Goal: Information Seeking & Learning: Learn about a topic

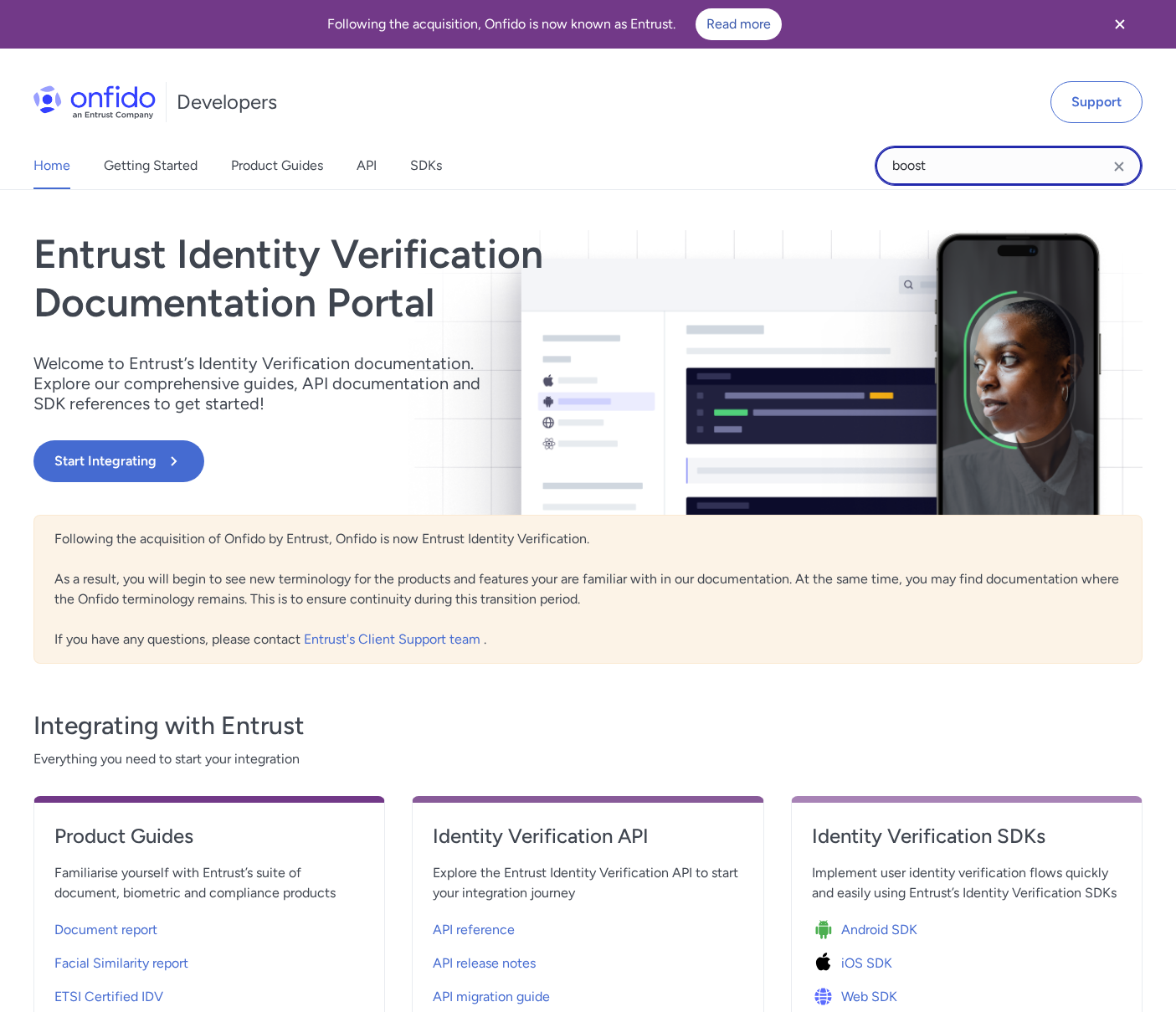
click at [950, 177] on input "boost" at bounding box center [1008, 165] width 268 height 40
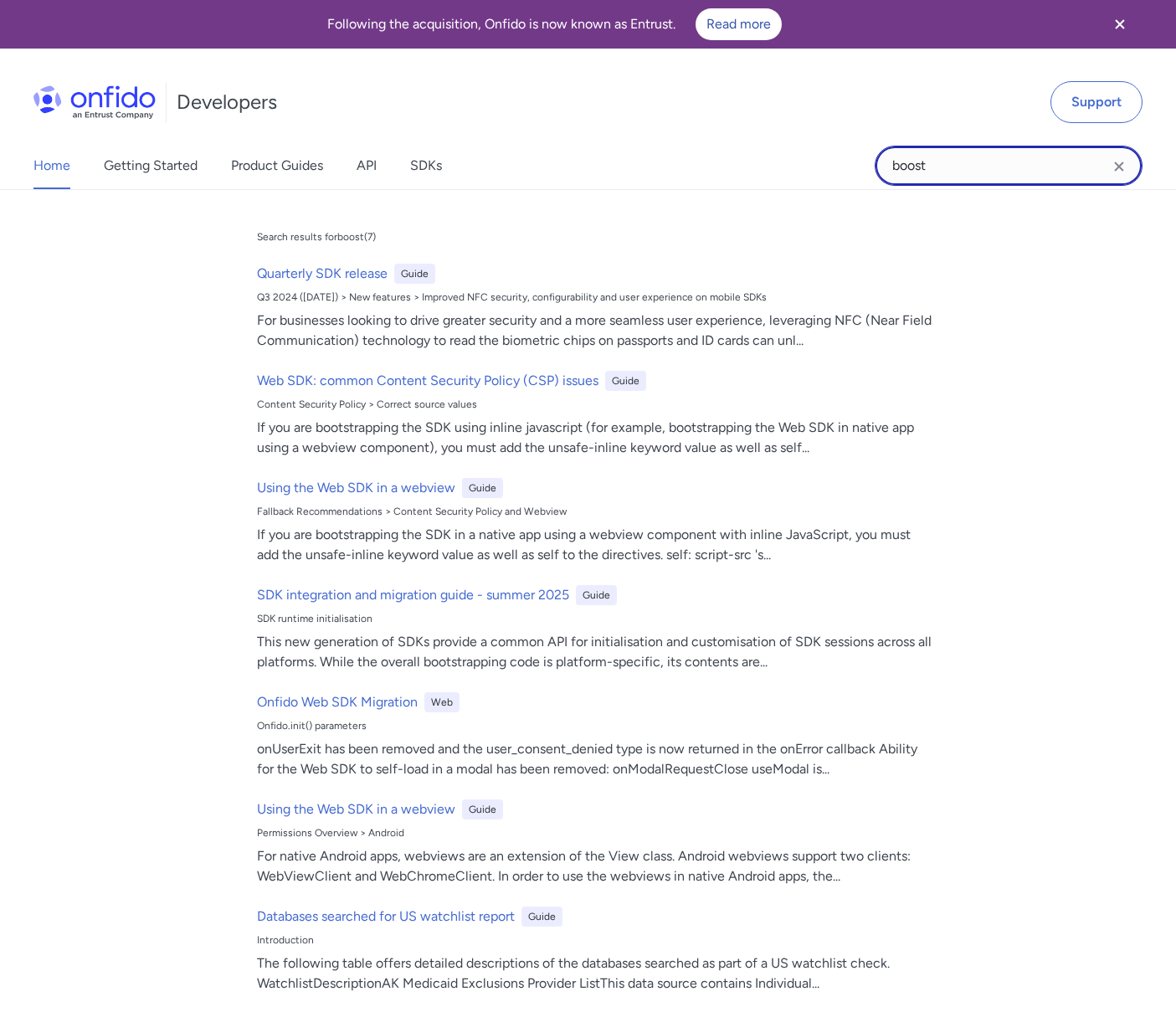
click at [949, 176] on input "boost" at bounding box center [1008, 165] width 268 height 40
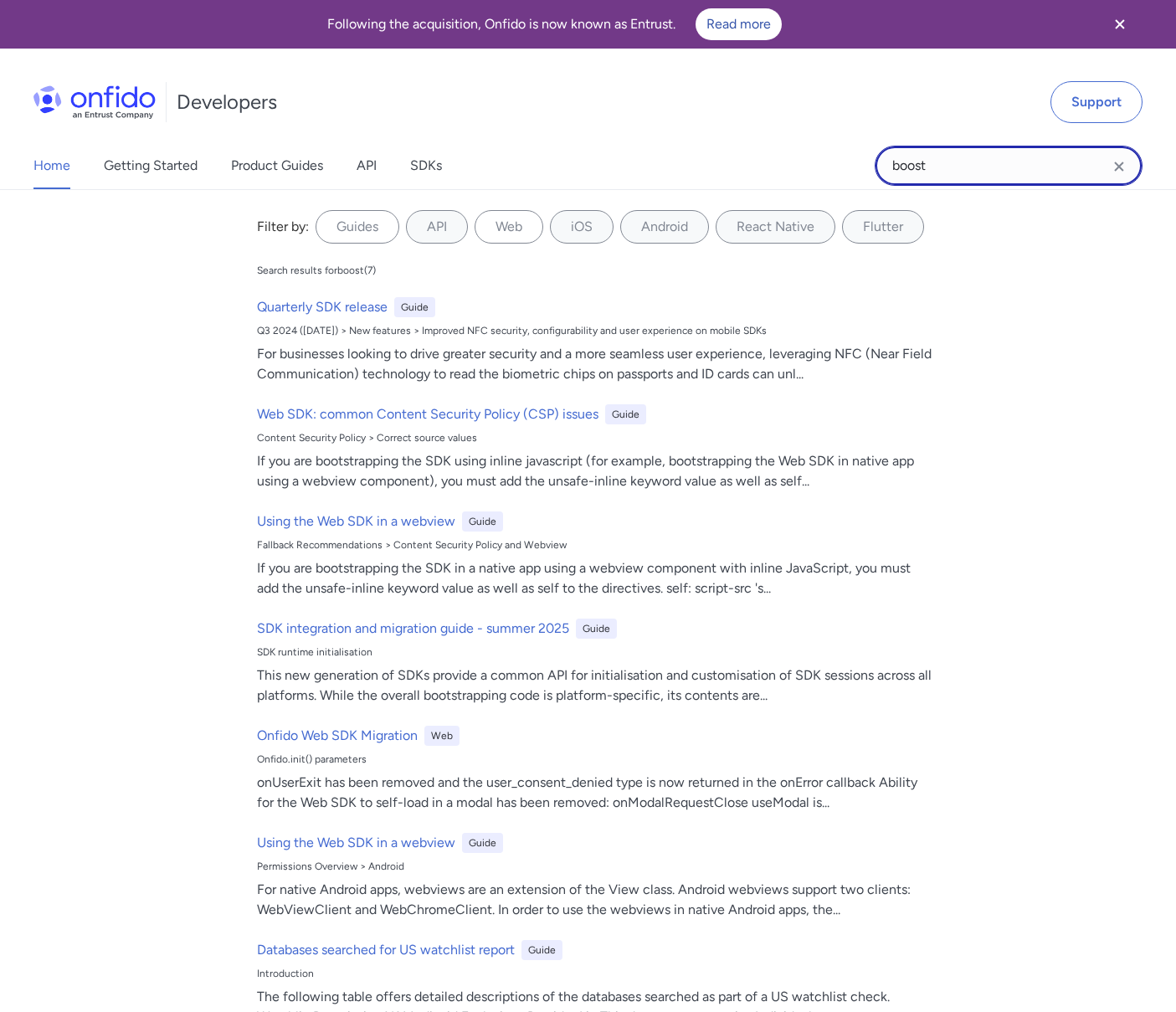
click at [949, 175] on input "boost" at bounding box center [1008, 165] width 268 height 40
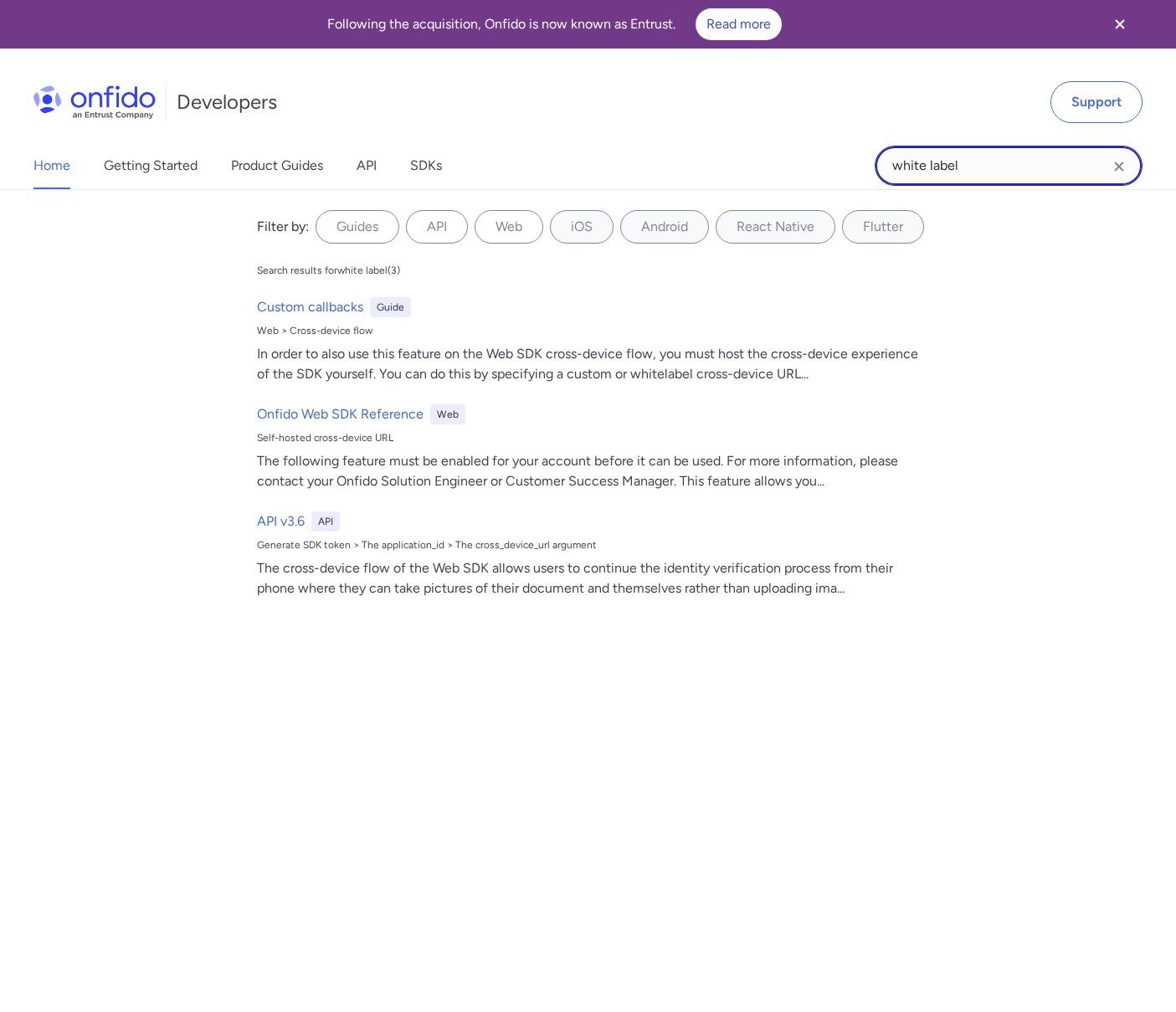
click at [976, 165] on input "white label" at bounding box center [1008, 165] width 268 height 40
click at [976, 166] on input "white label" at bounding box center [1008, 165] width 268 height 40
type input "api"
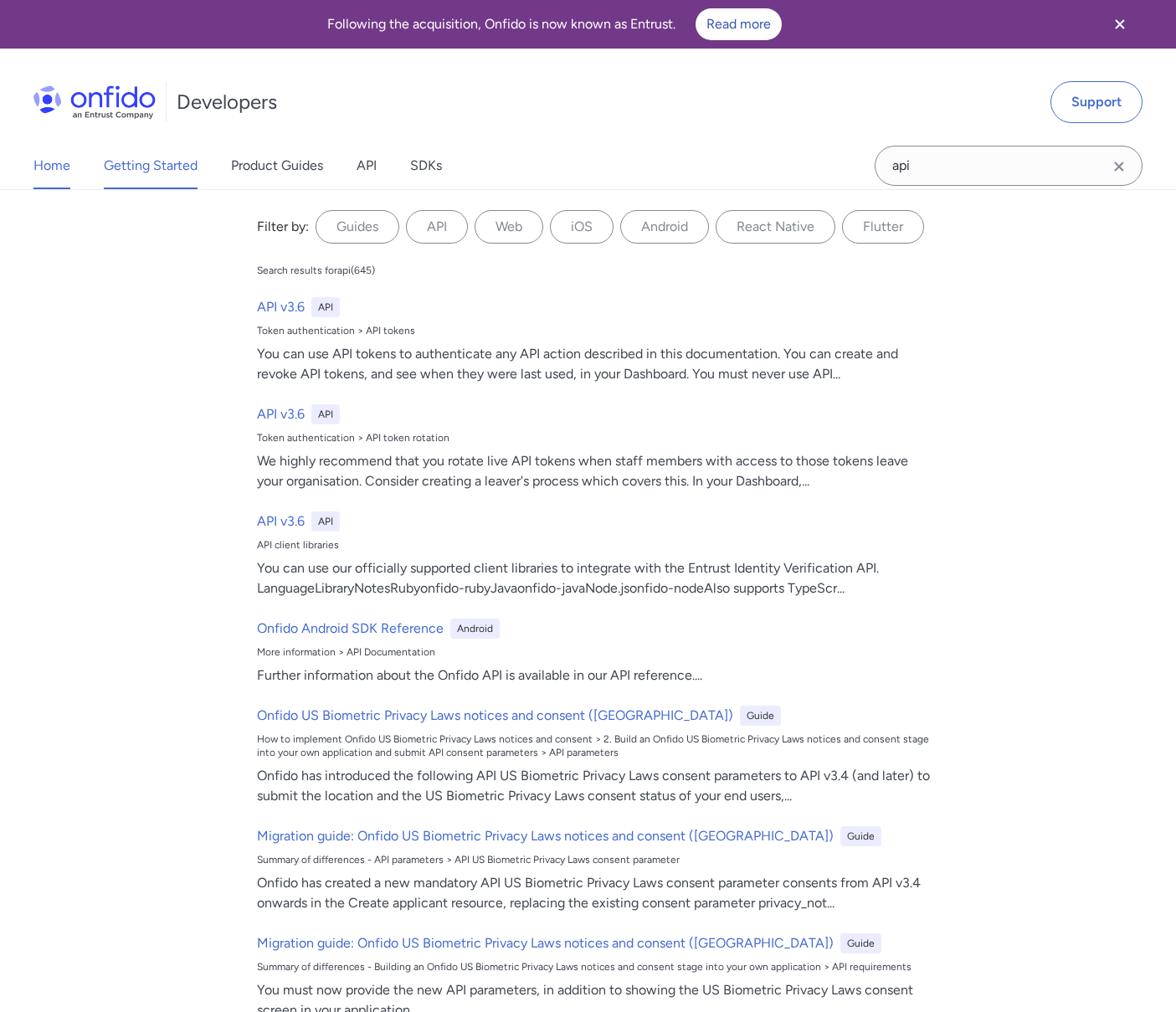
click at [144, 171] on link "Getting Started" at bounding box center [150, 165] width 93 height 47
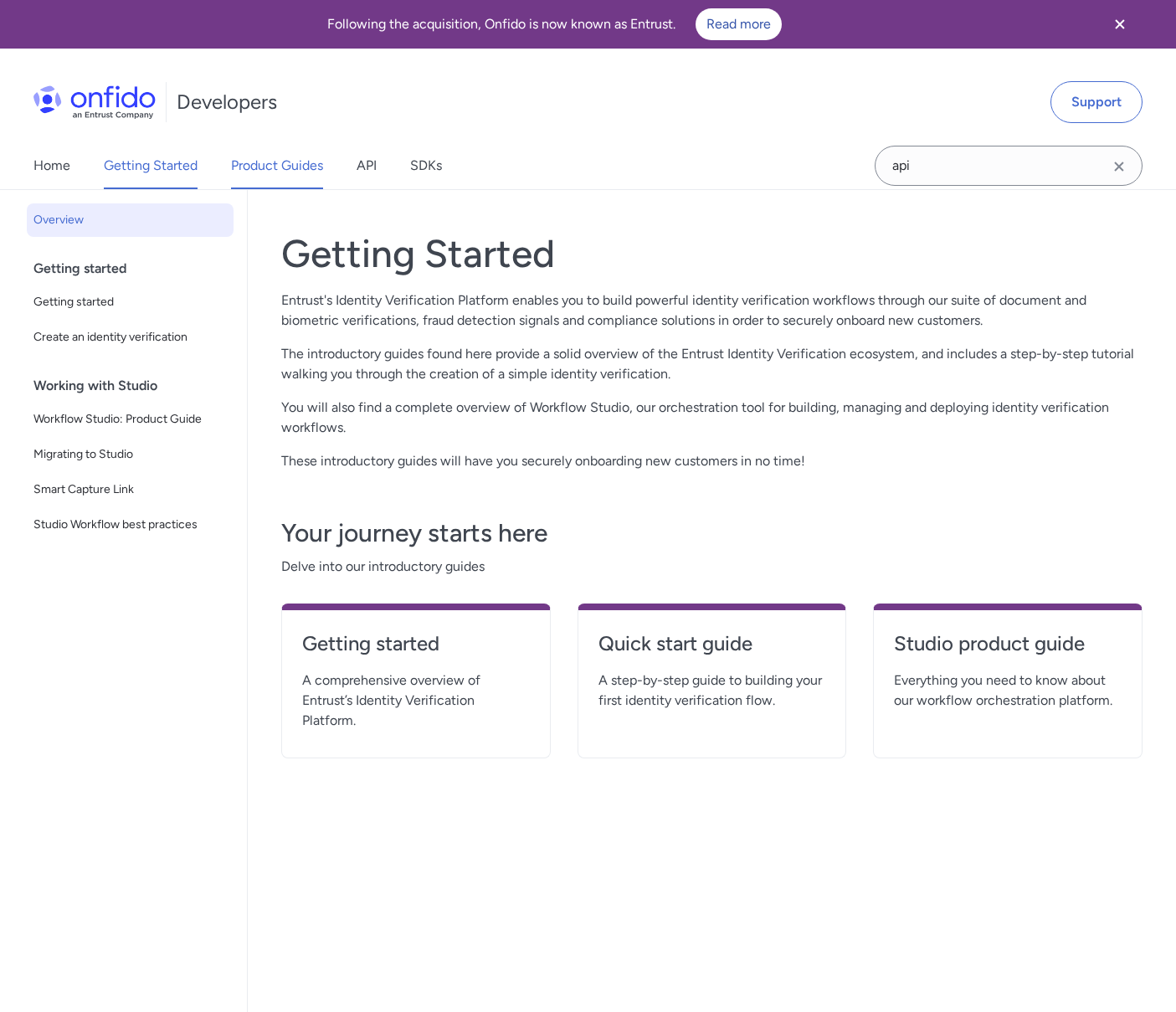
click at [283, 169] on link "Product Guides" at bounding box center [277, 165] width 92 height 47
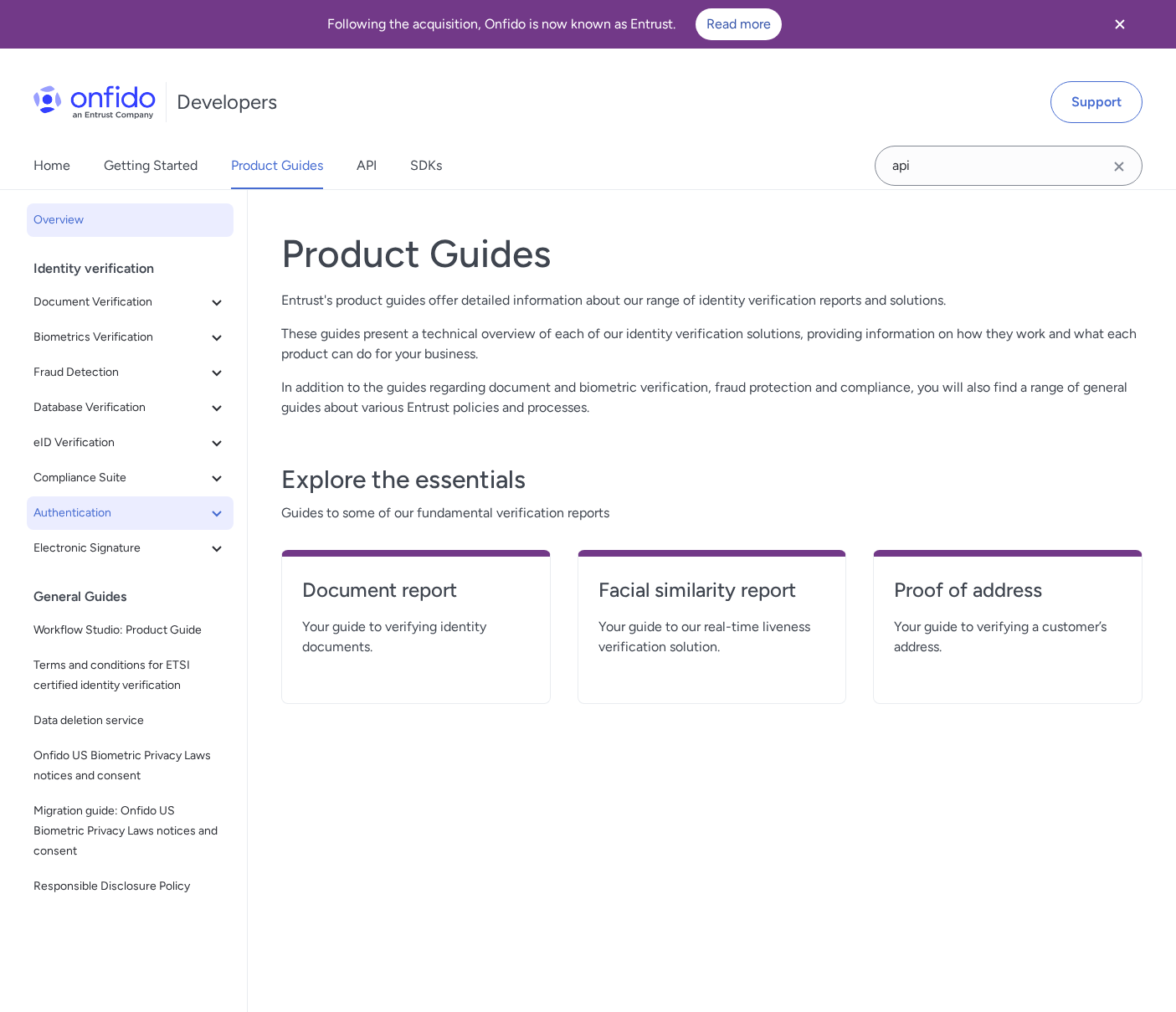
click at [213, 513] on icon at bounding box center [217, 513] width 20 height 20
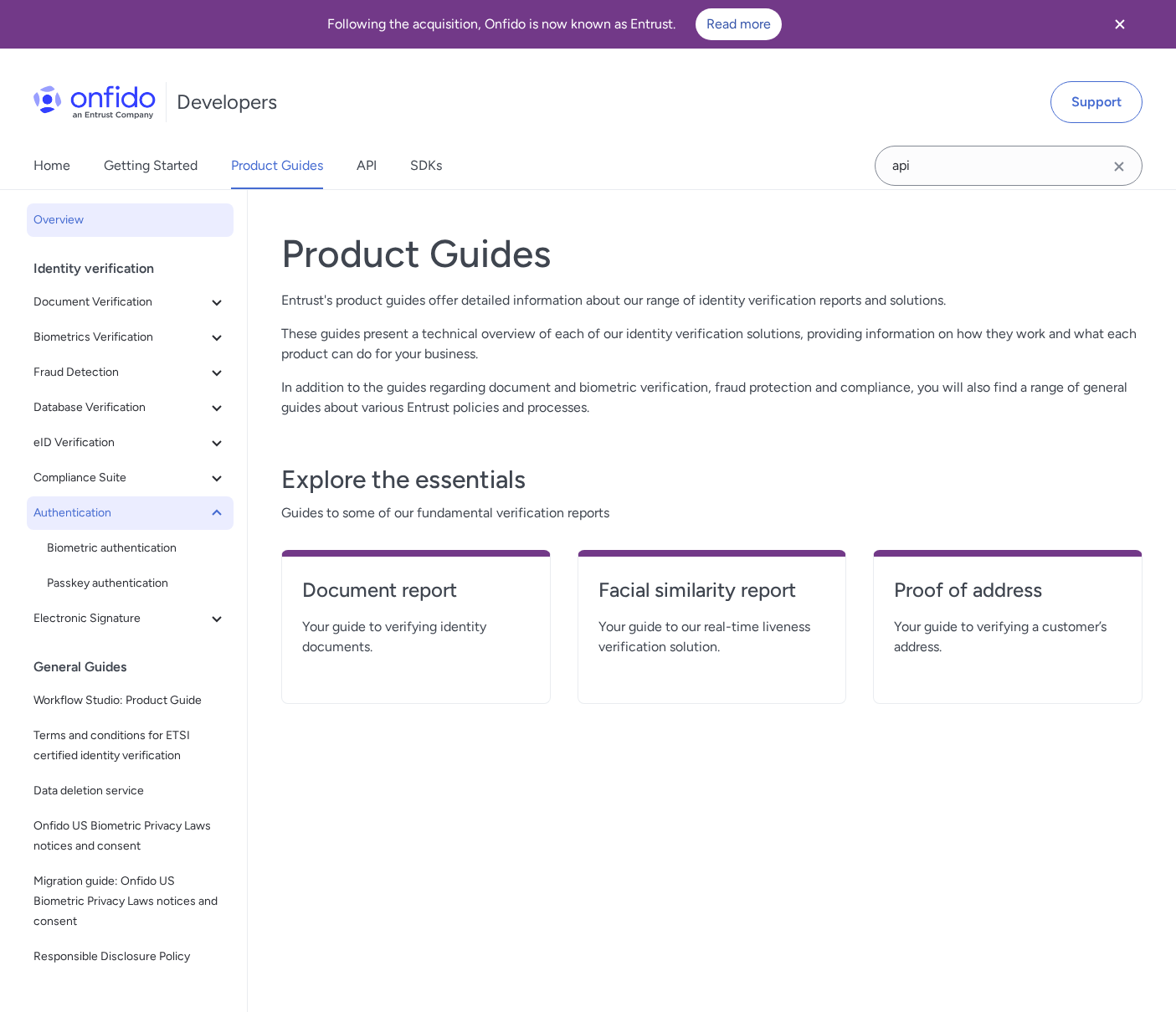
click at [213, 513] on icon at bounding box center [217, 513] width 20 height 20
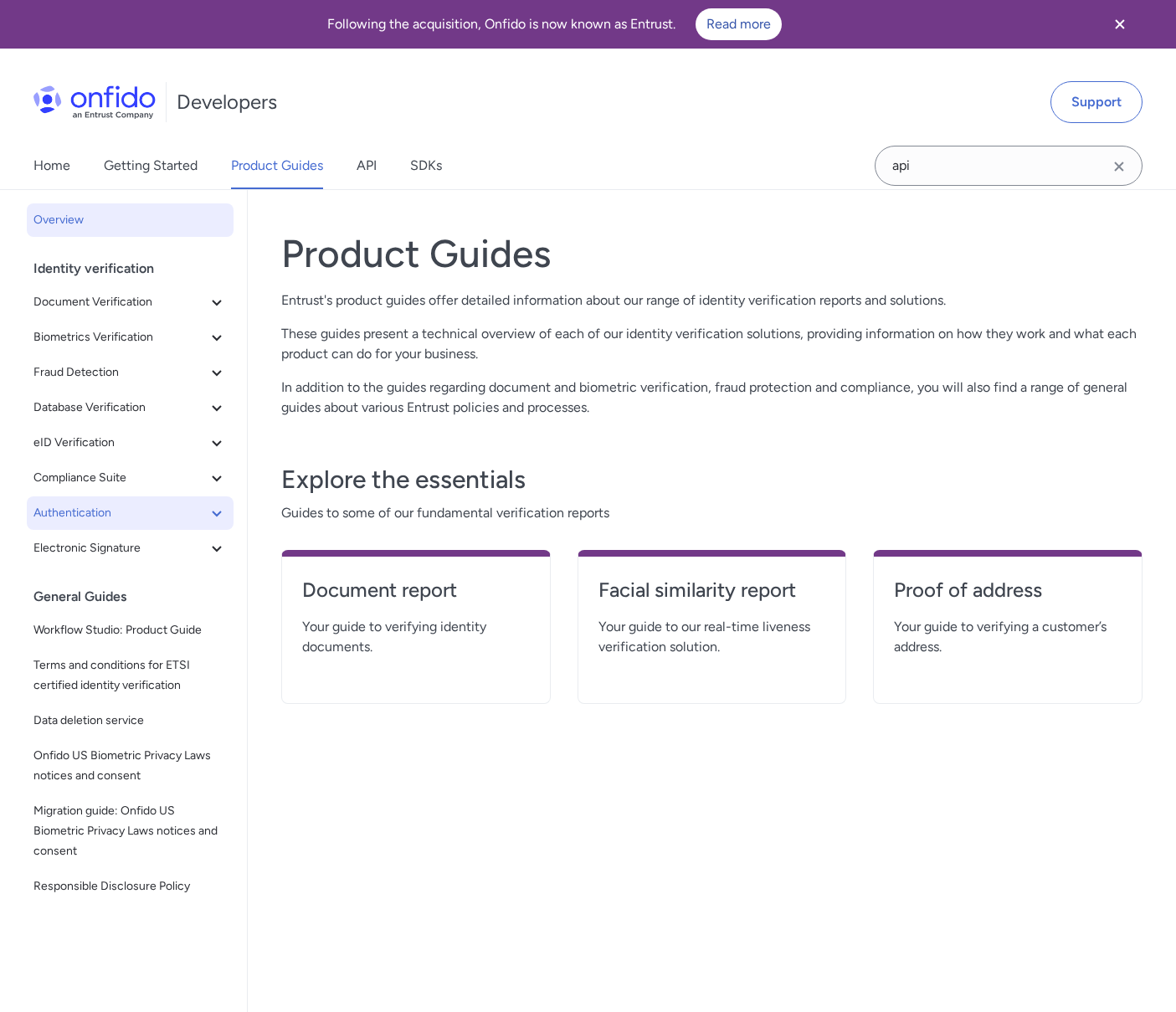
click at [213, 513] on icon at bounding box center [217, 513] width 20 height 20
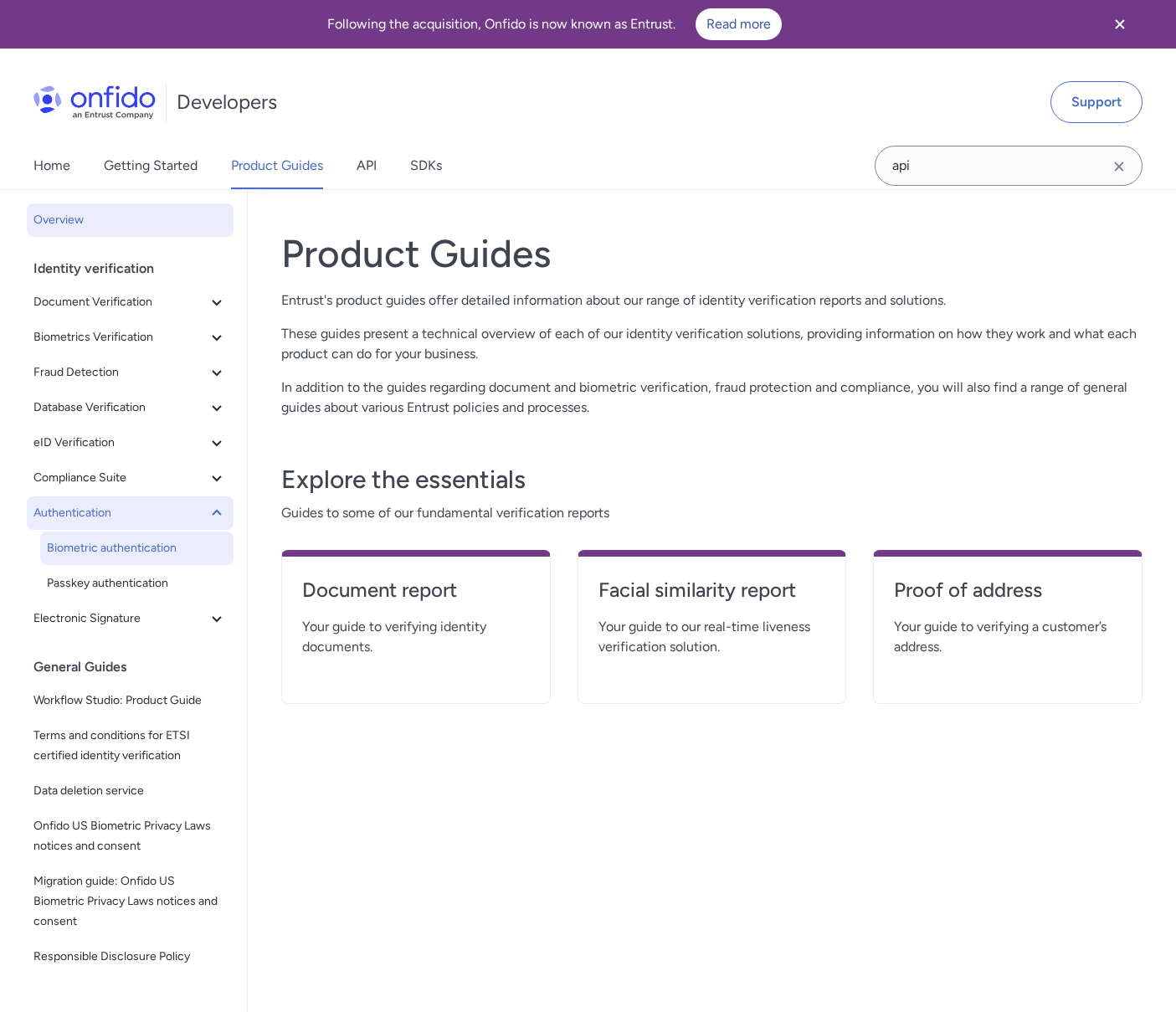
click at [189, 544] on span "Biometric authentication" at bounding box center [137, 548] width 180 height 20
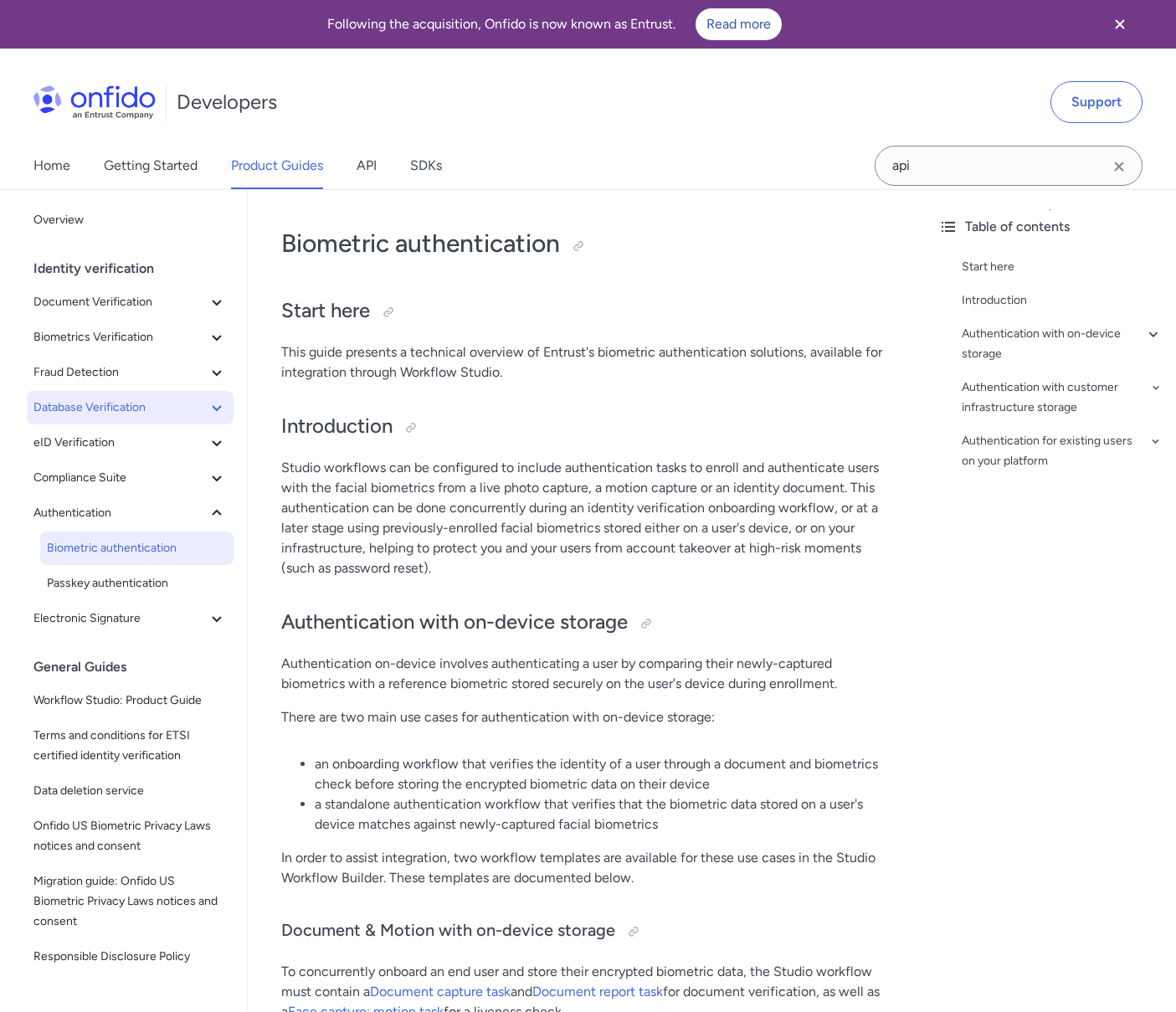
click at [201, 394] on button "Database Verification" at bounding box center [130, 407] width 206 height 33
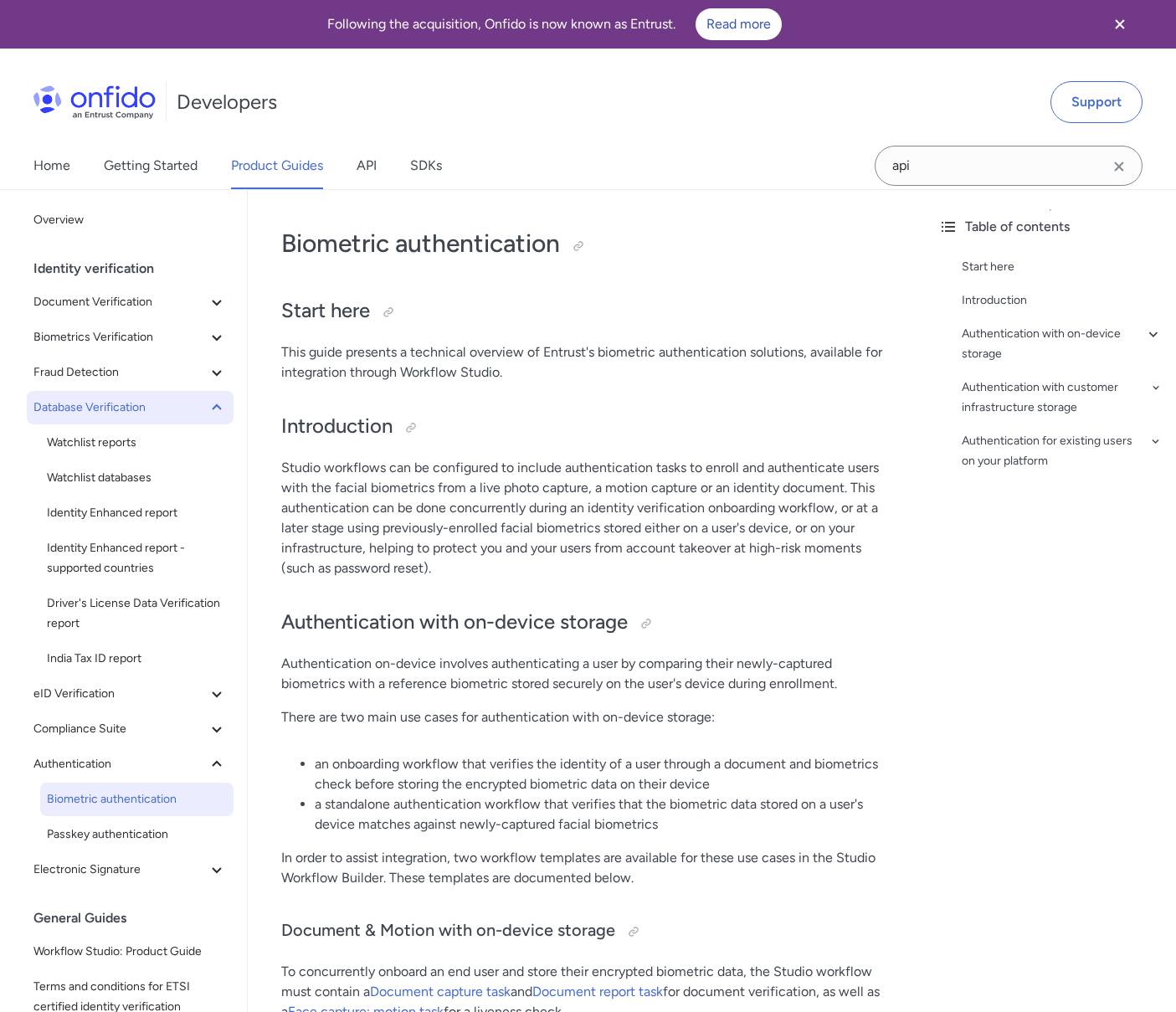
click at [201, 394] on button "Database Verification" at bounding box center [130, 407] width 206 height 33
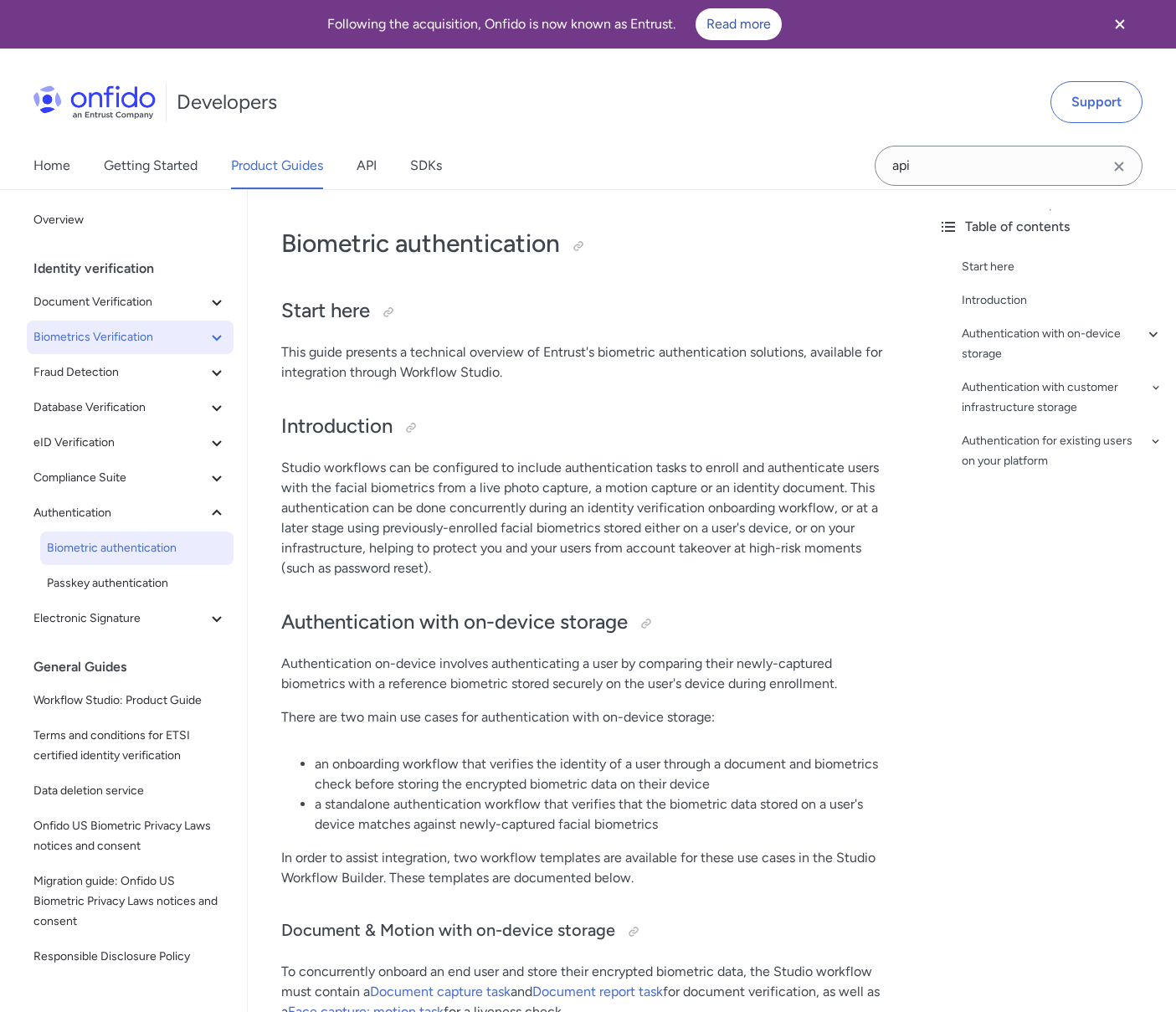
click at [189, 327] on span "Biometrics Verification" at bounding box center [120, 337] width 173 height 20
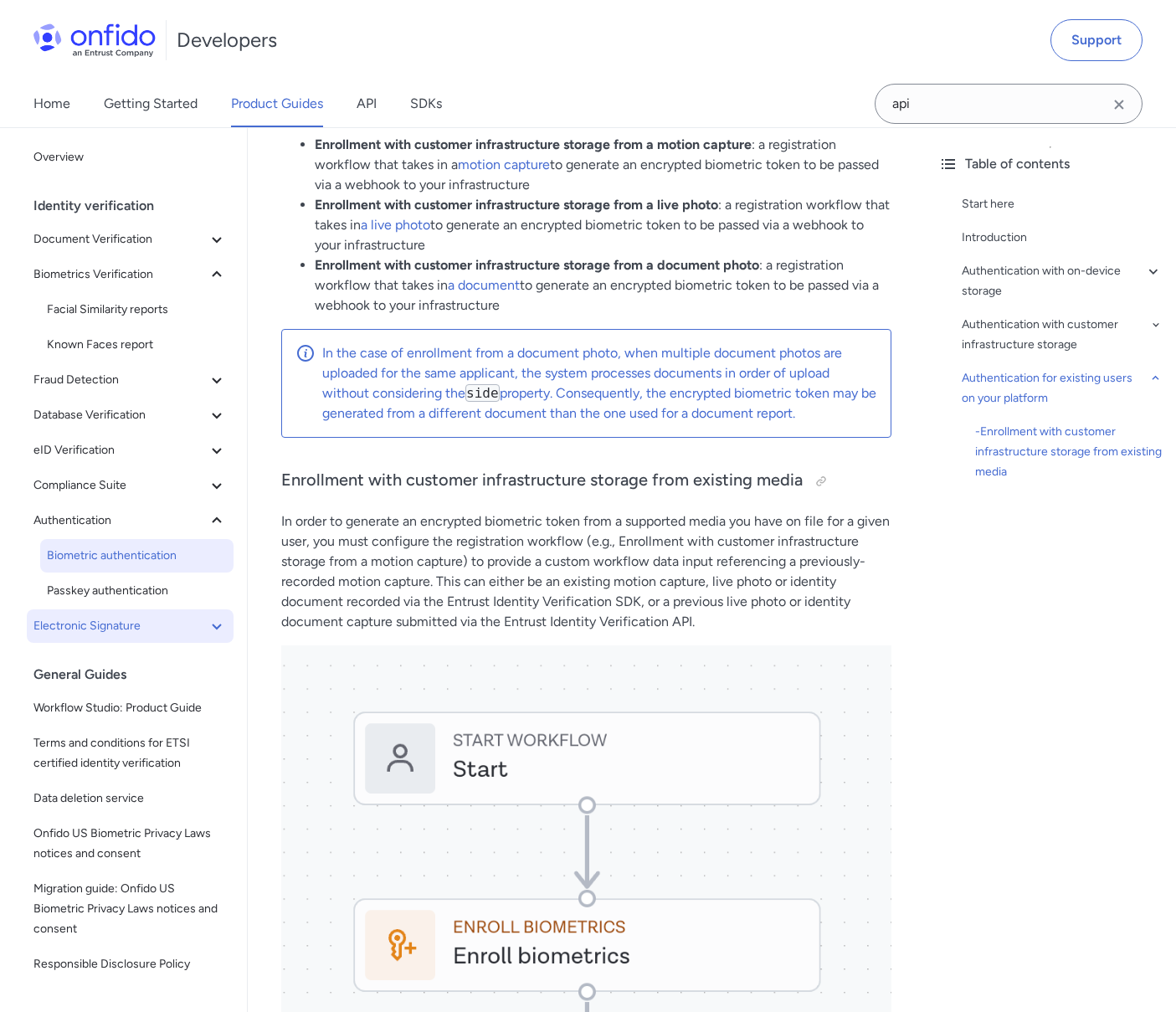
scroll to position [6106, 0]
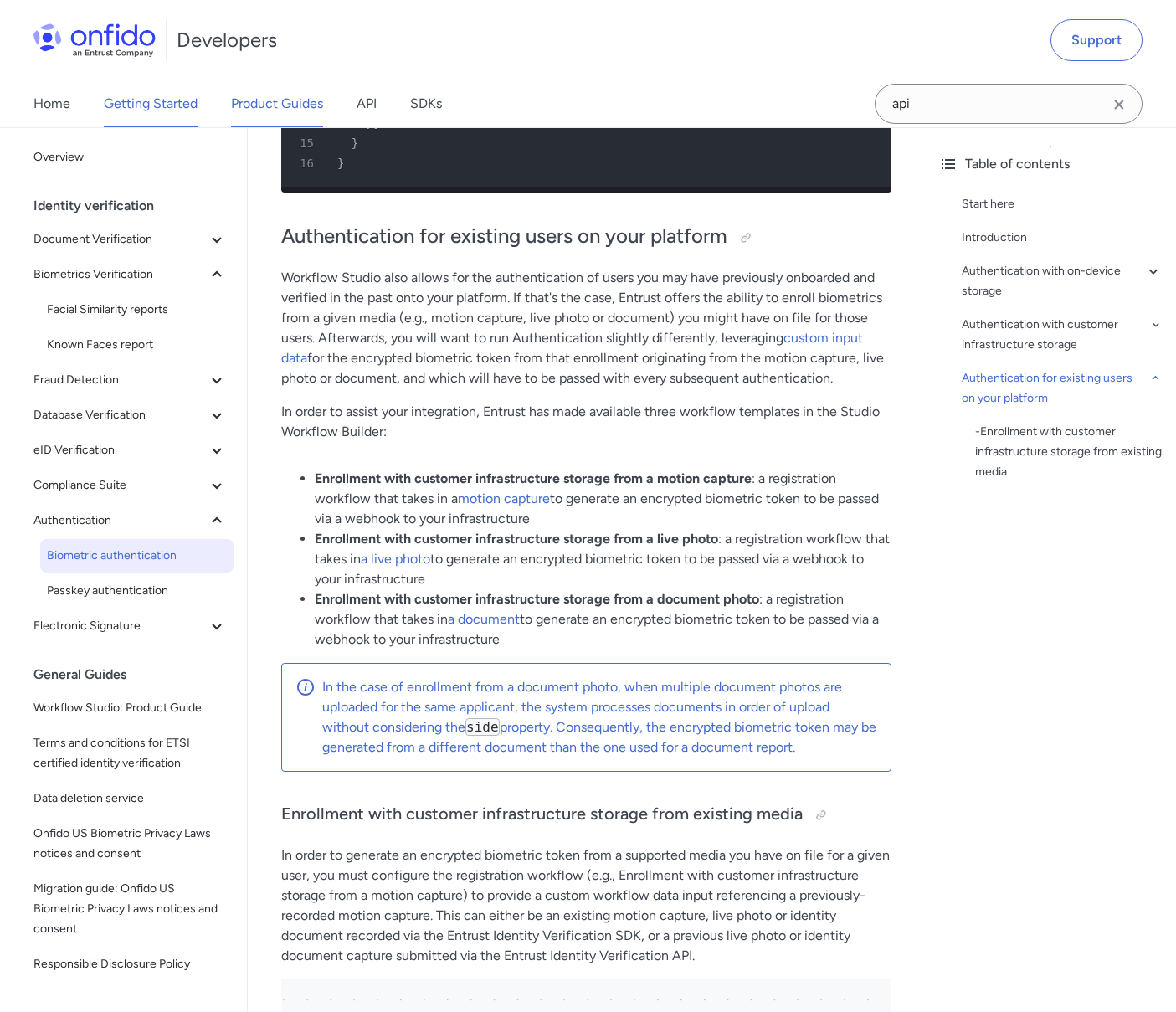
click at [161, 99] on link "Getting Started" at bounding box center [150, 104] width 93 height 47
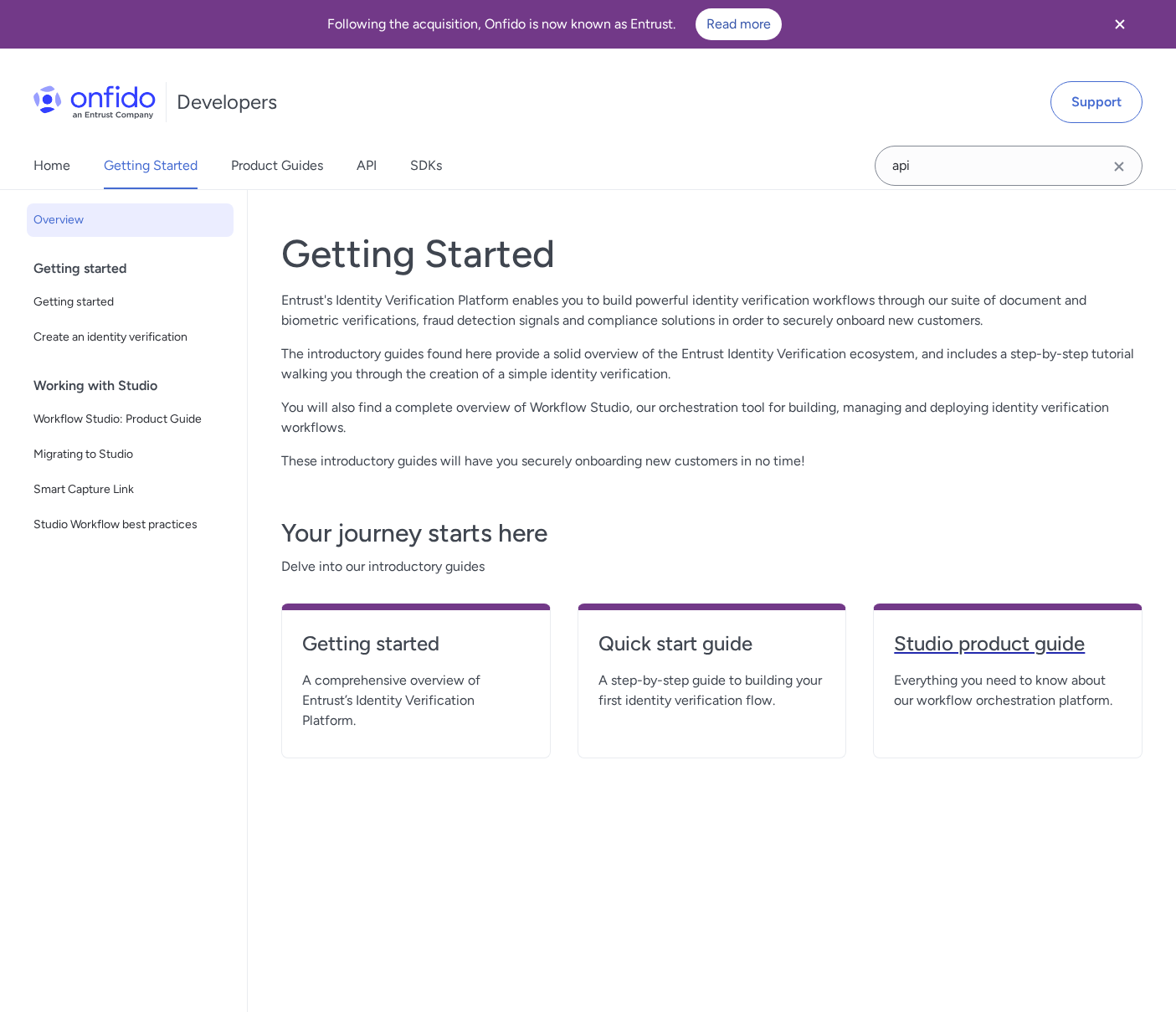
click at [951, 639] on h4 "Studio product guide" at bounding box center [1008, 644] width 228 height 27
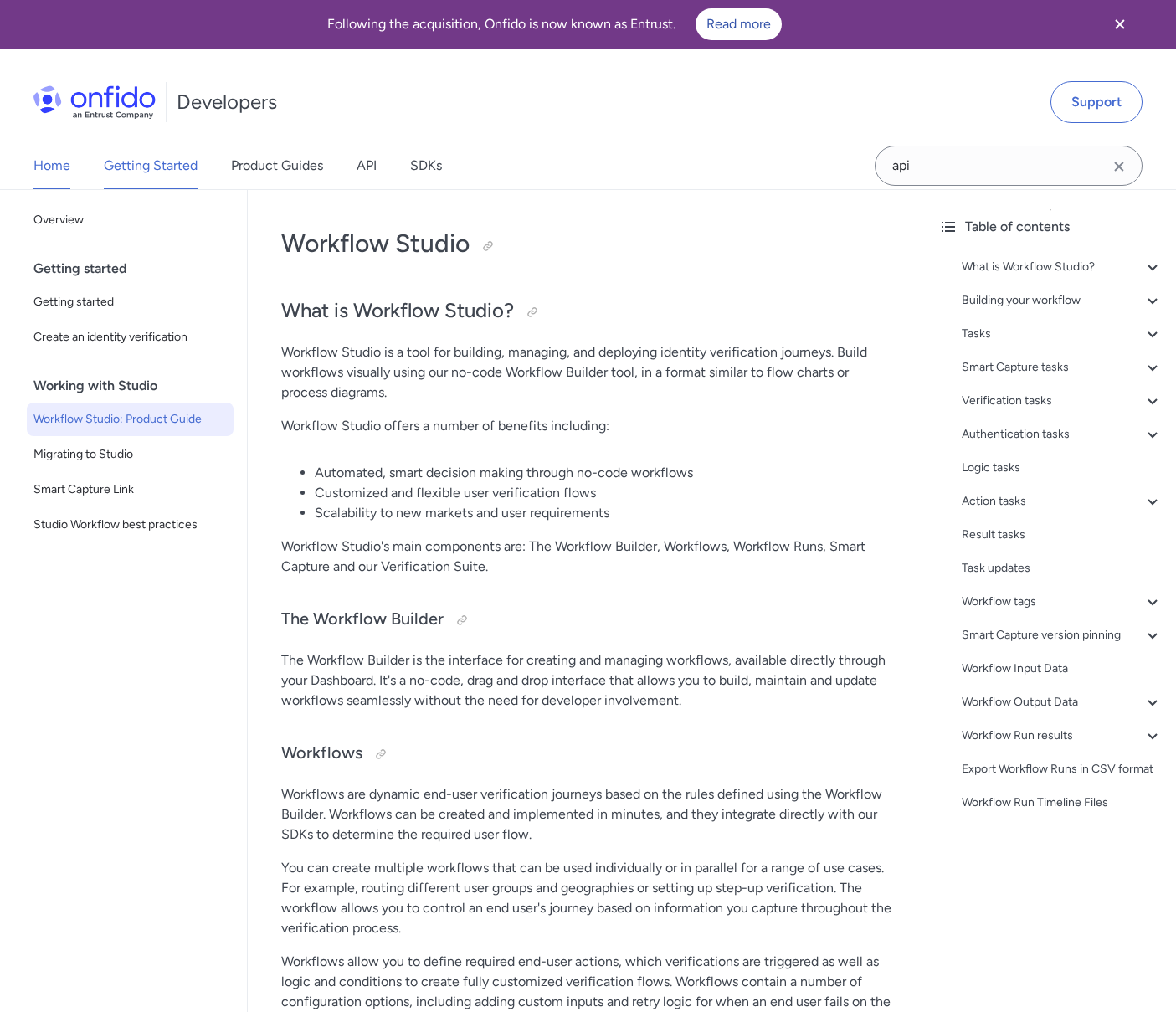
click at [54, 160] on link "Home" at bounding box center [51, 165] width 37 height 47
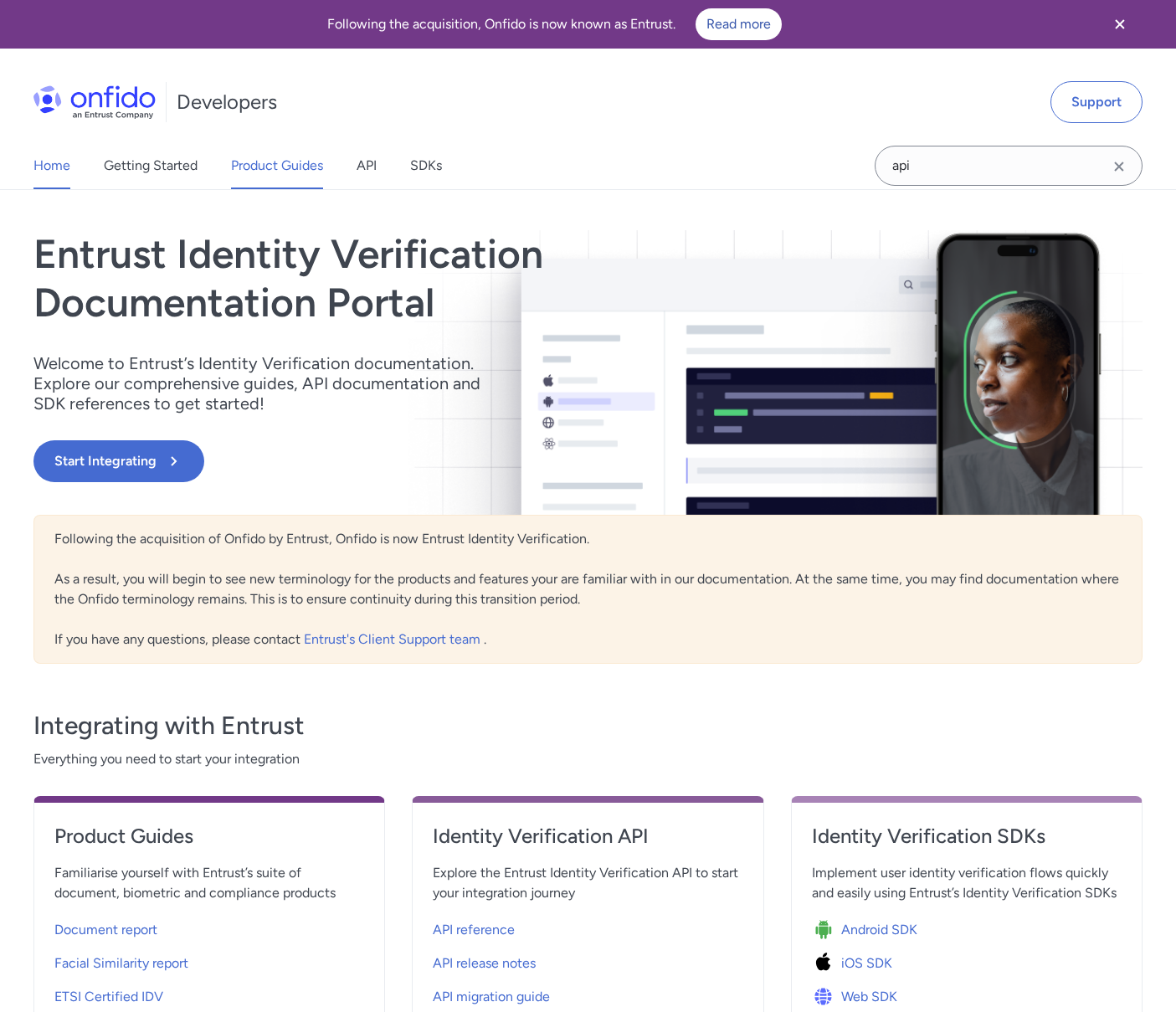
click at [257, 161] on link "Product Guides" at bounding box center [277, 165] width 92 height 47
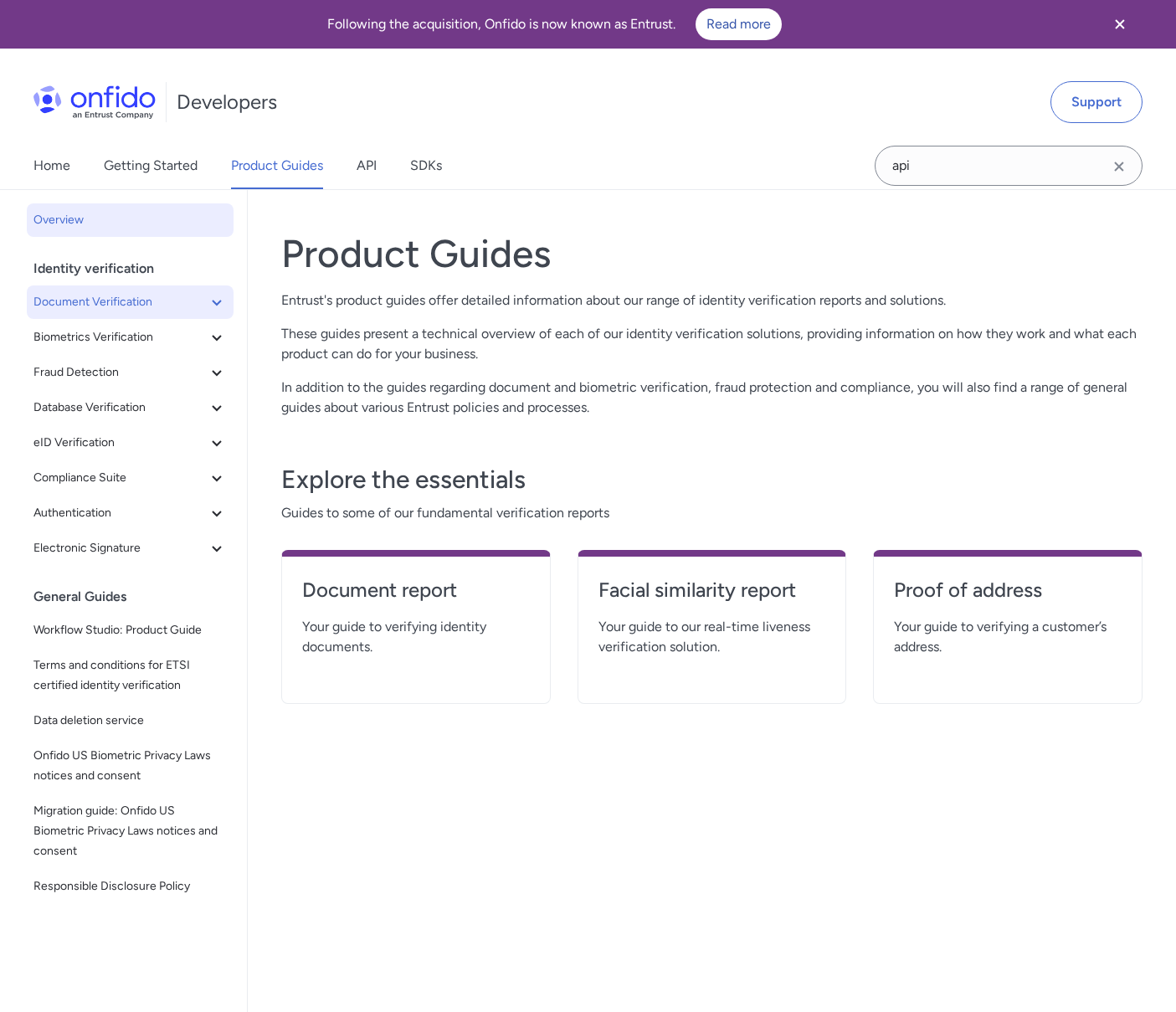
click at [120, 308] on span "Document Verification" at bounding box center [120, 302] width 173 height 20
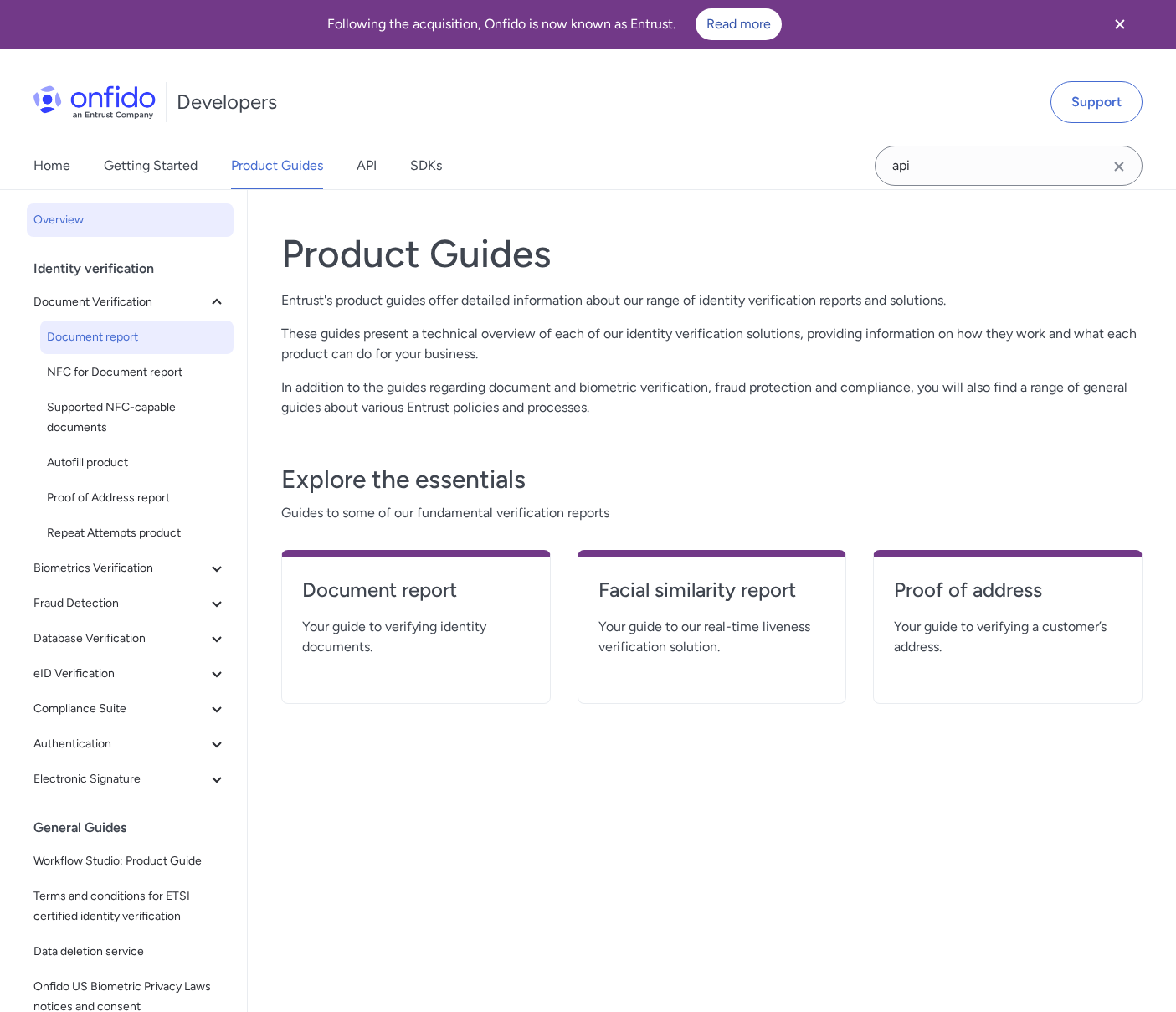
click at [133, 331] on span "Document report" at bounding box center [137, 337] width 180 height 20
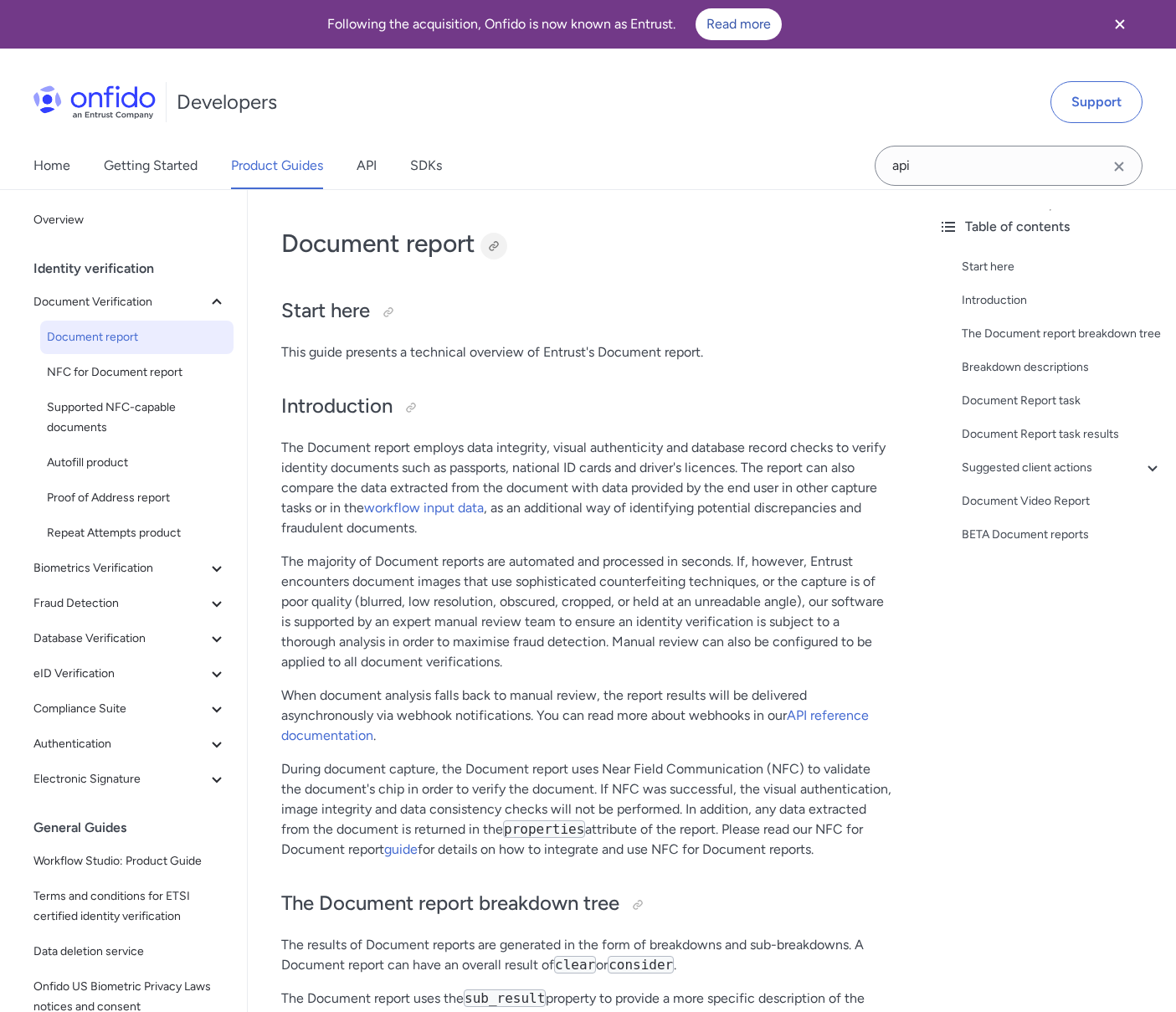
click at [494, 242] on div at bounding box center [494, 246] width 14 height 14
click at [125, 569] on span "Biometrics Verification" at bounding box center [120, 568] width 173 height 20
click at [126, 569] on span "Biometrics Verification" at bounding box center [120, 568] width 173 height 20
click at [206, 602] on icon at bounding box center [217, 603] width 20 height 20
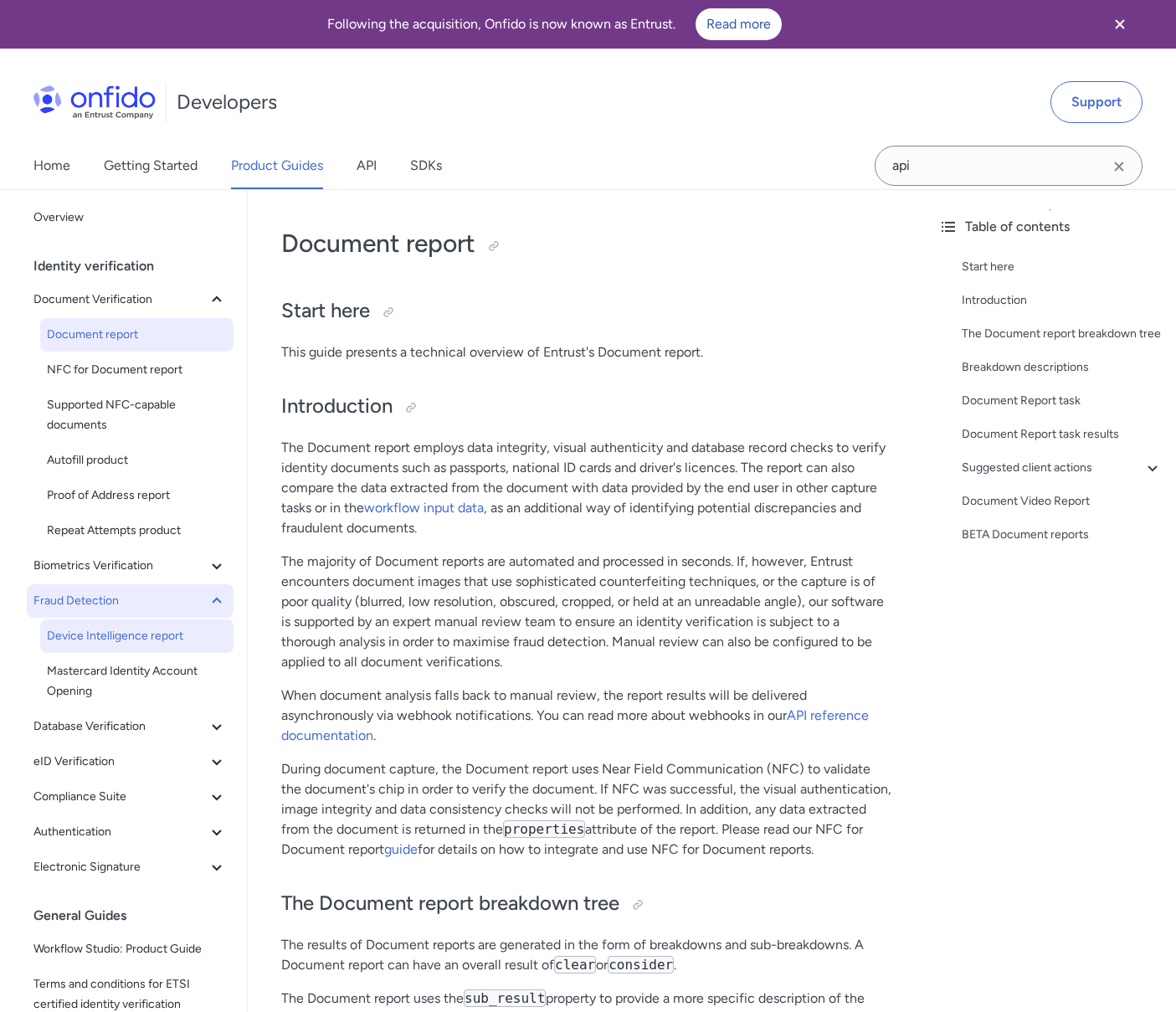
scroll to position [3, 0]
click at [206, 725] on icon at bounding box center [217, 726] width 20 height 20
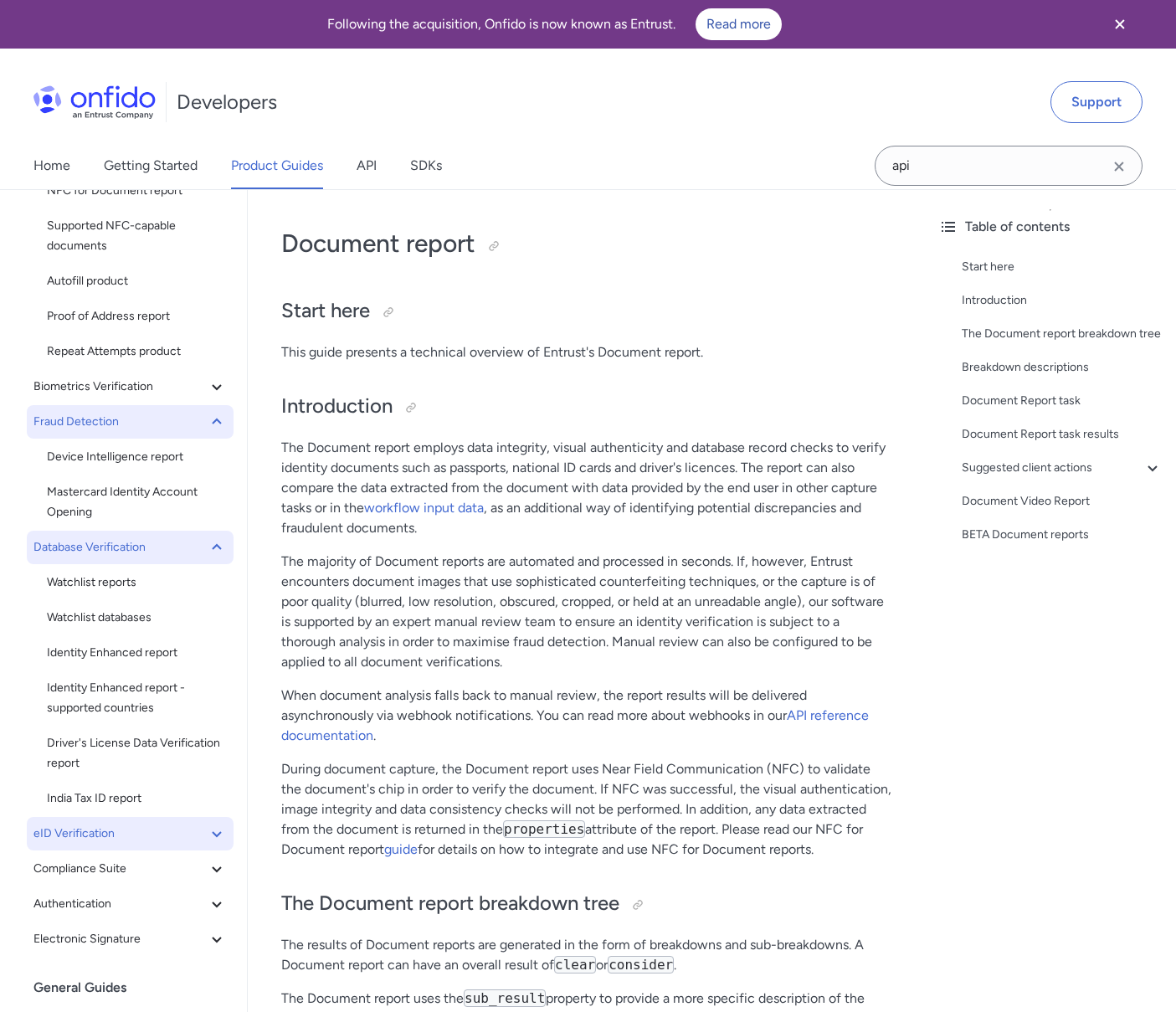
scroll to position [295, 0]
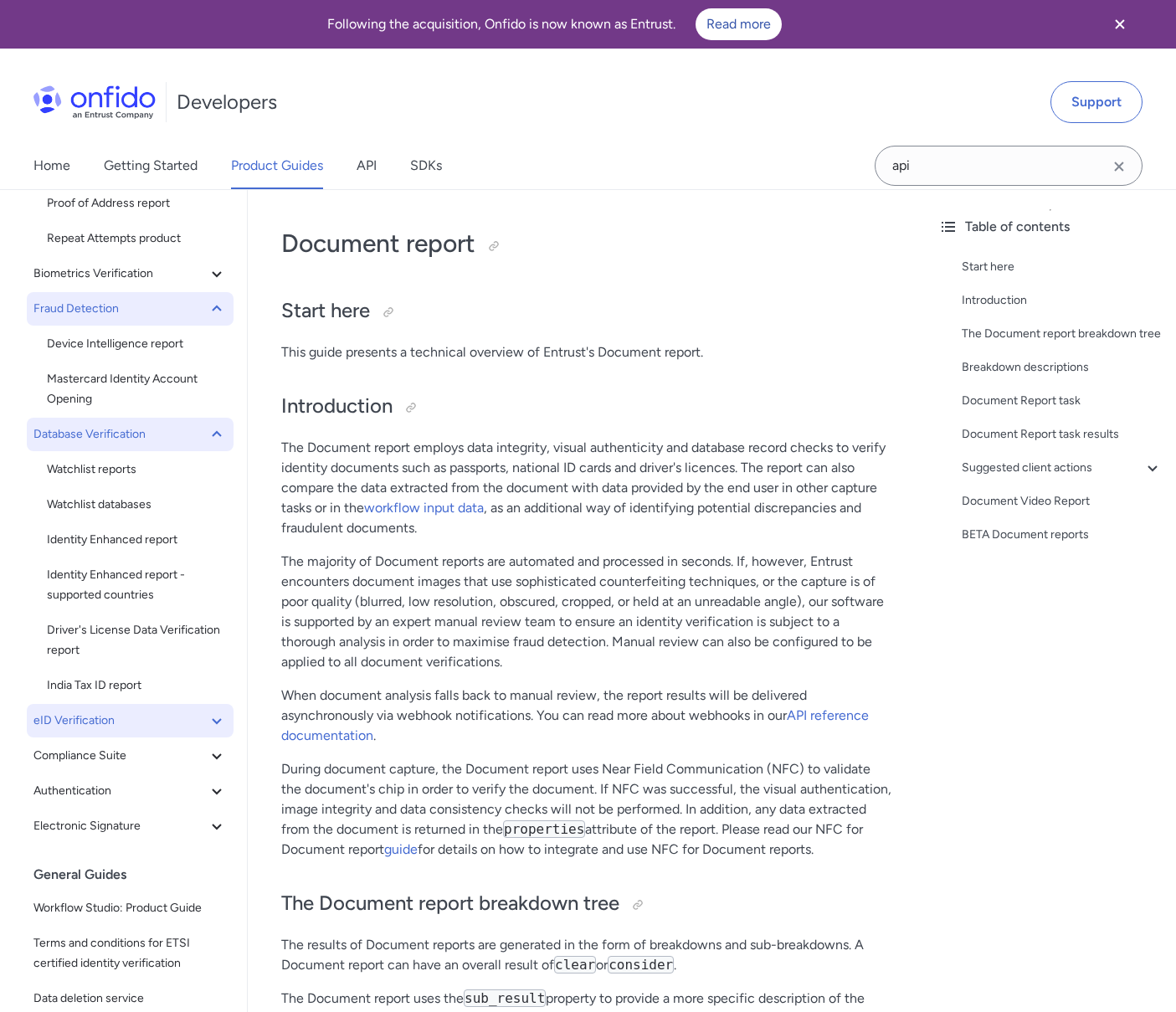
click at [207, 721] on icon at bounding box center [217, 721] width 20 height 20
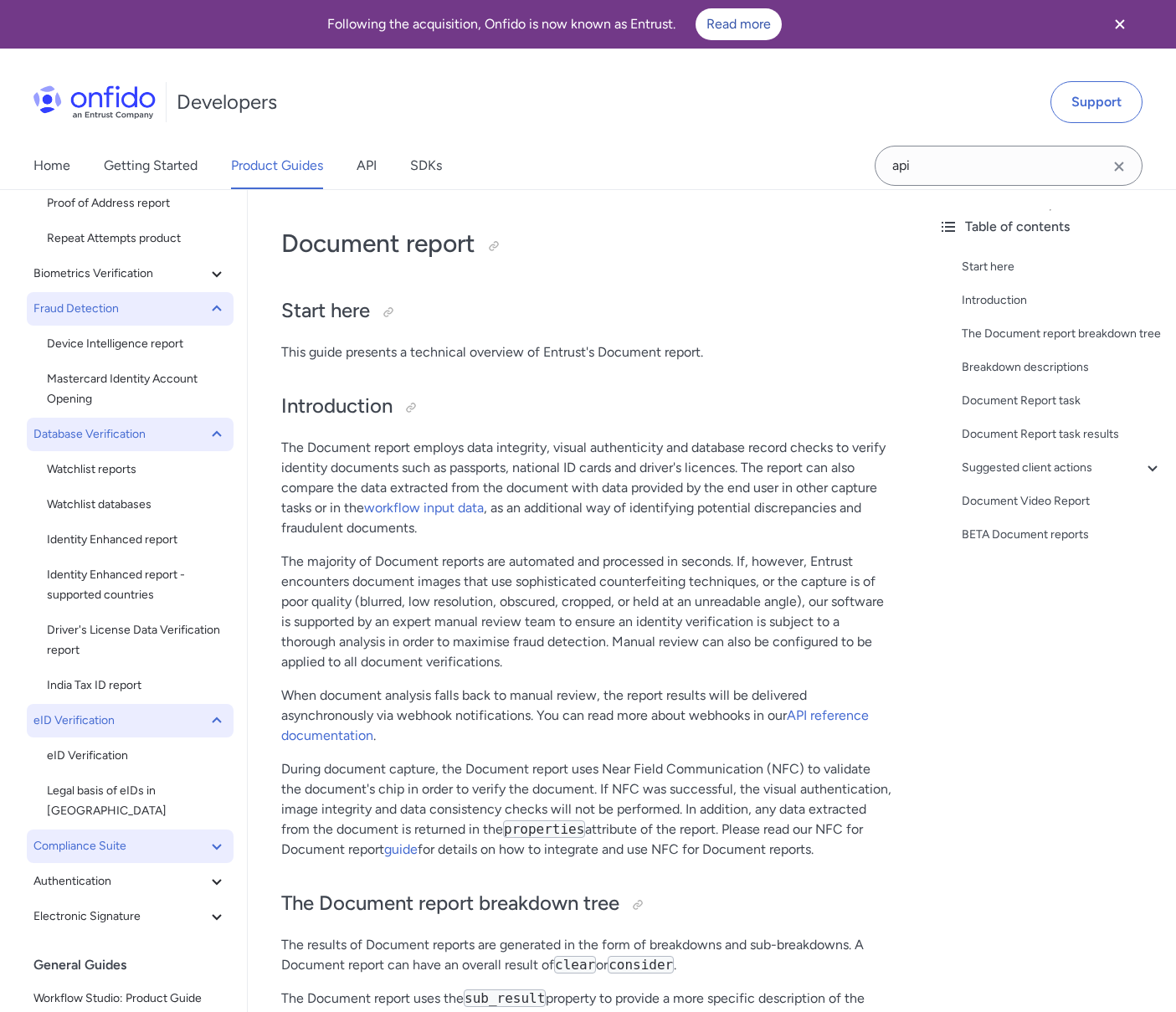
click at [191, 836] on span "Compliance Suite" at bounding box center [120, 846] width 173 height 20
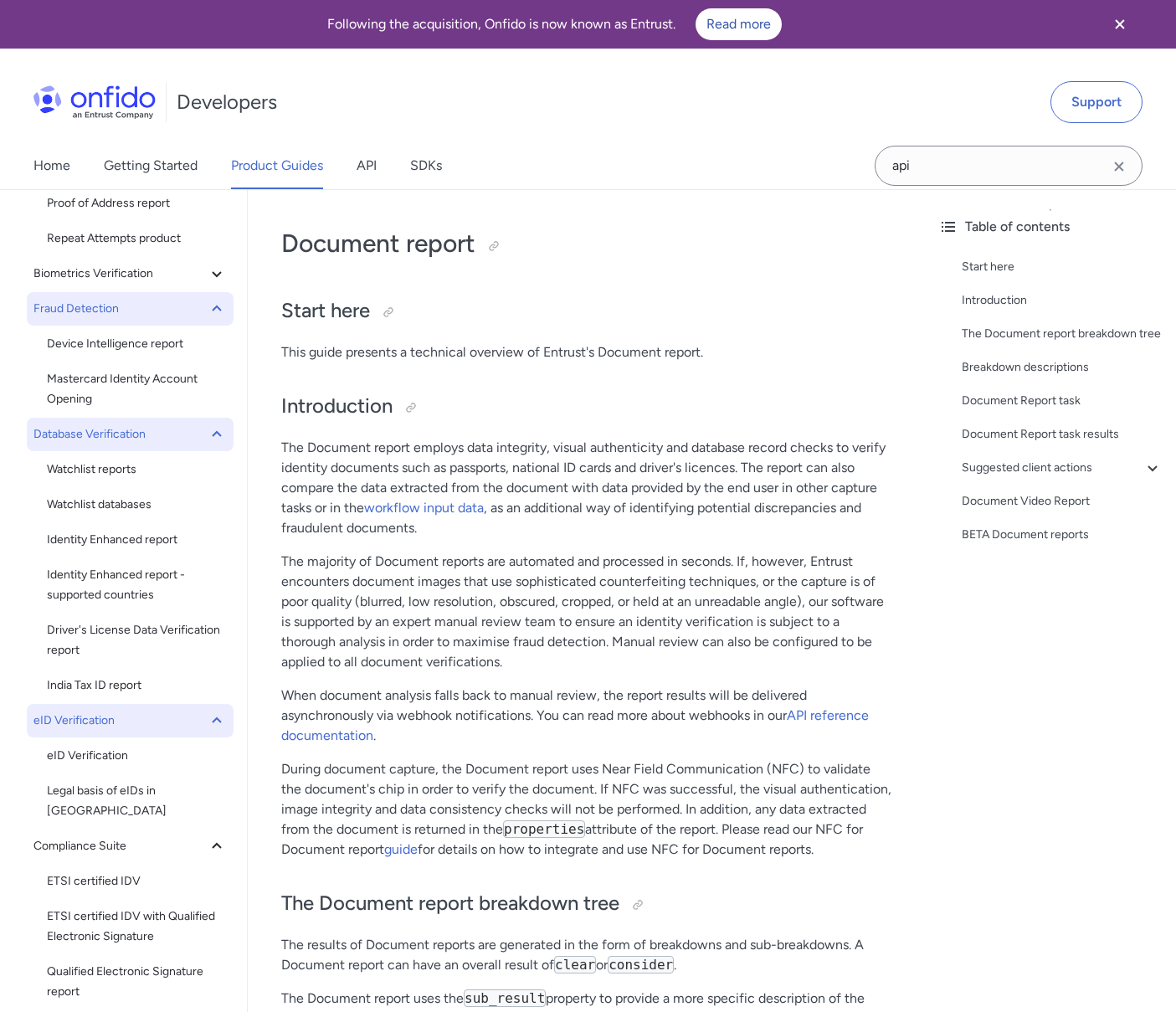
scroll to position [637, 0]
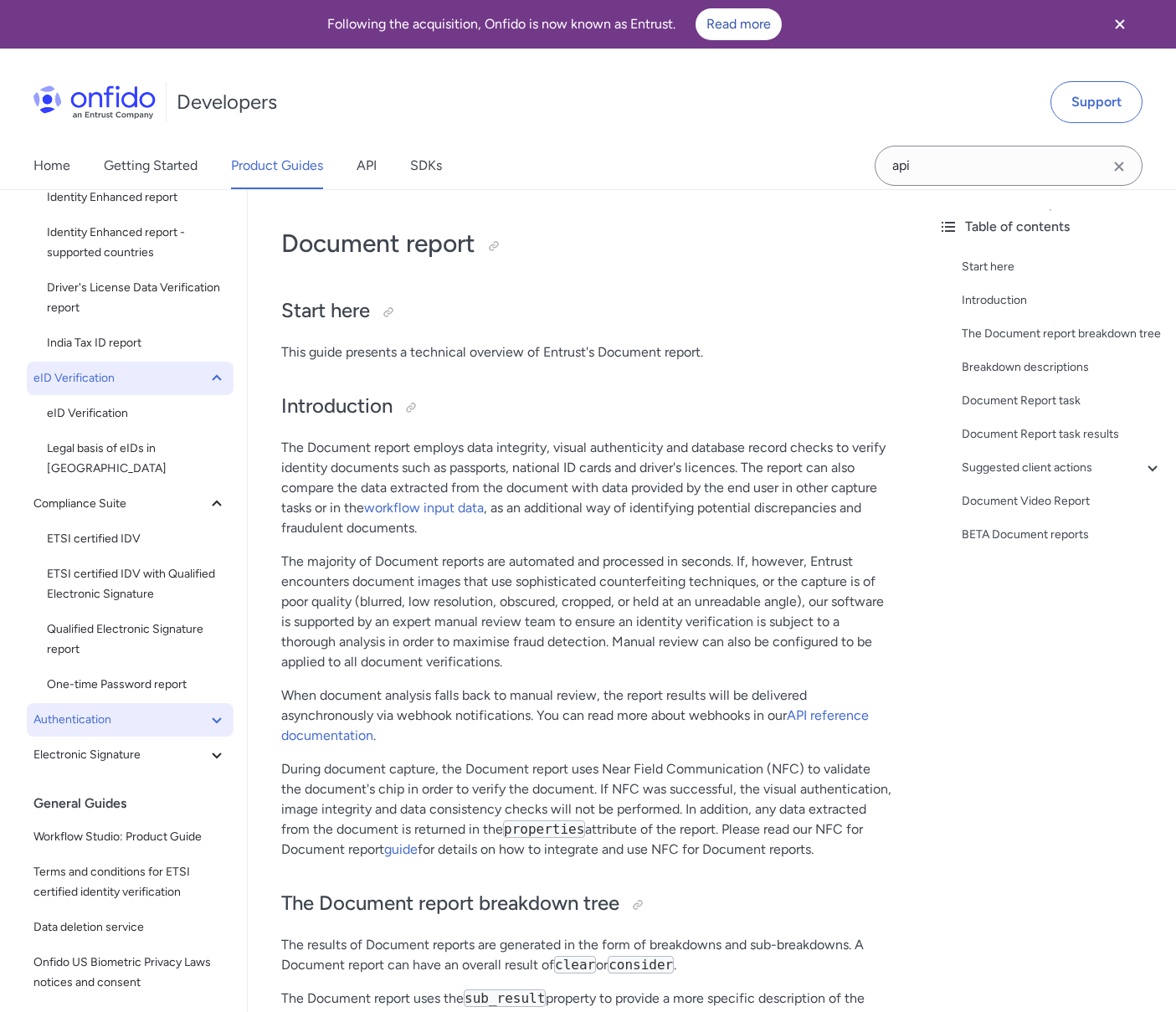
click at [206, 710] on icon at bounding box center [217, 720] width 20 height 20
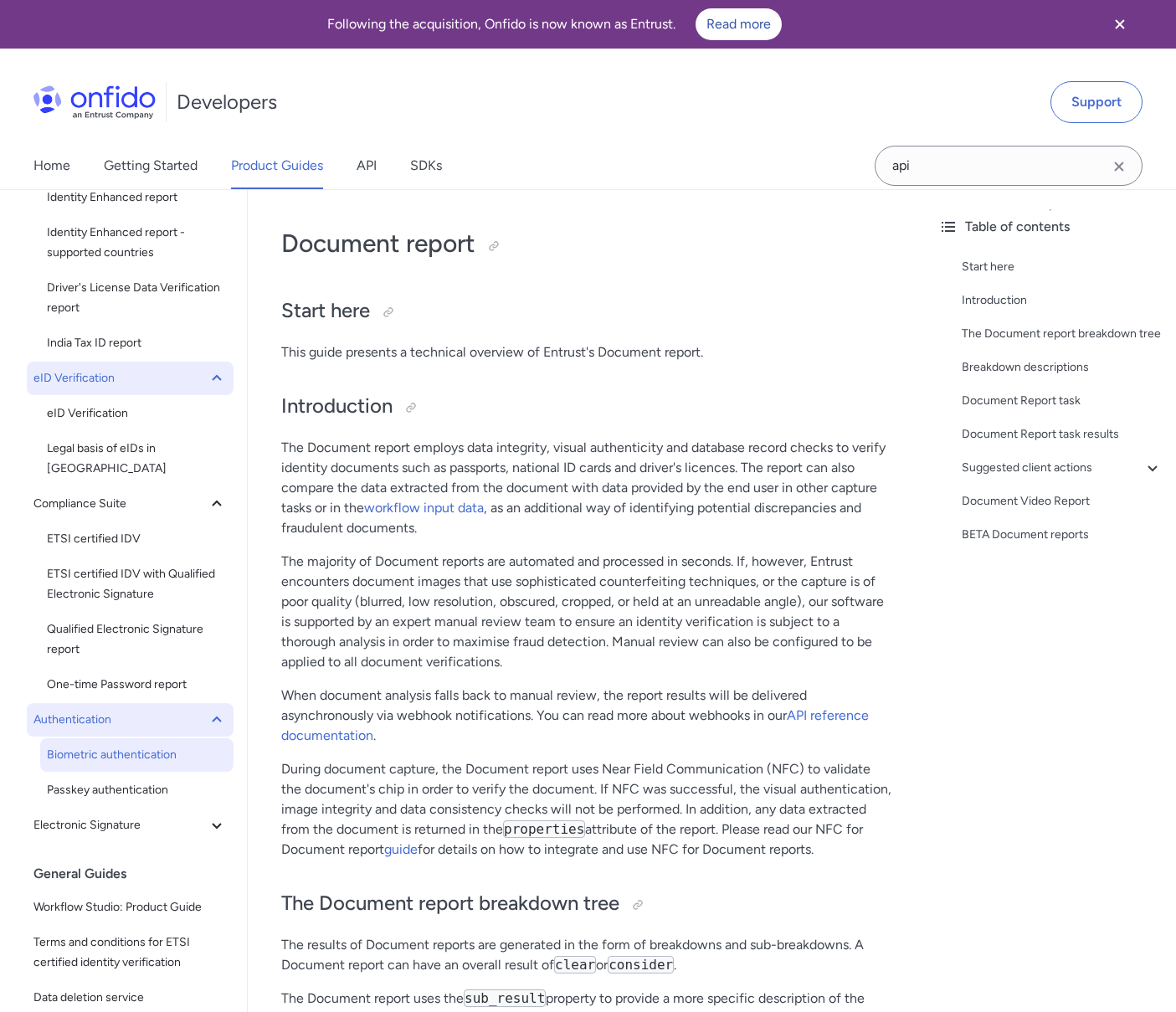
click at [176, 745] on span "Biometric authentication" at bounding box center [137, 755] width 180 height 20
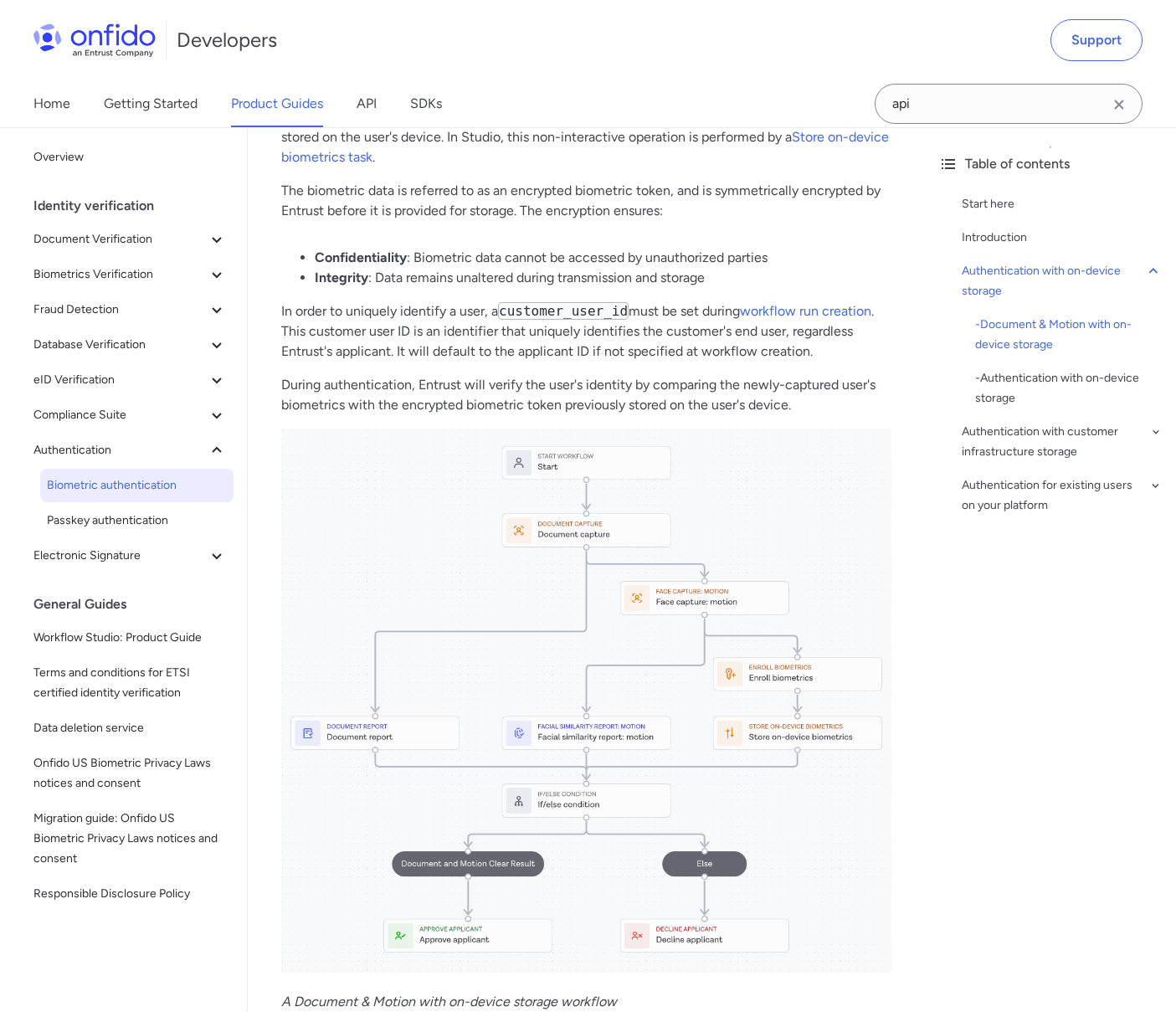
scroll to position [736, 0]
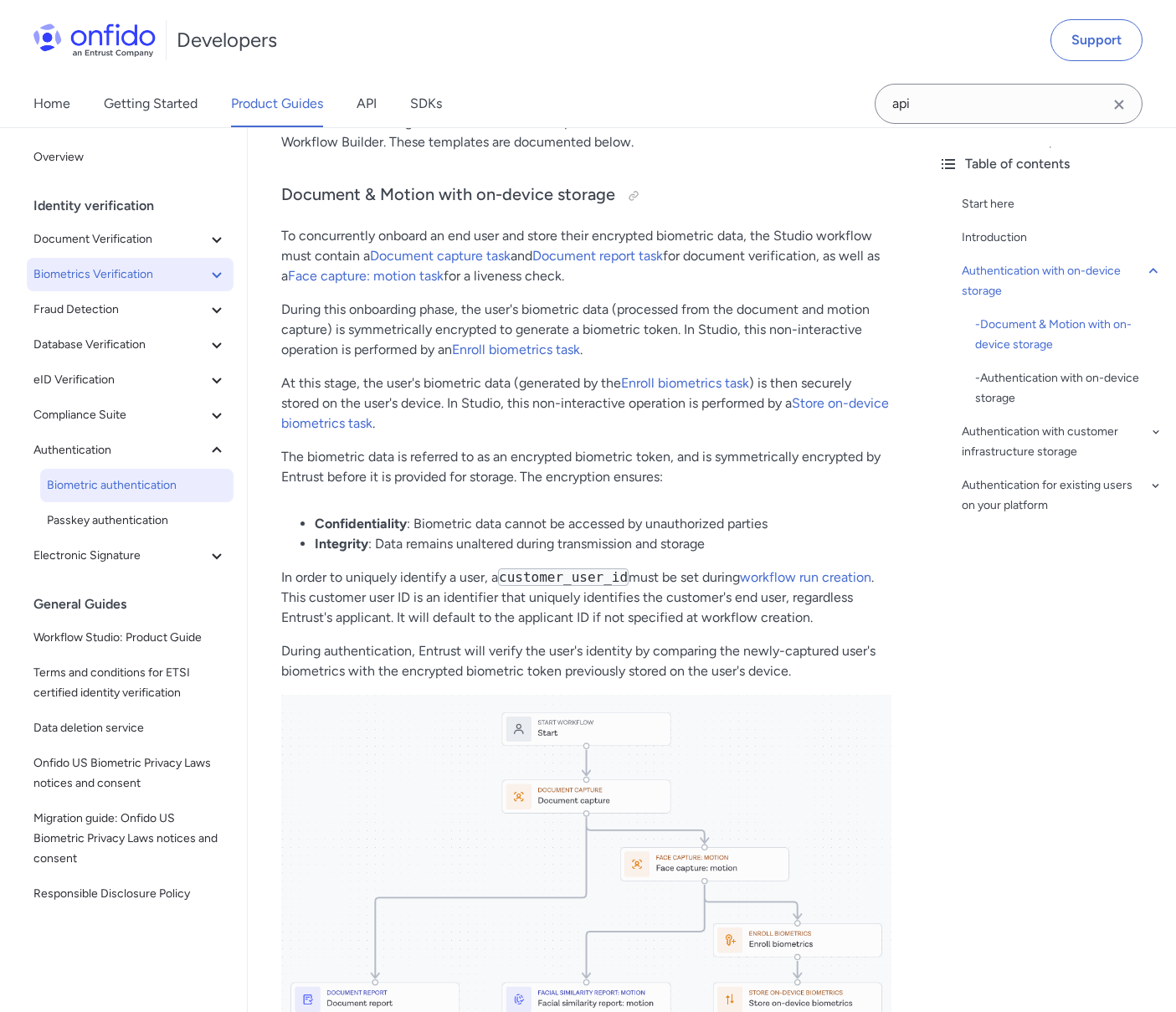
click at [178, 271] on span "Biometrics Verification" at bounding box center [120, 274] width 173 height 20
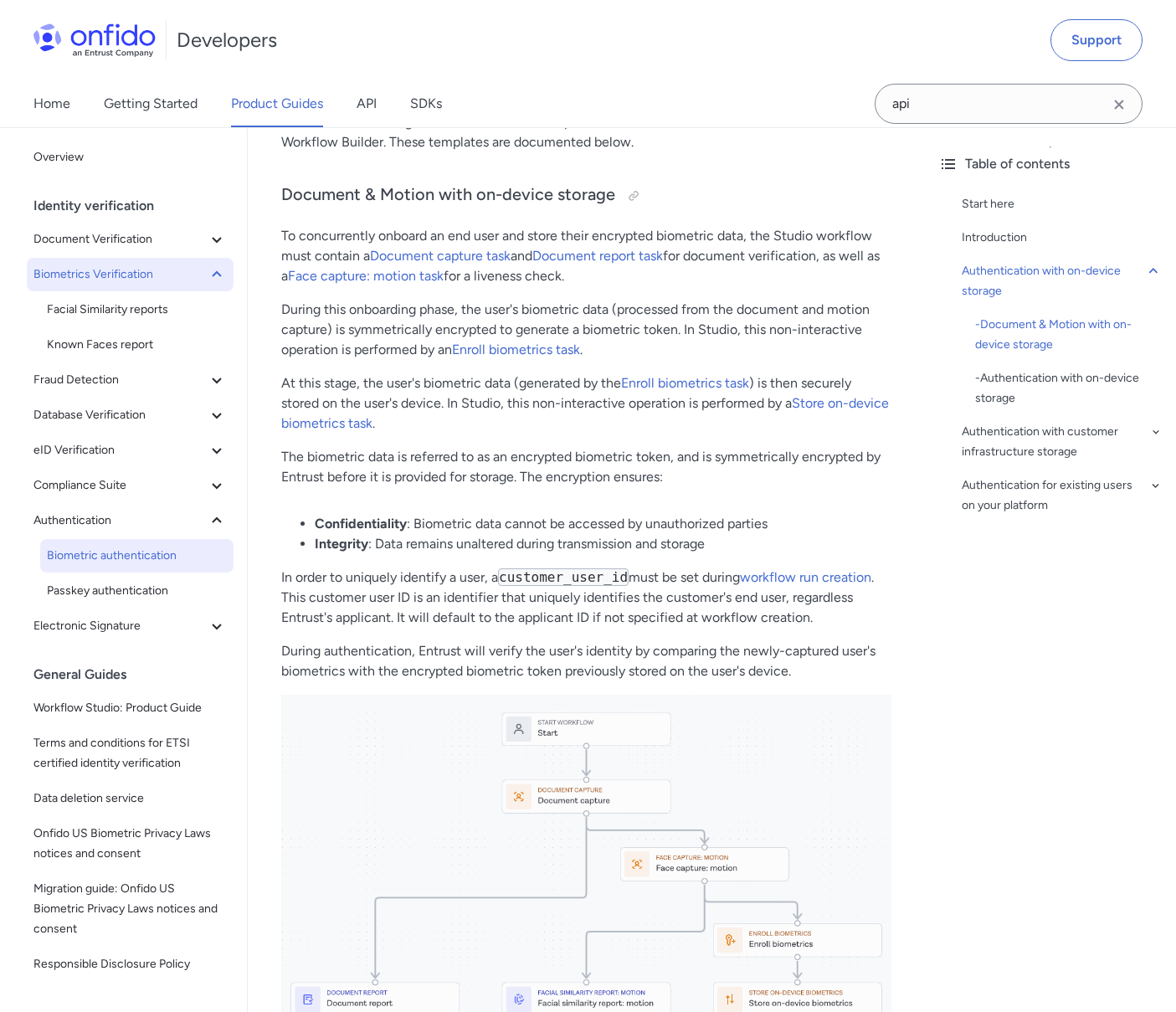
click at [88, 273] on span "Biometrics Verification" at bounding box center [120, 274] width 173 height 20
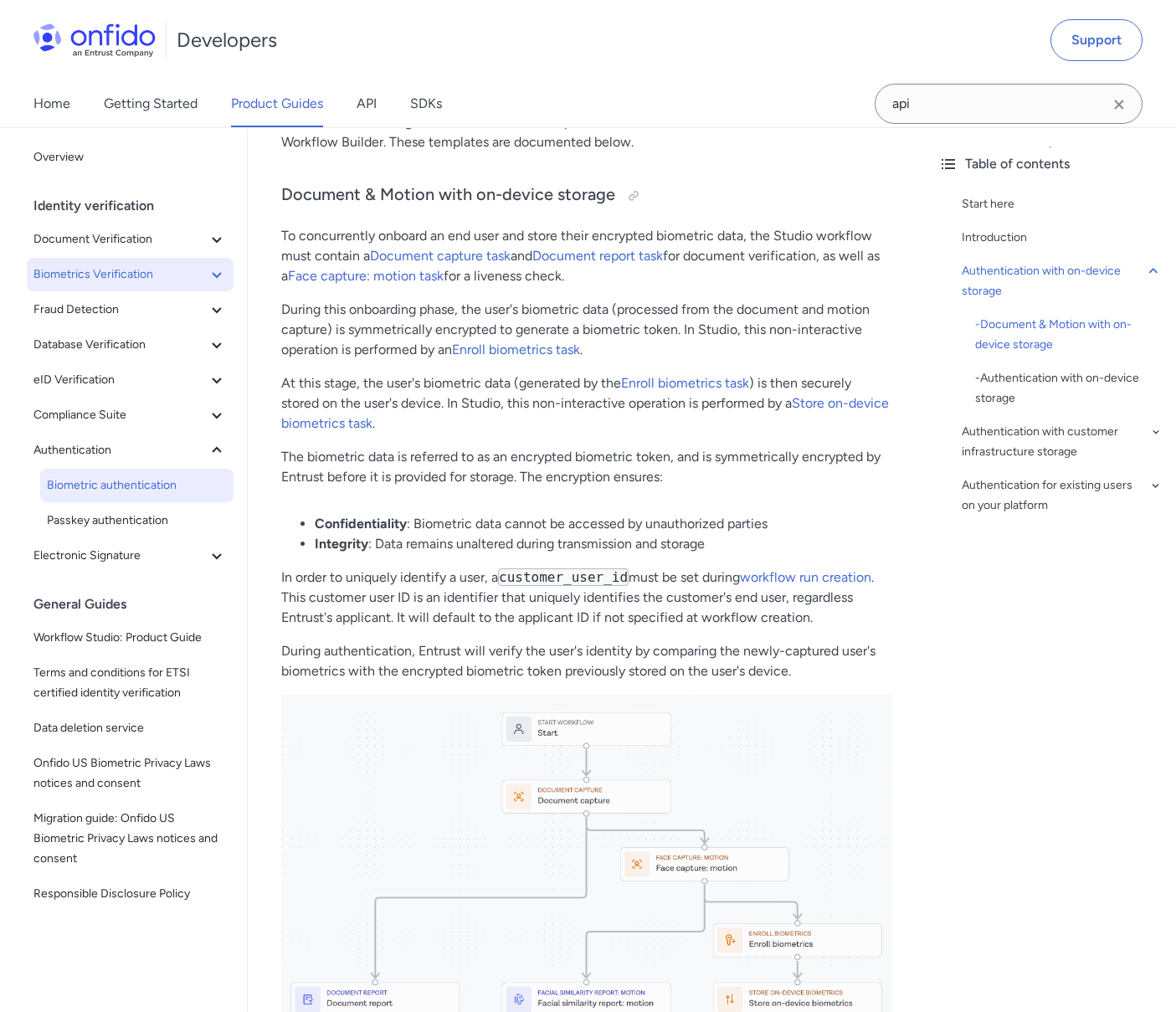
click at [90, 274] on span "Biometrics Verification" at bounding box center [120, 274] width 173 height 20
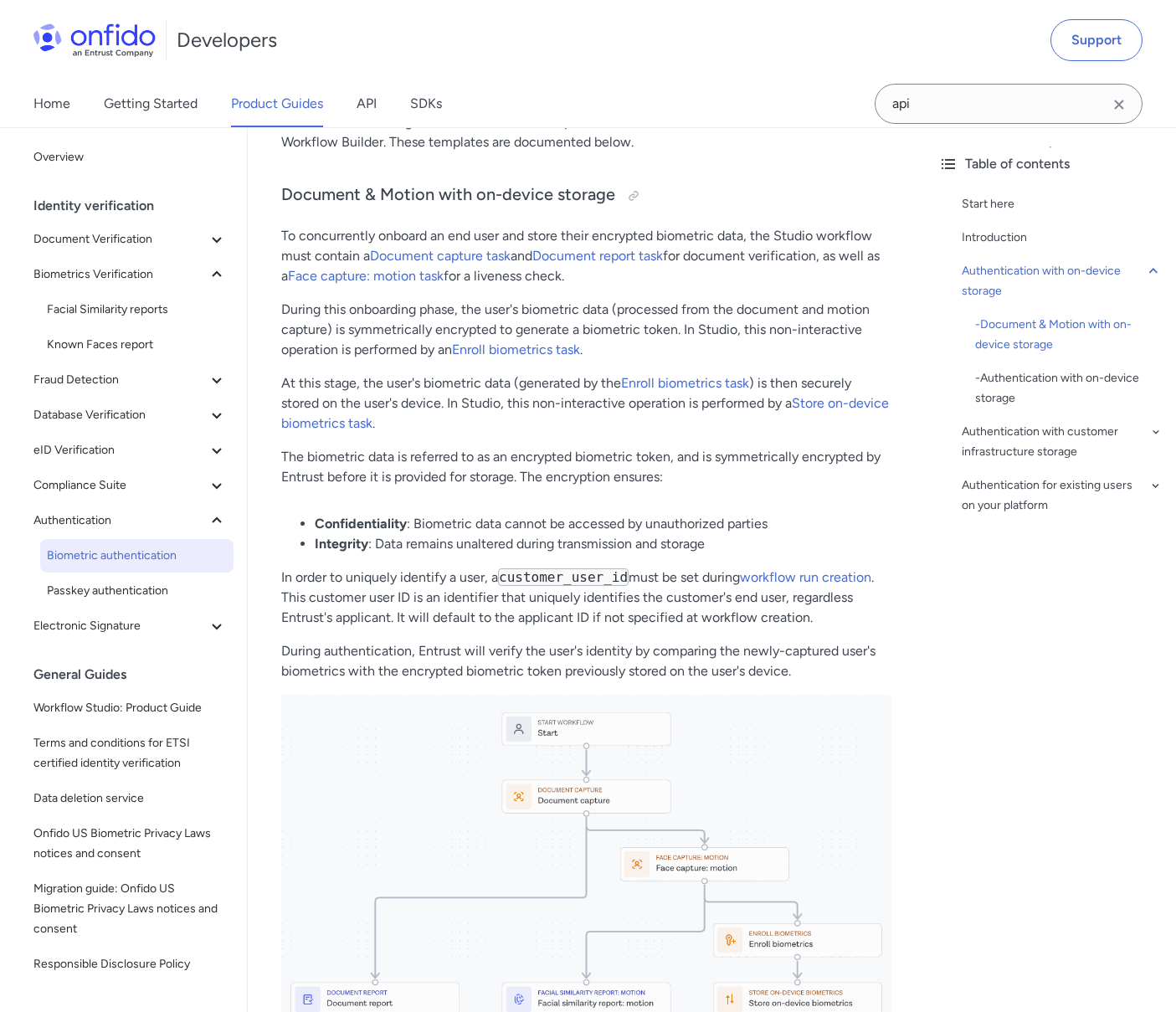
scroll to position [0, 0]
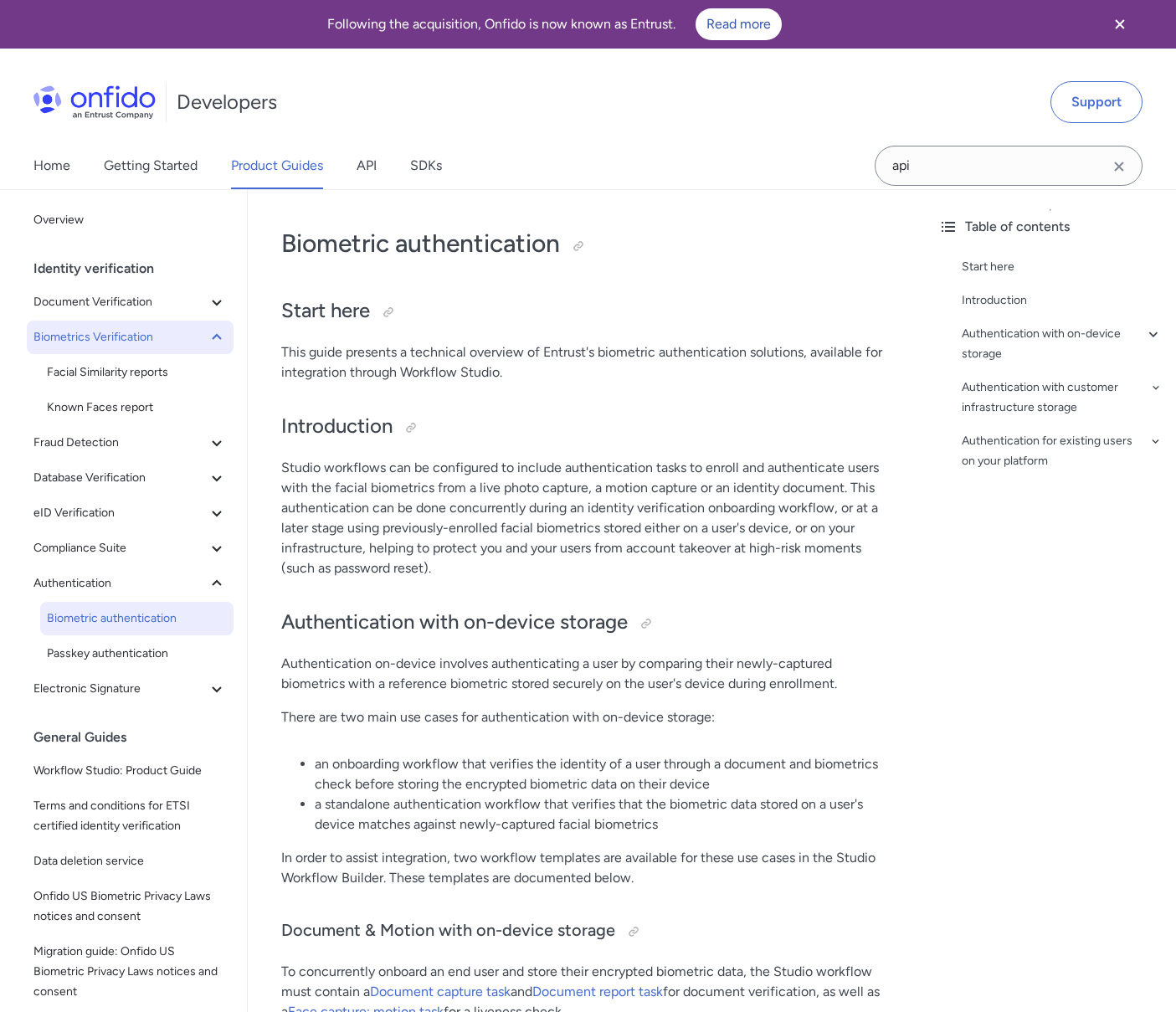
click at [83, 334] on span "Biometrics Verification" at bounding box center [120, 337] width 173 height 20
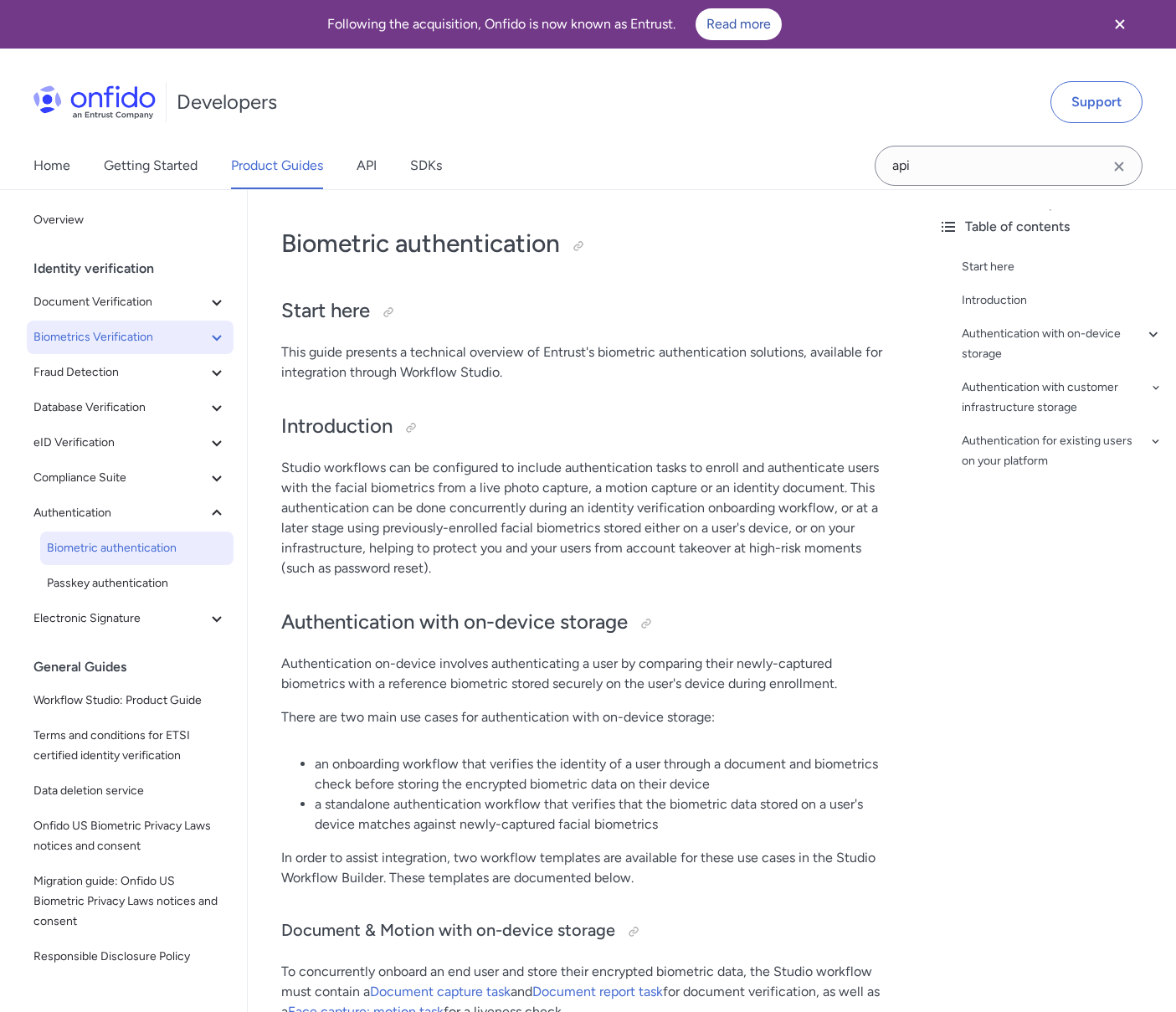
click at [83, 334] on span "Biometrics Verification" at bounding box center [120, 337] width 173 height 20
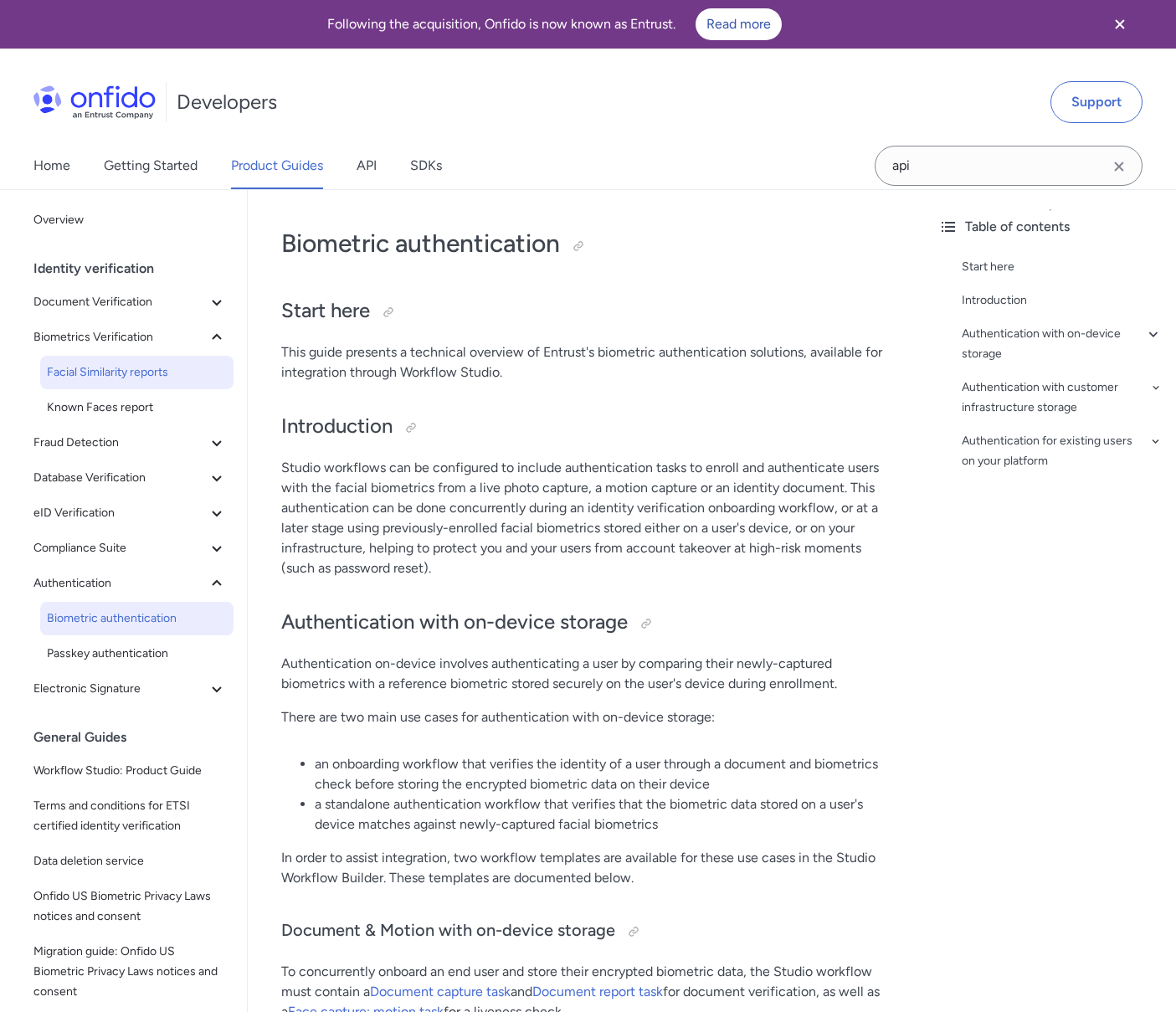
click at [84, 365] on span "Facial Similarity reports" at bounding box center [137, 373] width 180 height 20
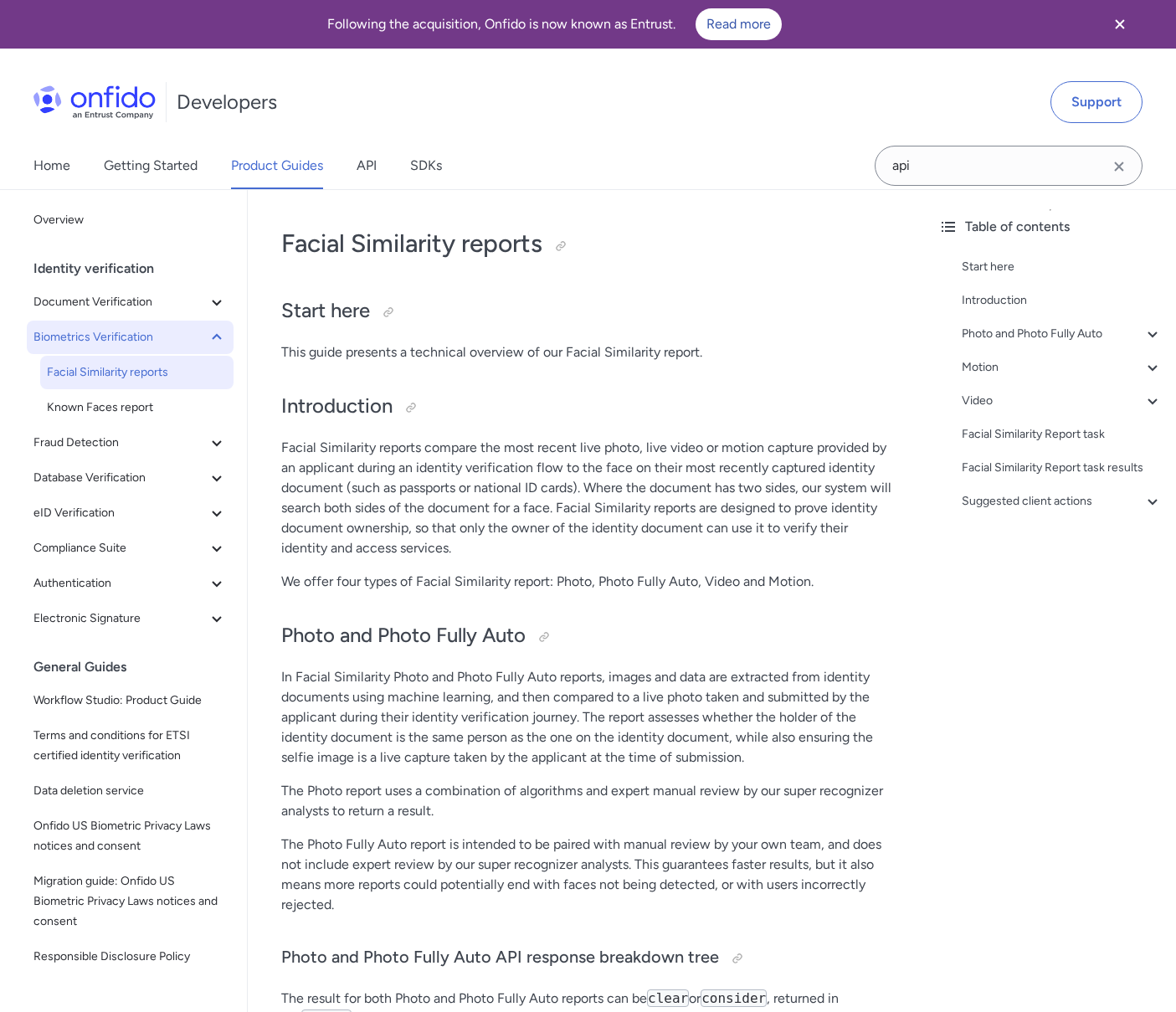
click at [92, 343] on span "Biometrics Verification" at bounding box center [120, 337] width 173 height 20
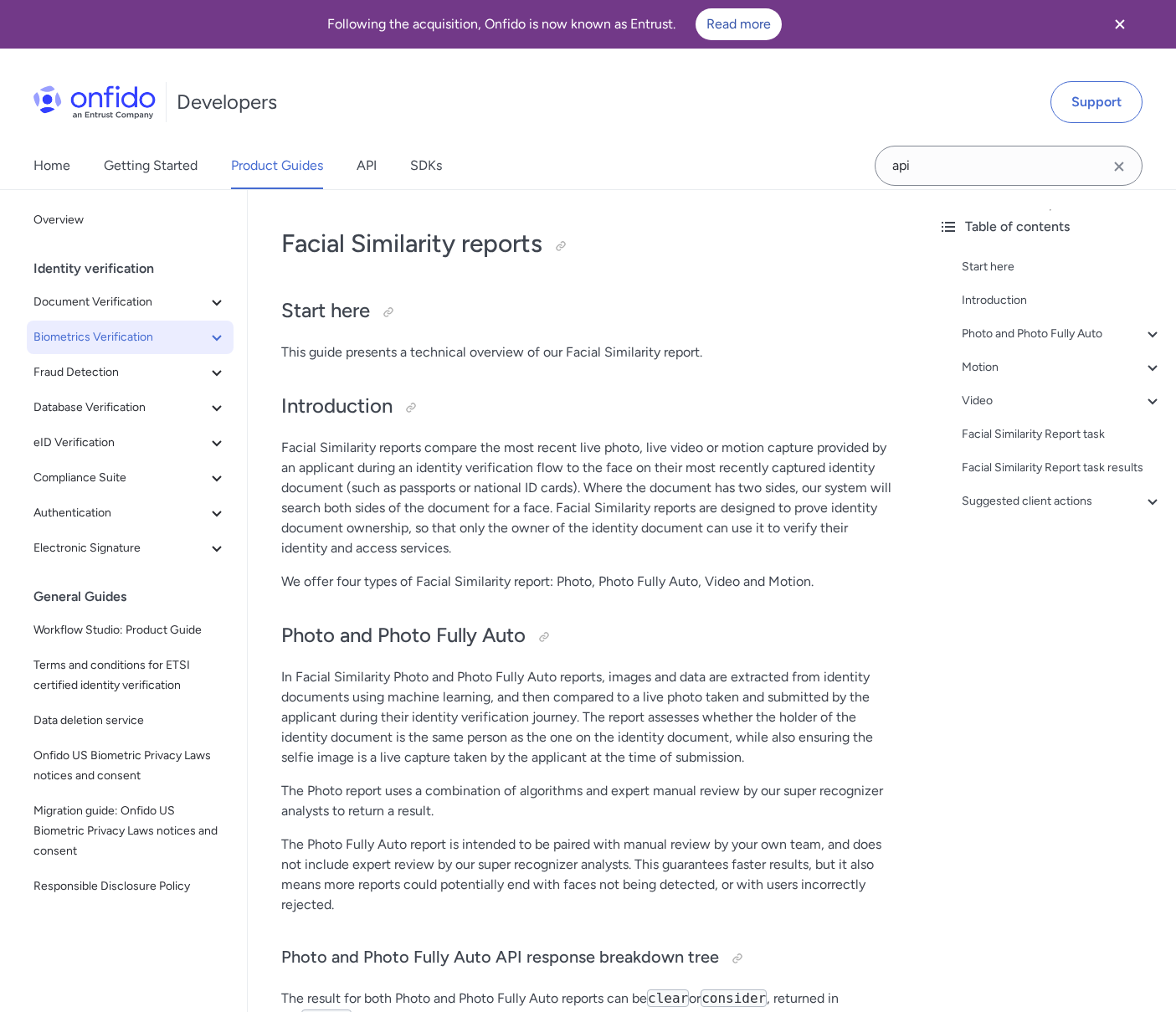
click at [92, 343] on span "Biometrics Verification" at bounding box center [120, 337] width 173 height 20
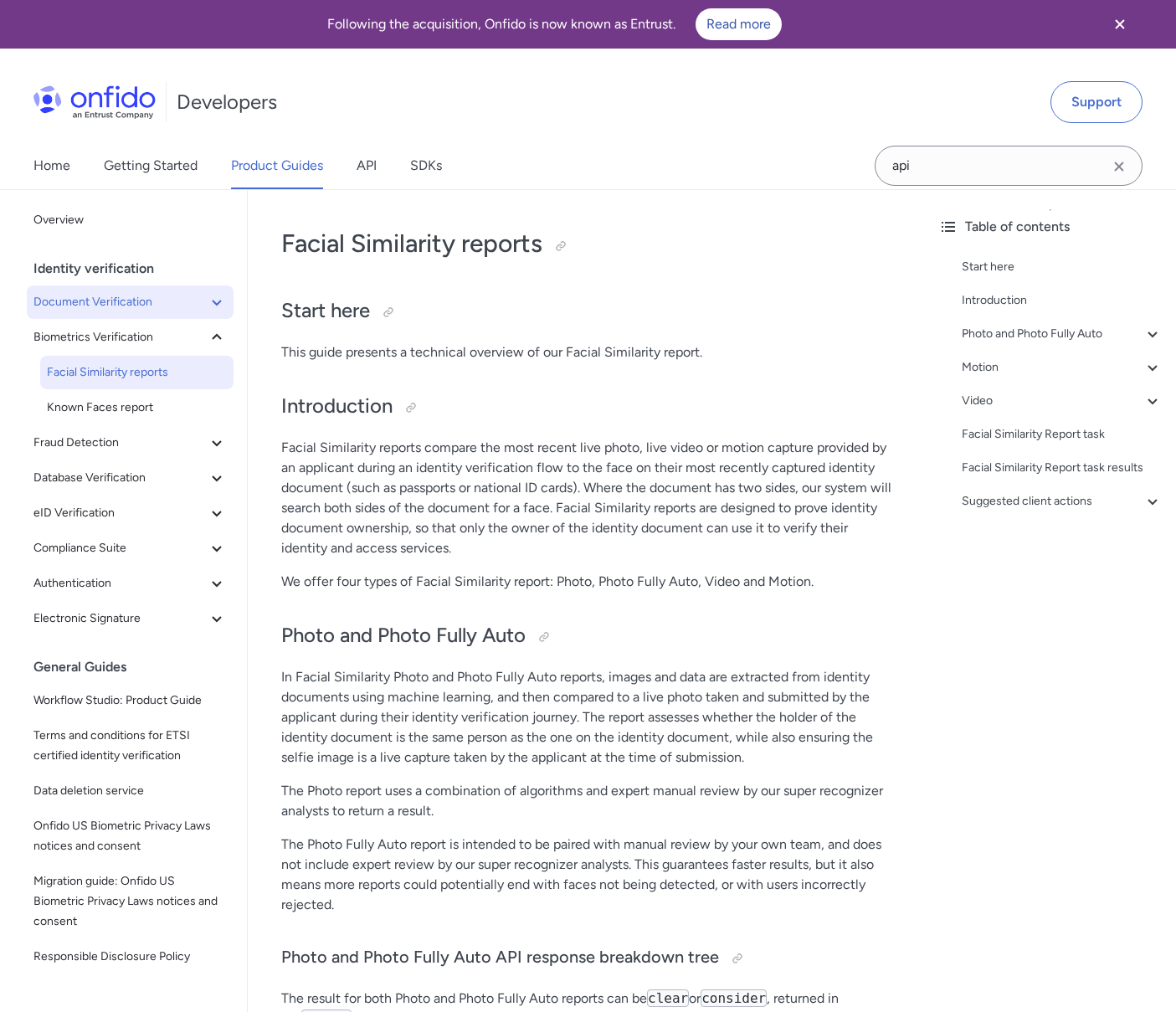
click at [144, 300] on span "Document Verification" at bounding box center [120, 302] width 173 height 20
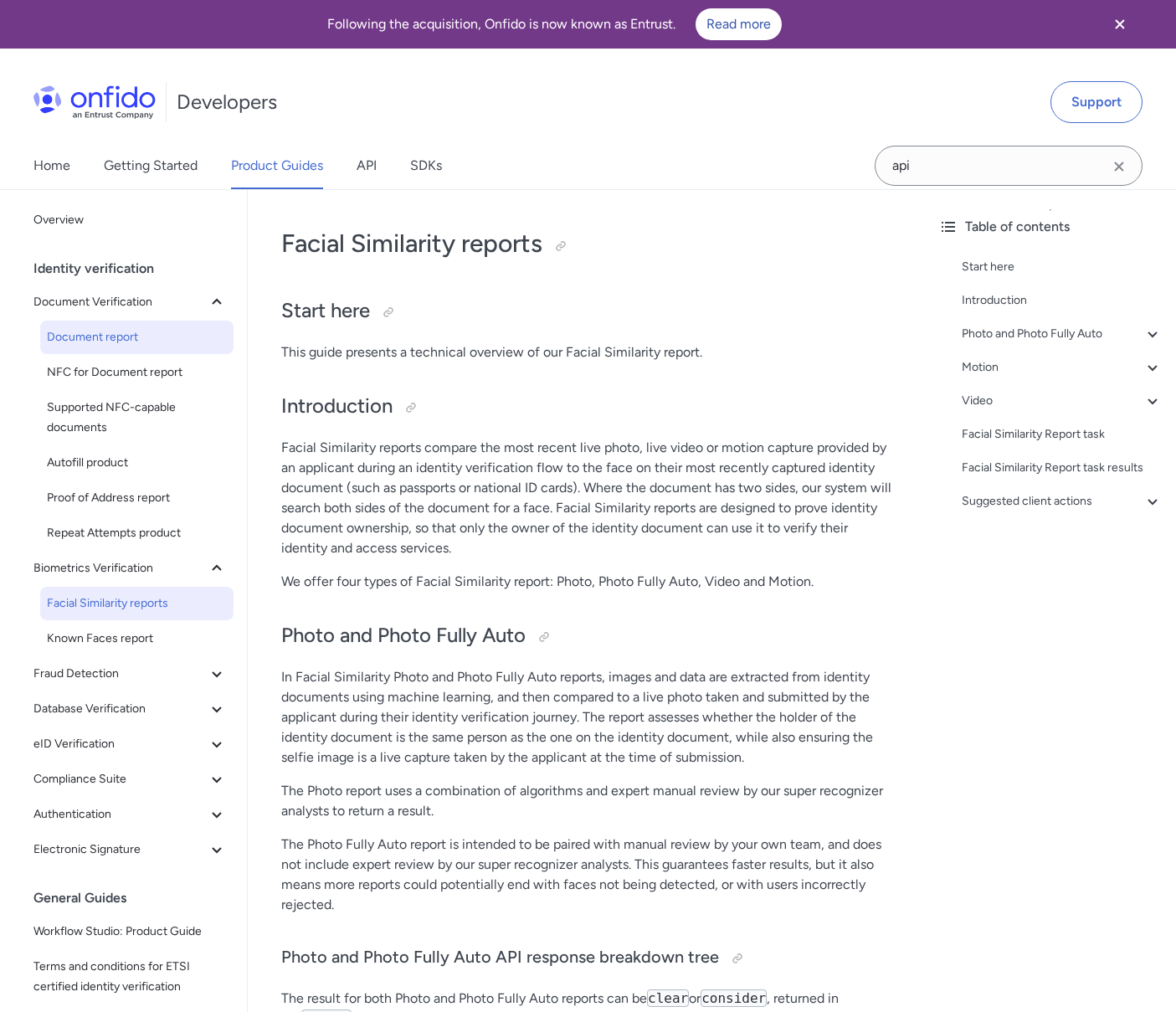
click at [137, 340] on span "Document report" at bounding box center [137, 337] width 180 height 20
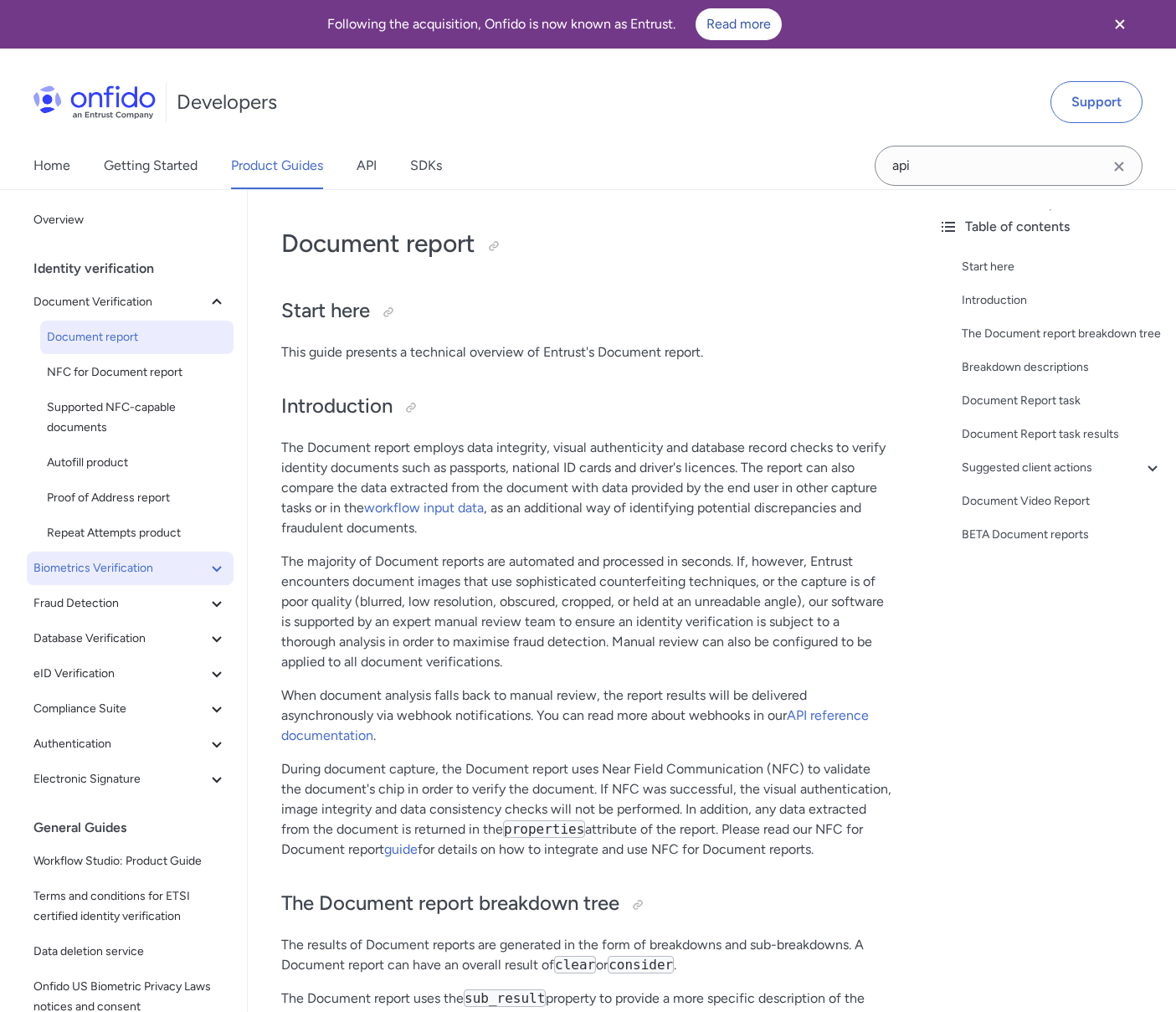
click at [112, 559] on span "Biometrics Verification" at bounding box center [120, 568] width 173 height 20
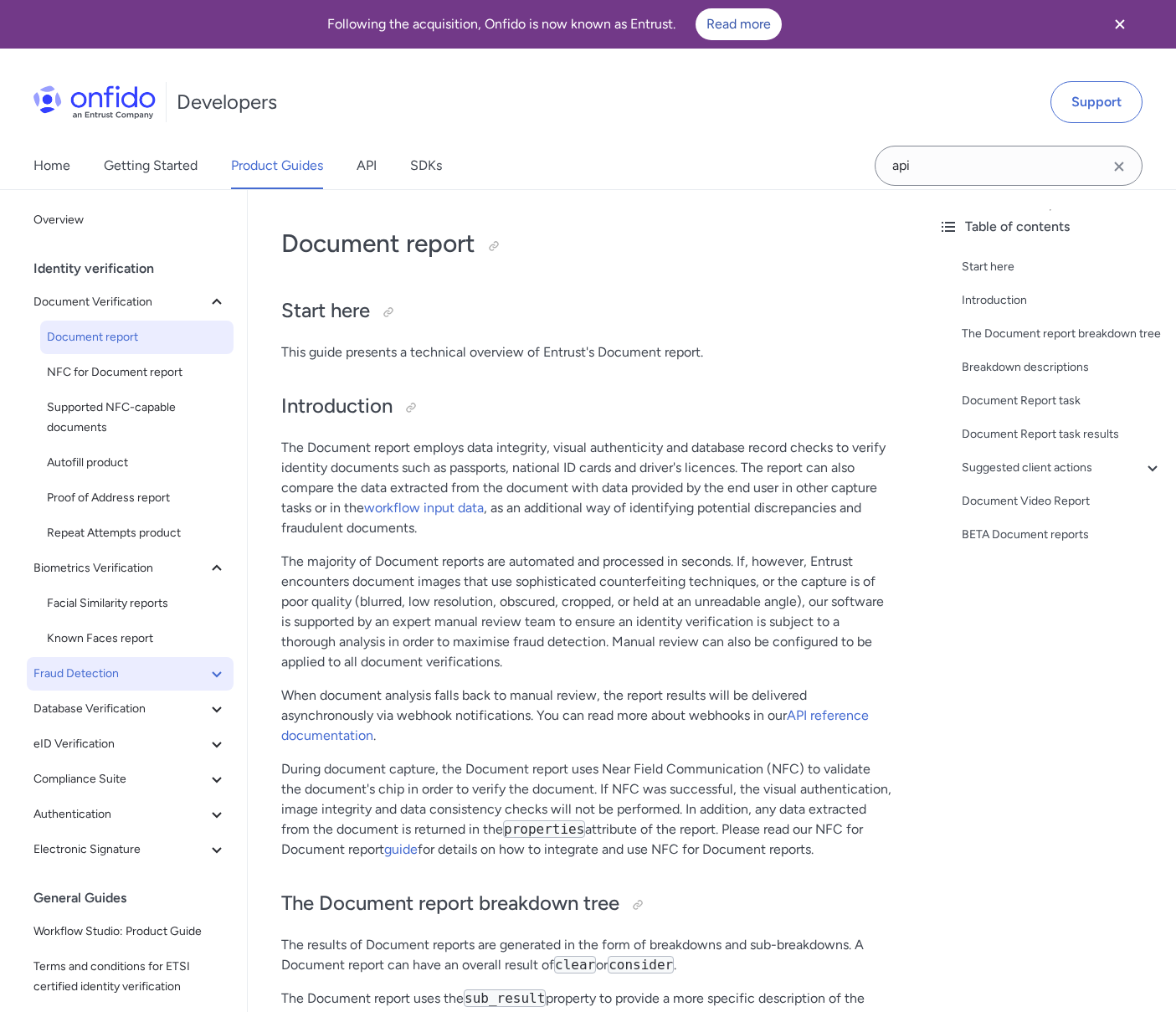
click at [130, 658] on button "Fraud Detection" at bounding box center [130, 673] width 206 height 33
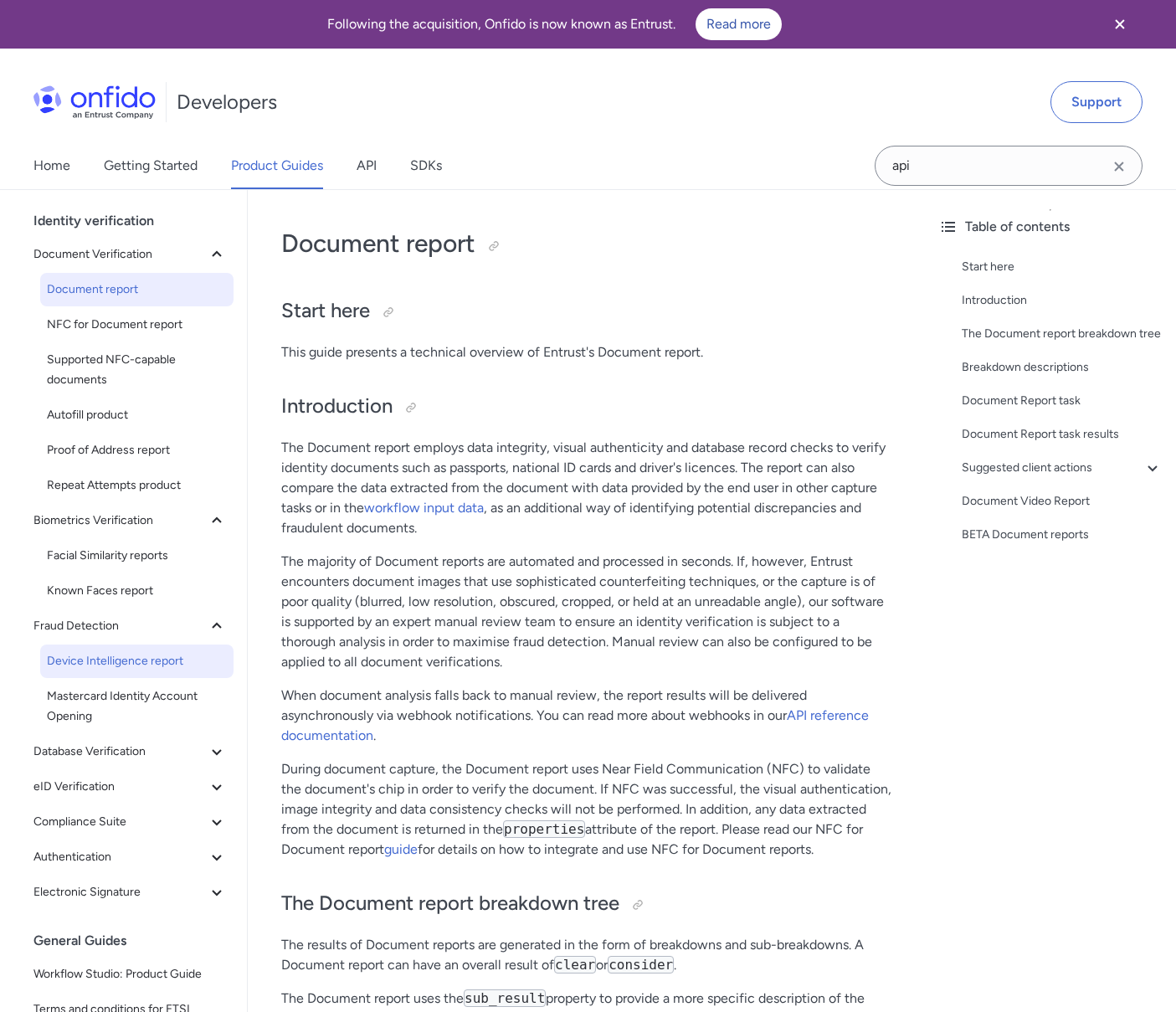
scroll to position [54, 0]
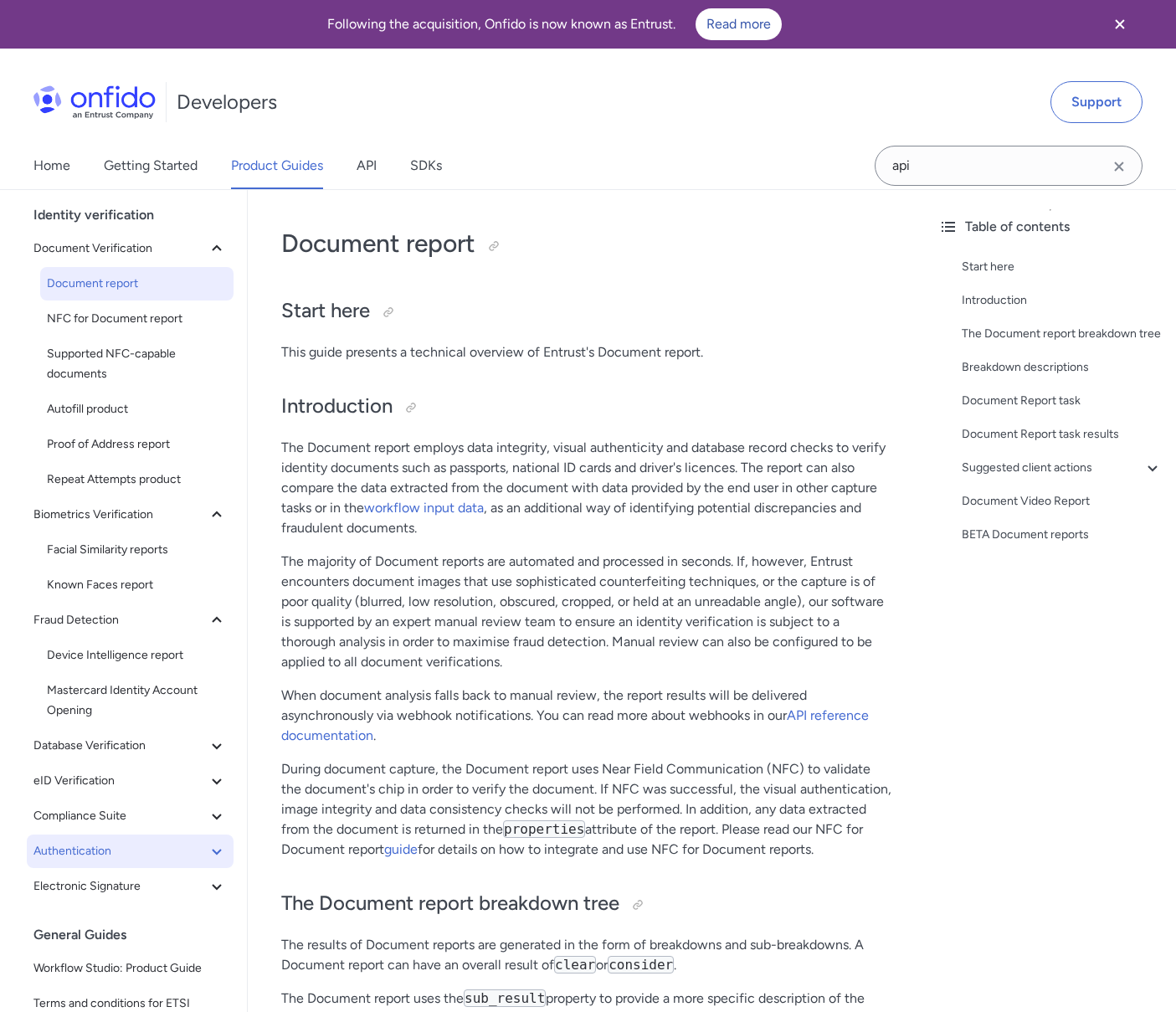
click at [153, 843] on span "Authentication" at bounding box center [120, 851] width 173 height 20
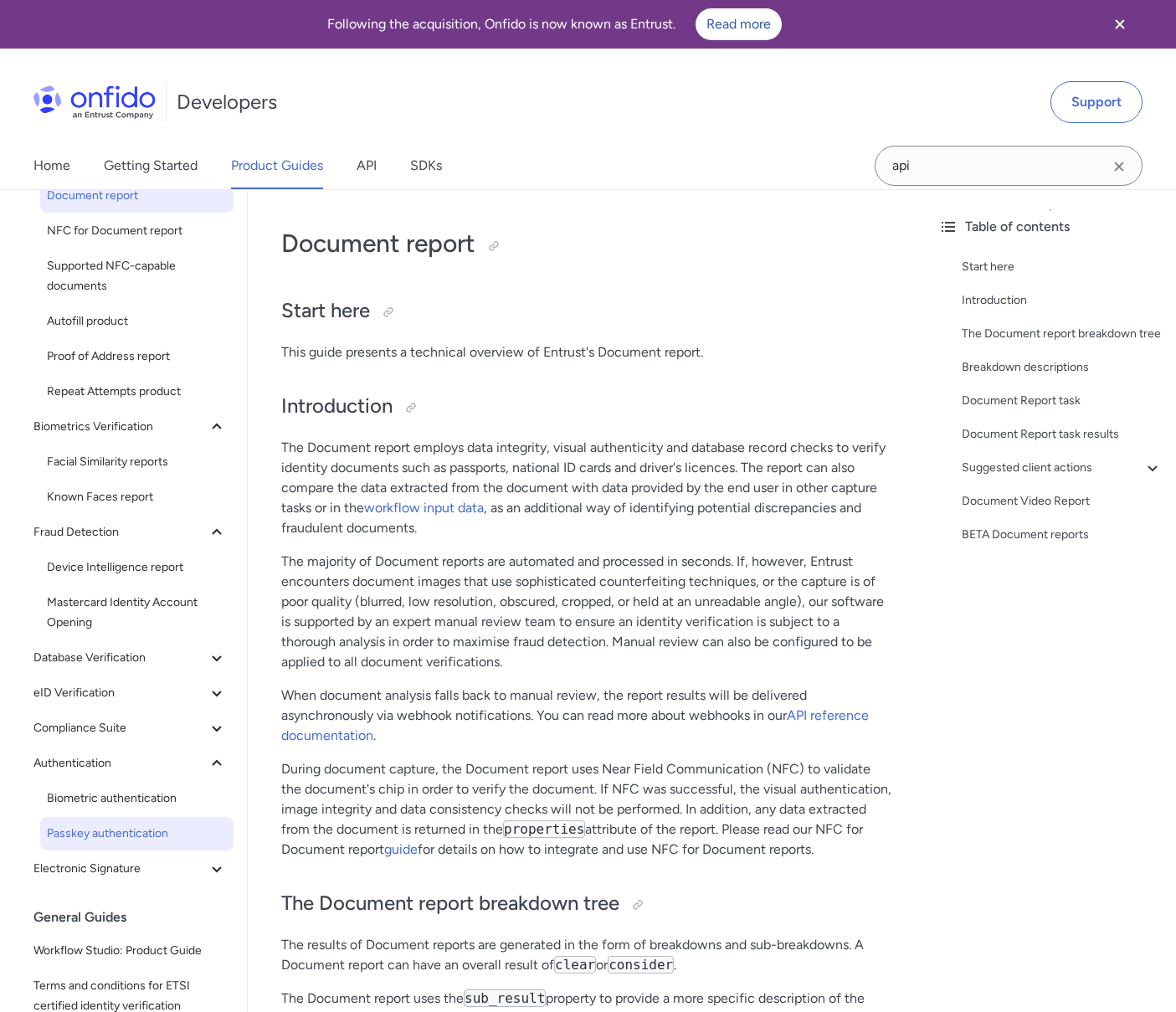
scroll to position [163, 0]
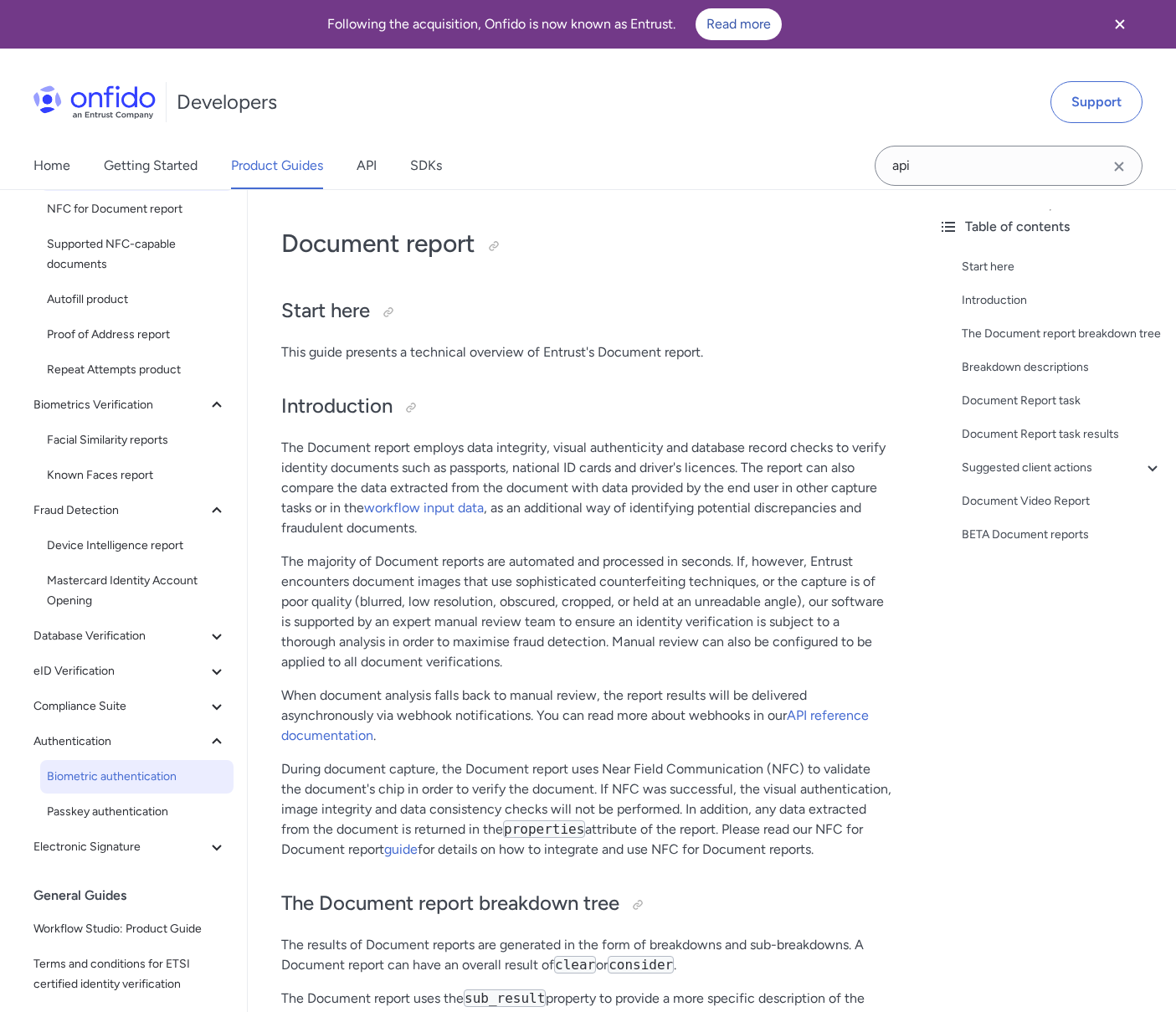
click at [161, 782] on span "Biometric authentication" at bounding box center [137, 777] width 180 height 20
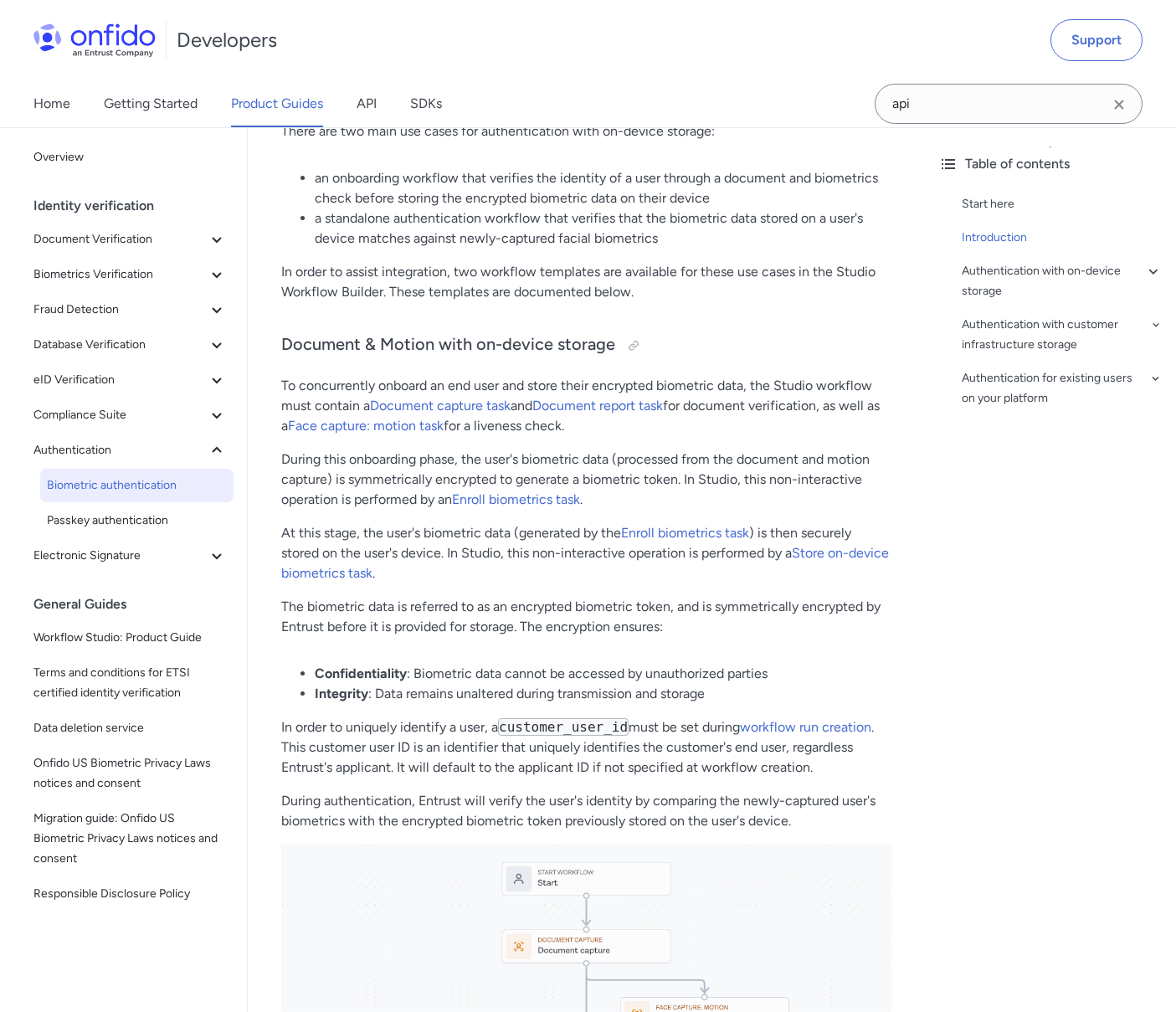
scroll to position [754, 0]
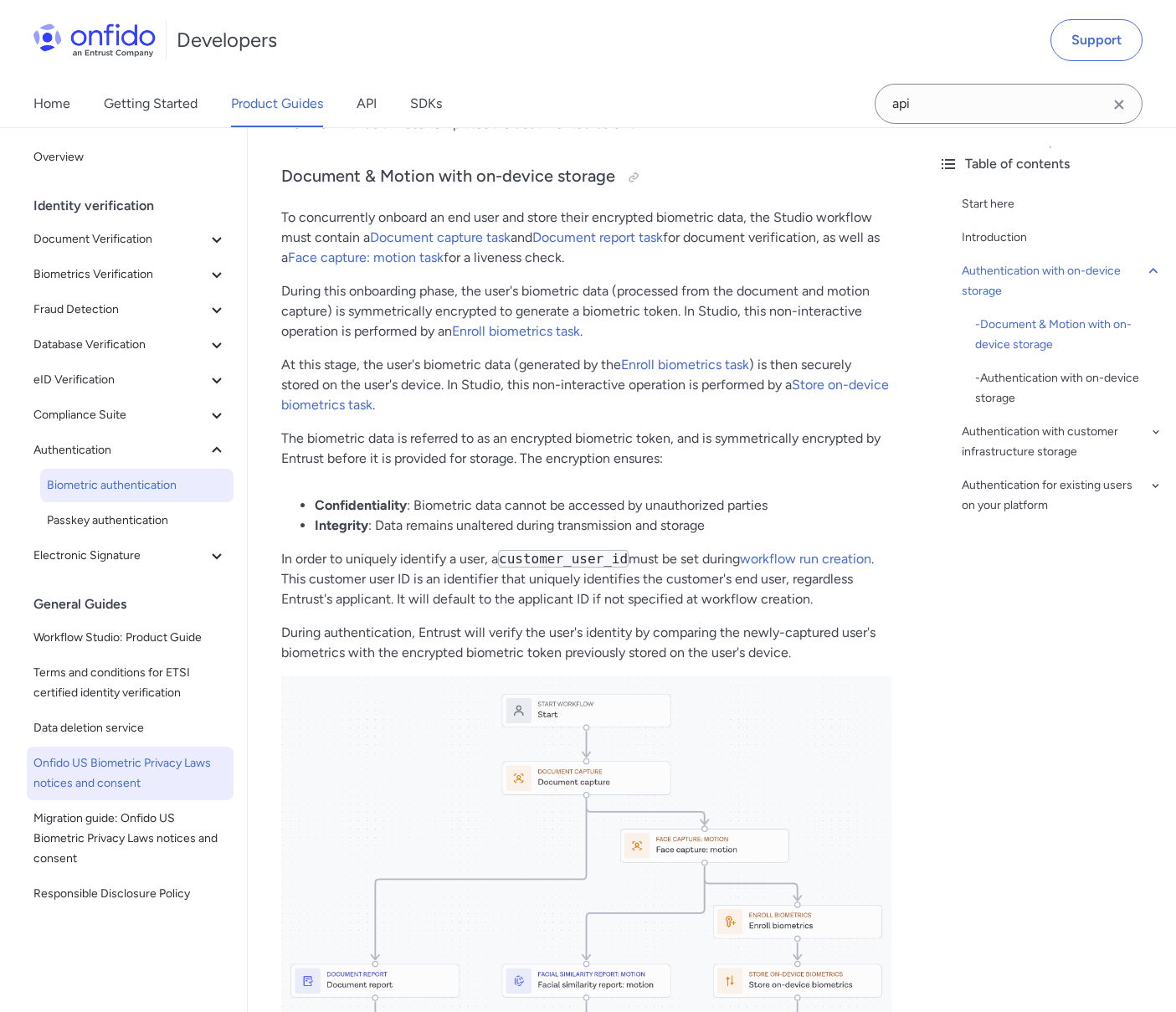
click at [153, 772] on span "Onfido US Biometric Privacy Laws notices and consent" at bounding box center [130, 772] width 194 height 40
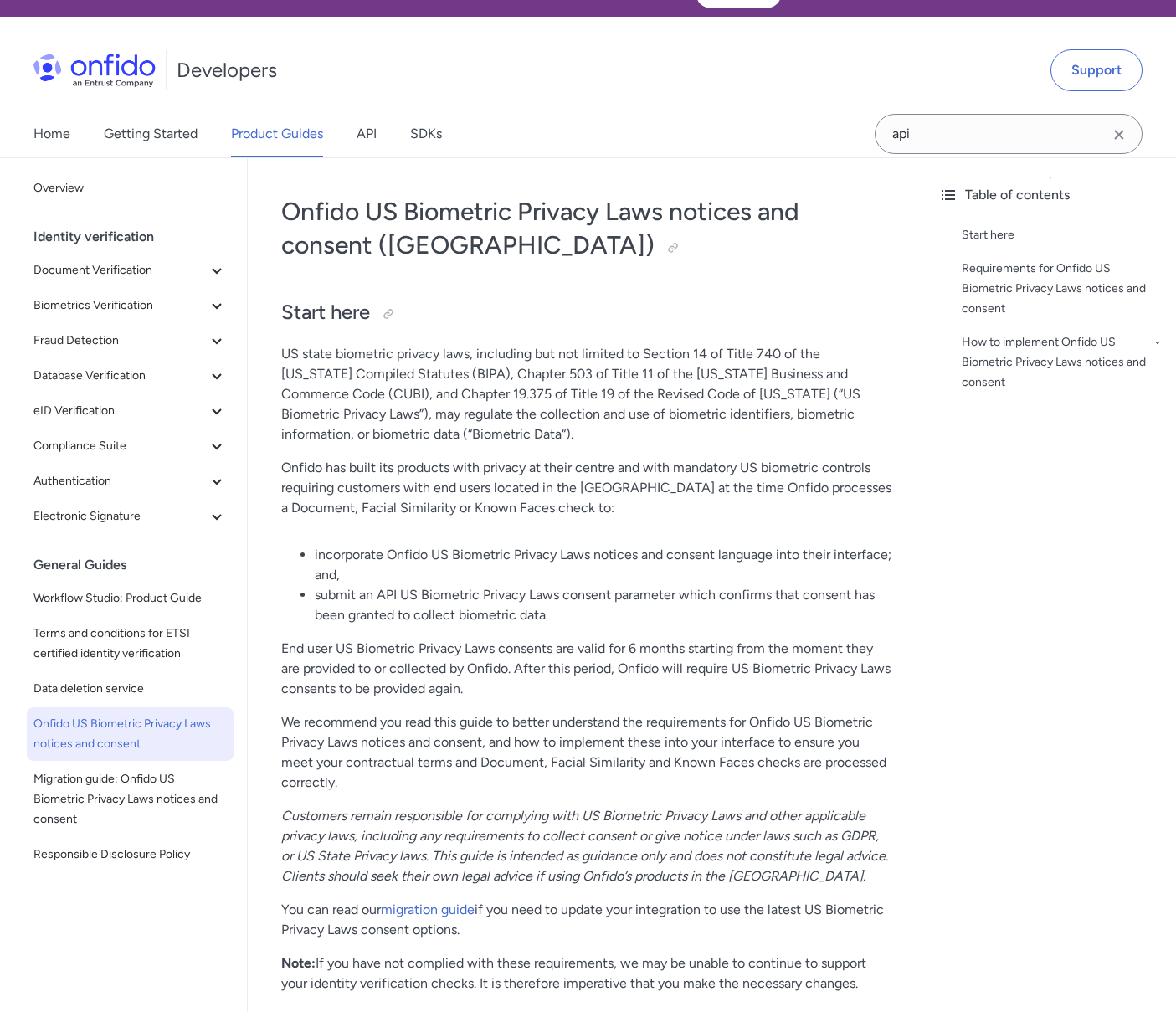
scroll to position [65, 0]
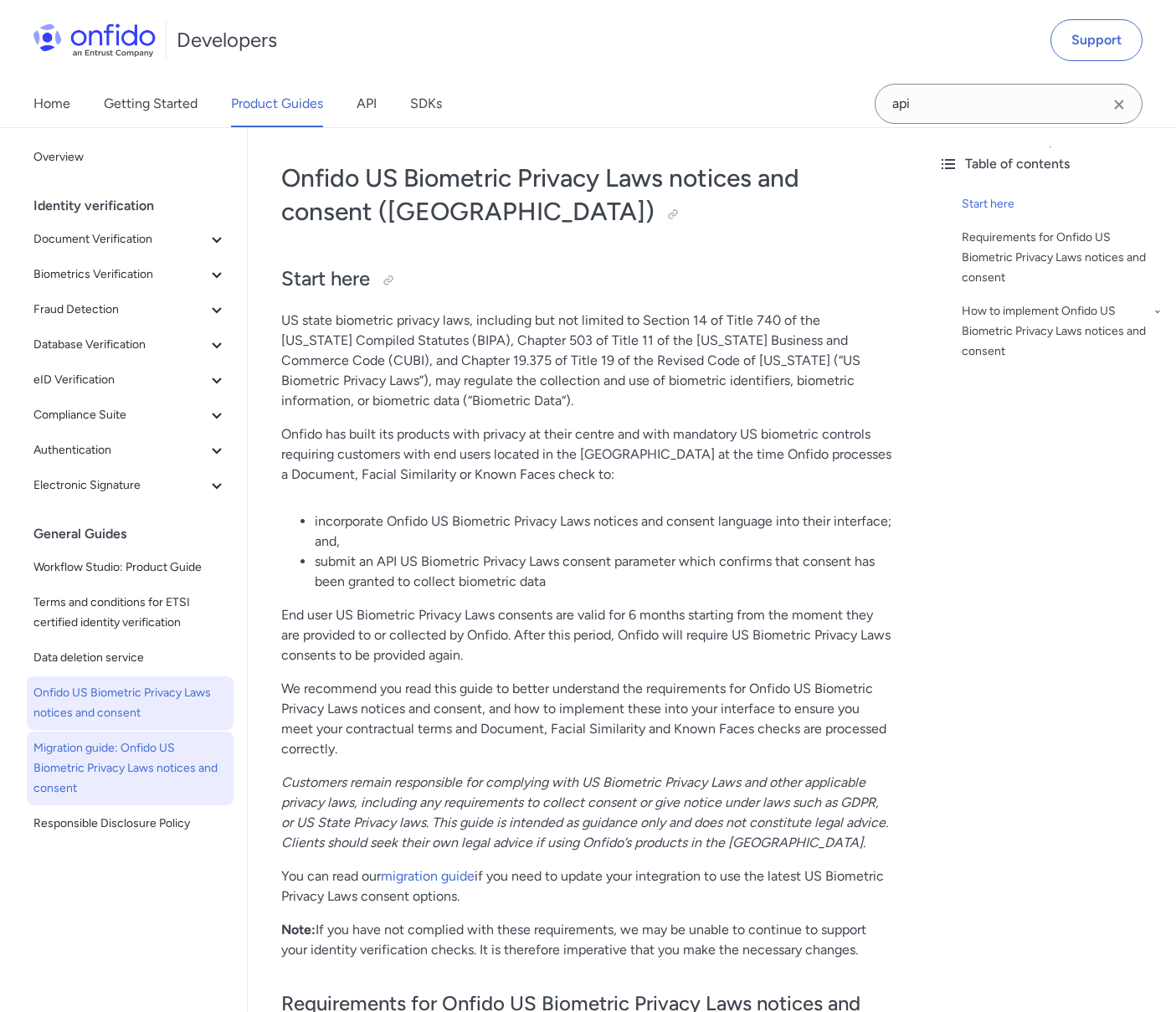
click at [144, 771] on span "Migration guide: Onfido US Biometric Privacy Laws notices and consent" at bounding box center [130, 768] width 194 height 60
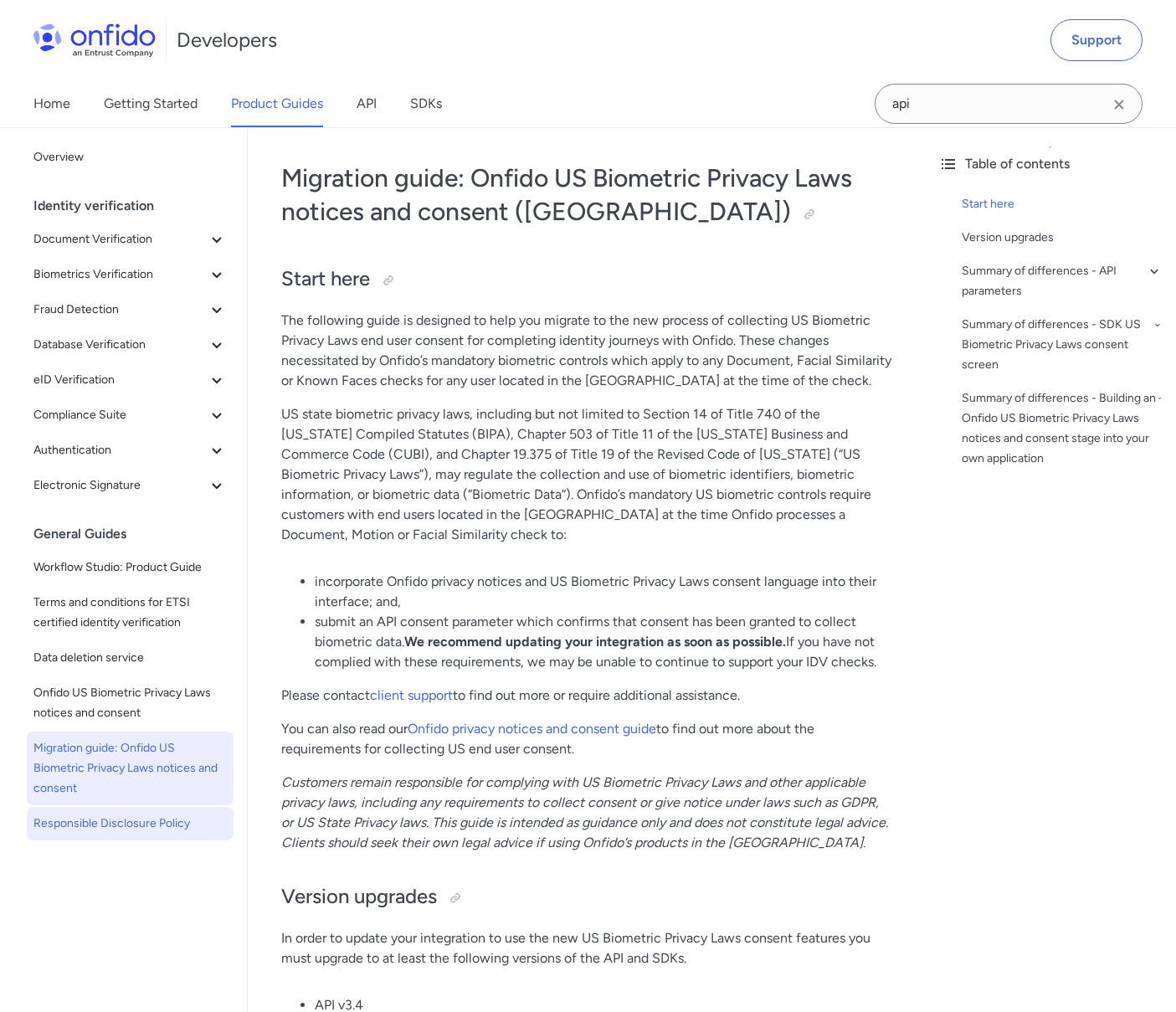
click at [150, 830] on span "Responsible Disclosure Policy" at bounding box center [130, 823] width 194 height 20
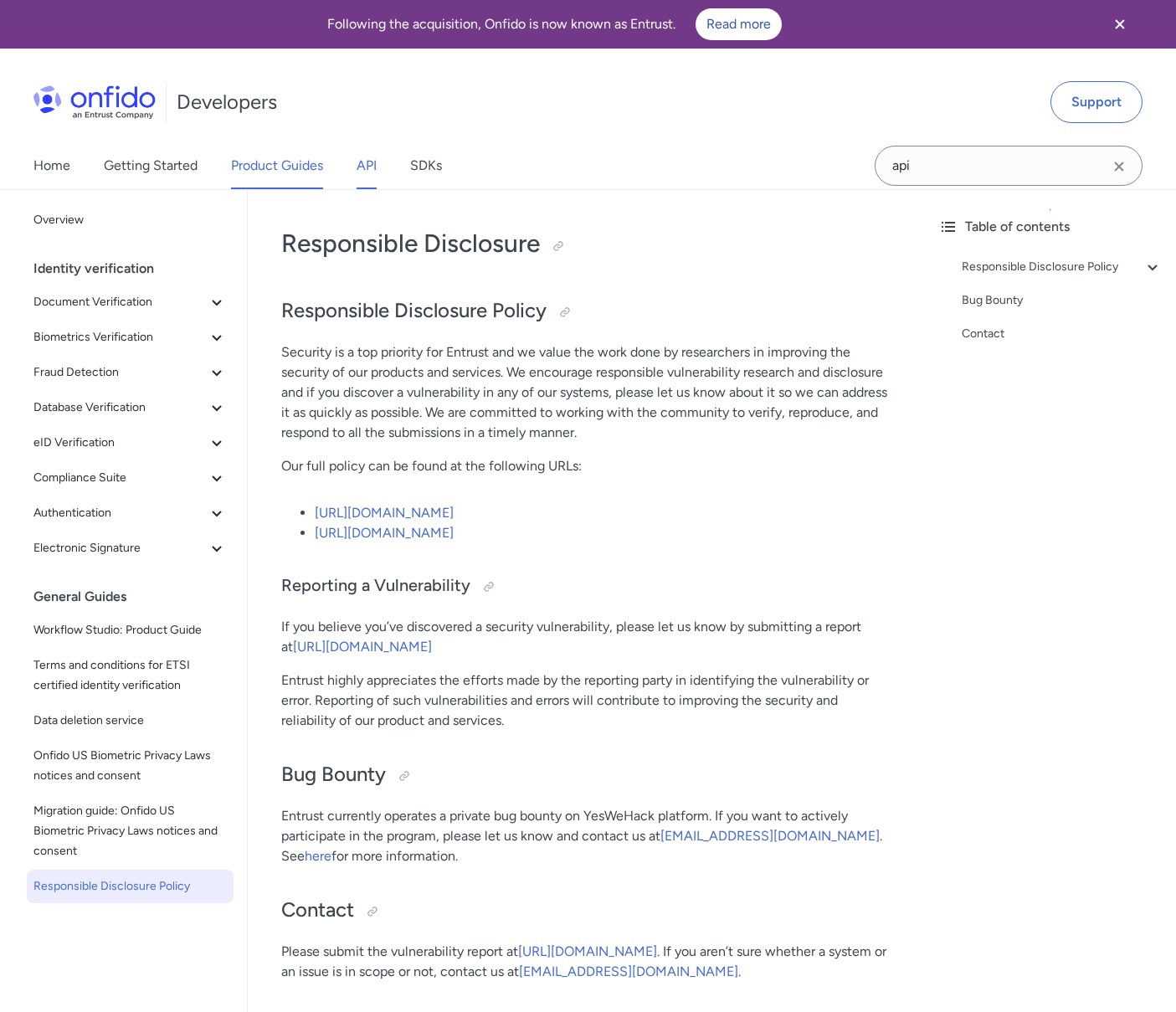
click at [372, 160] on link "API" at bounding box center [367, 165] width 20 height 47
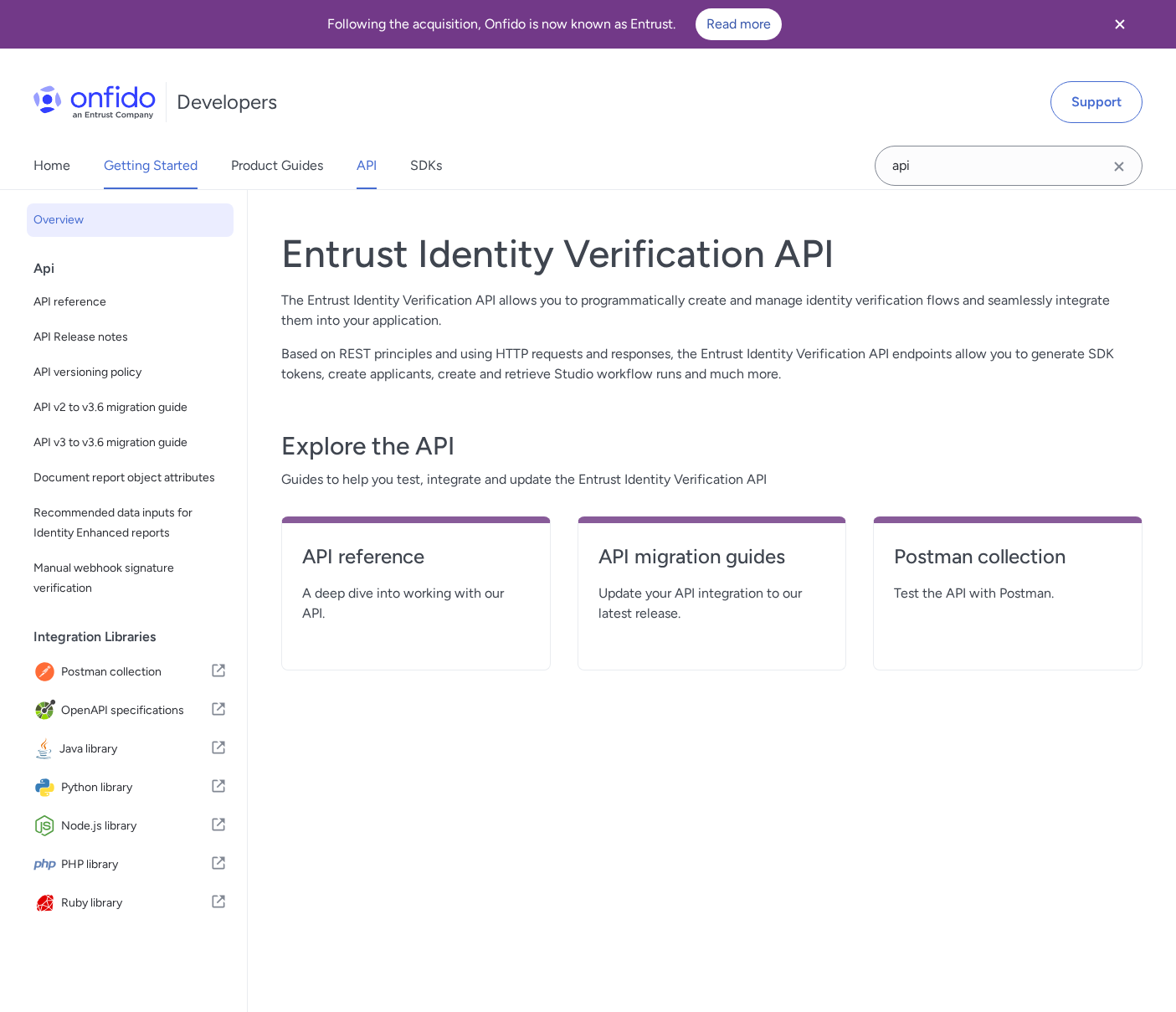
click at [160, 172] on link "Getting Started" at bounding box center [150, 165] width 93 height 47
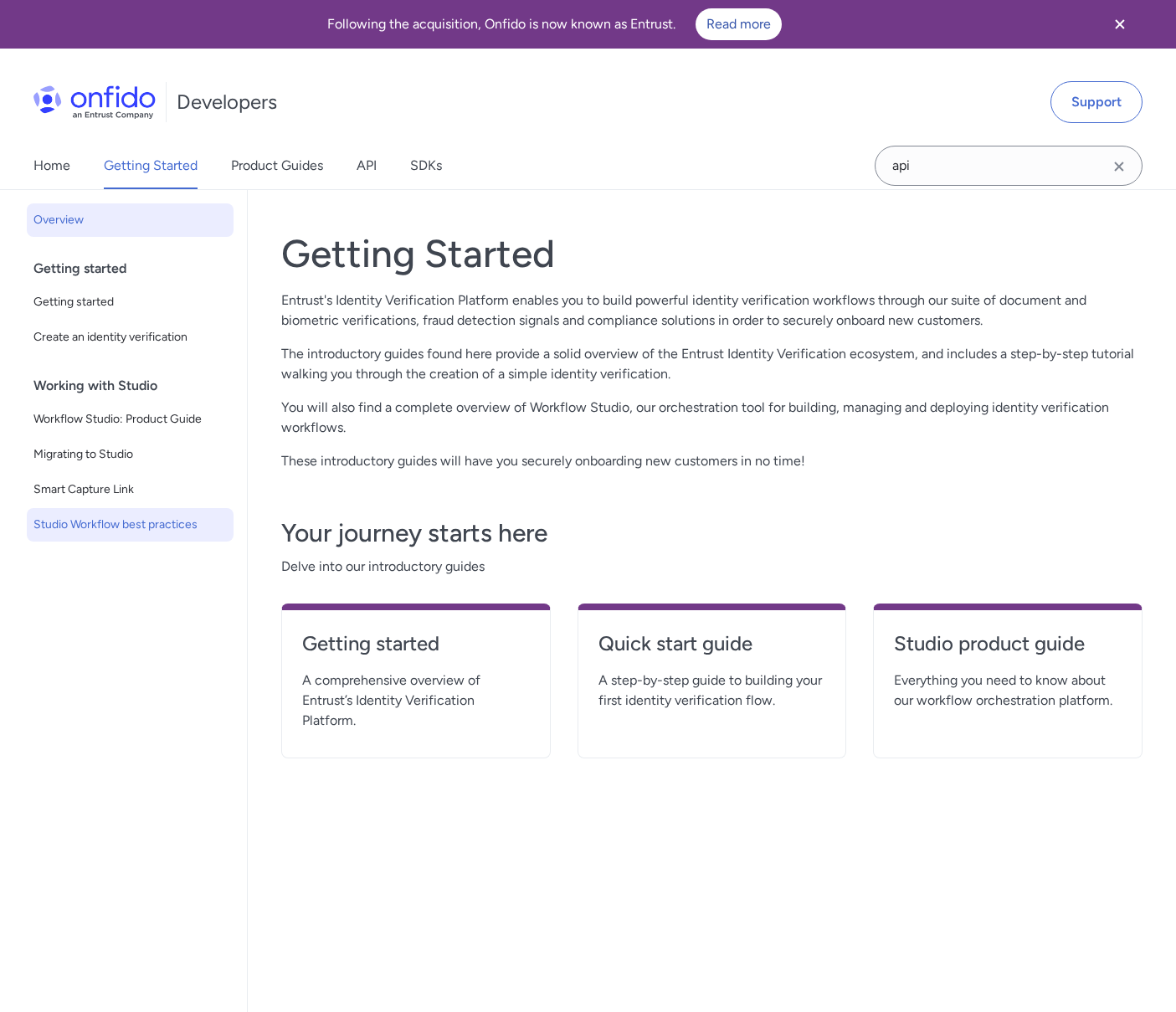
click at [76, 523] on span "Studio Workflow best practices" at bounding box center [130, 525] width 194 height 20
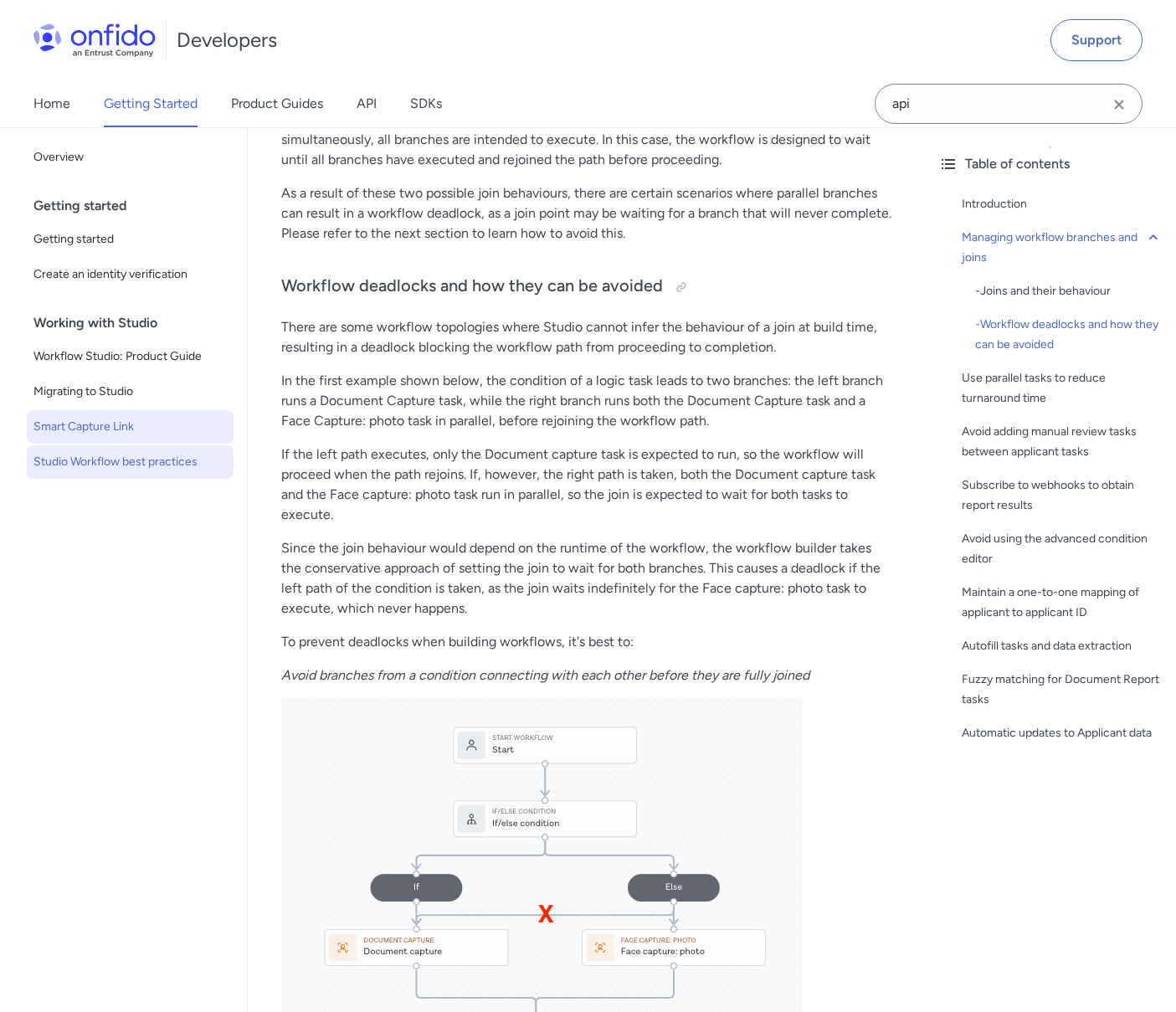
scroll to position [789, 0]
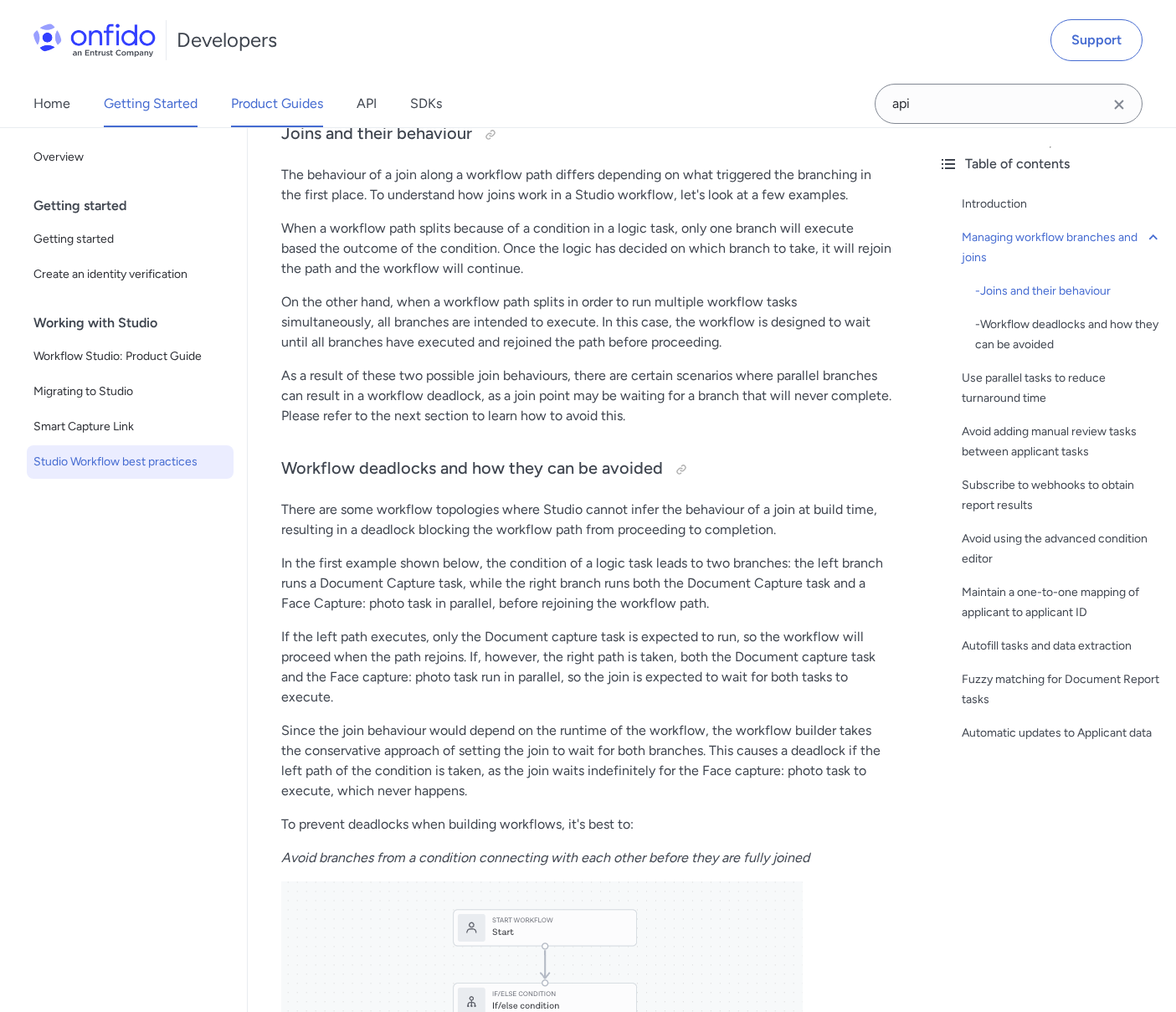
click at [282, 88] on link "Product Guides" at bounding box center [277, 104] width 92 height 47
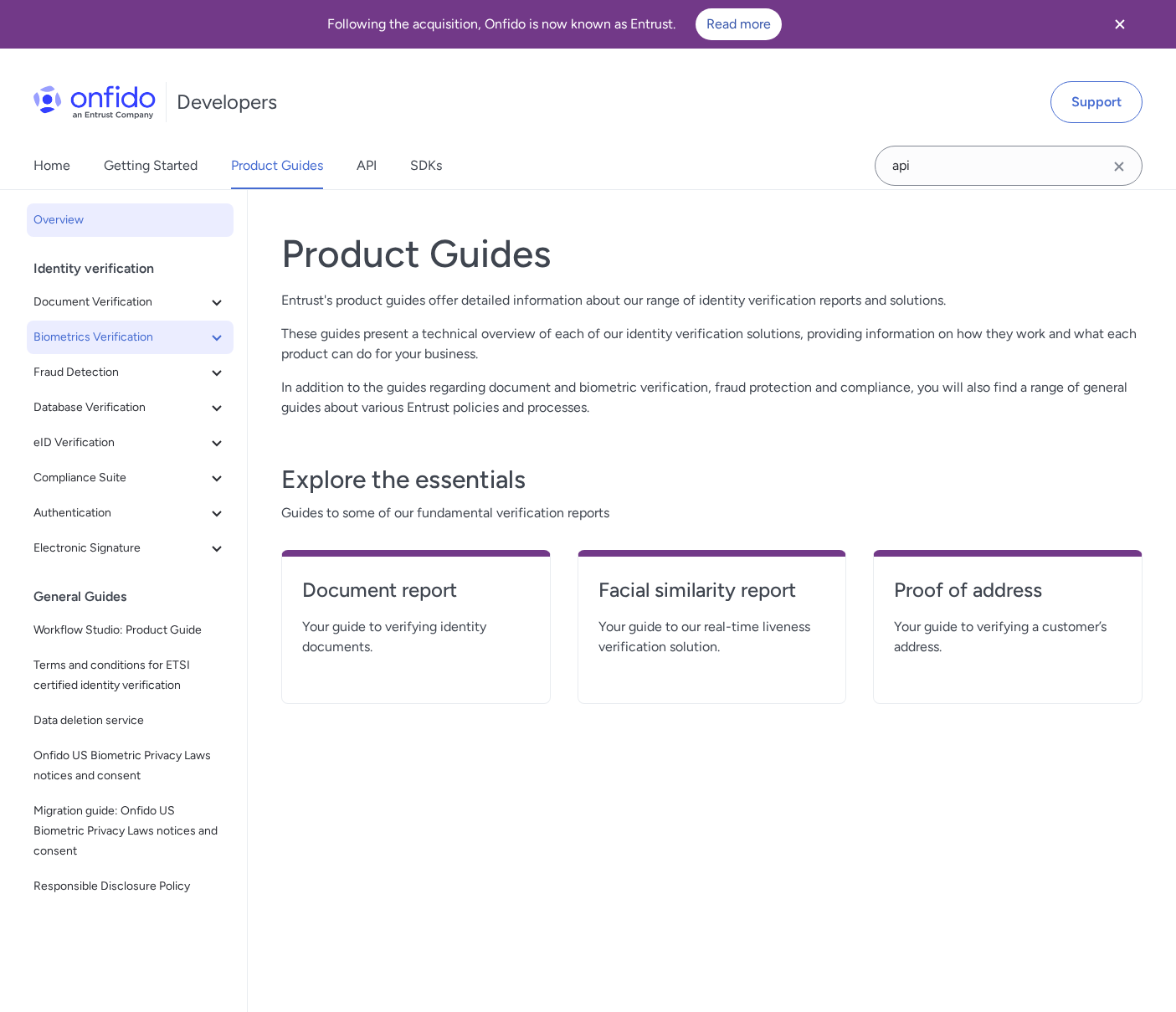
click at [86, 343] on span "Biometrics Verification" at bounding box center [120, 337] width 173 height 20
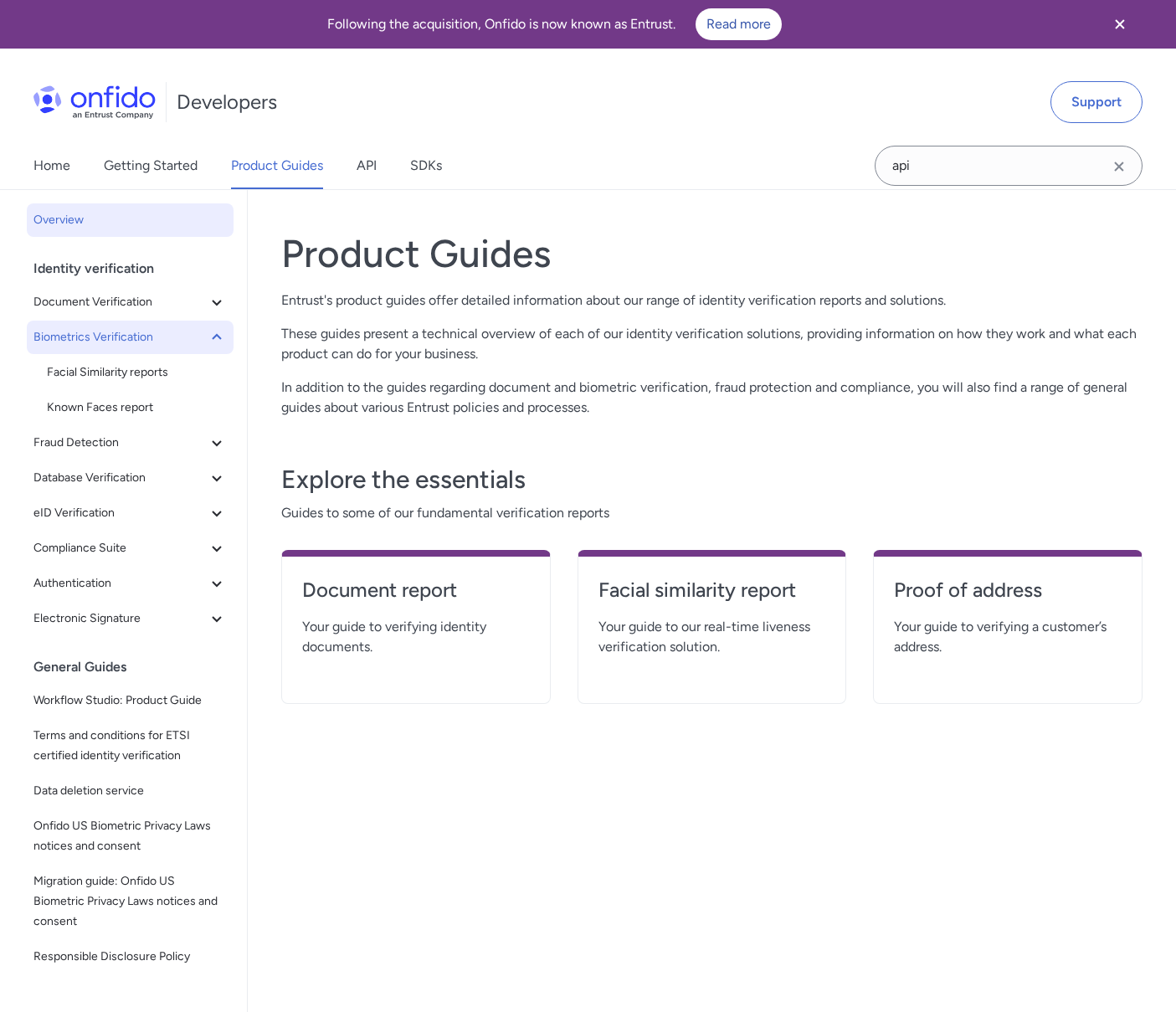
click at [139, 341] on span "Biometrics Verification" at bounding box center [120, 337] width 173 height 20
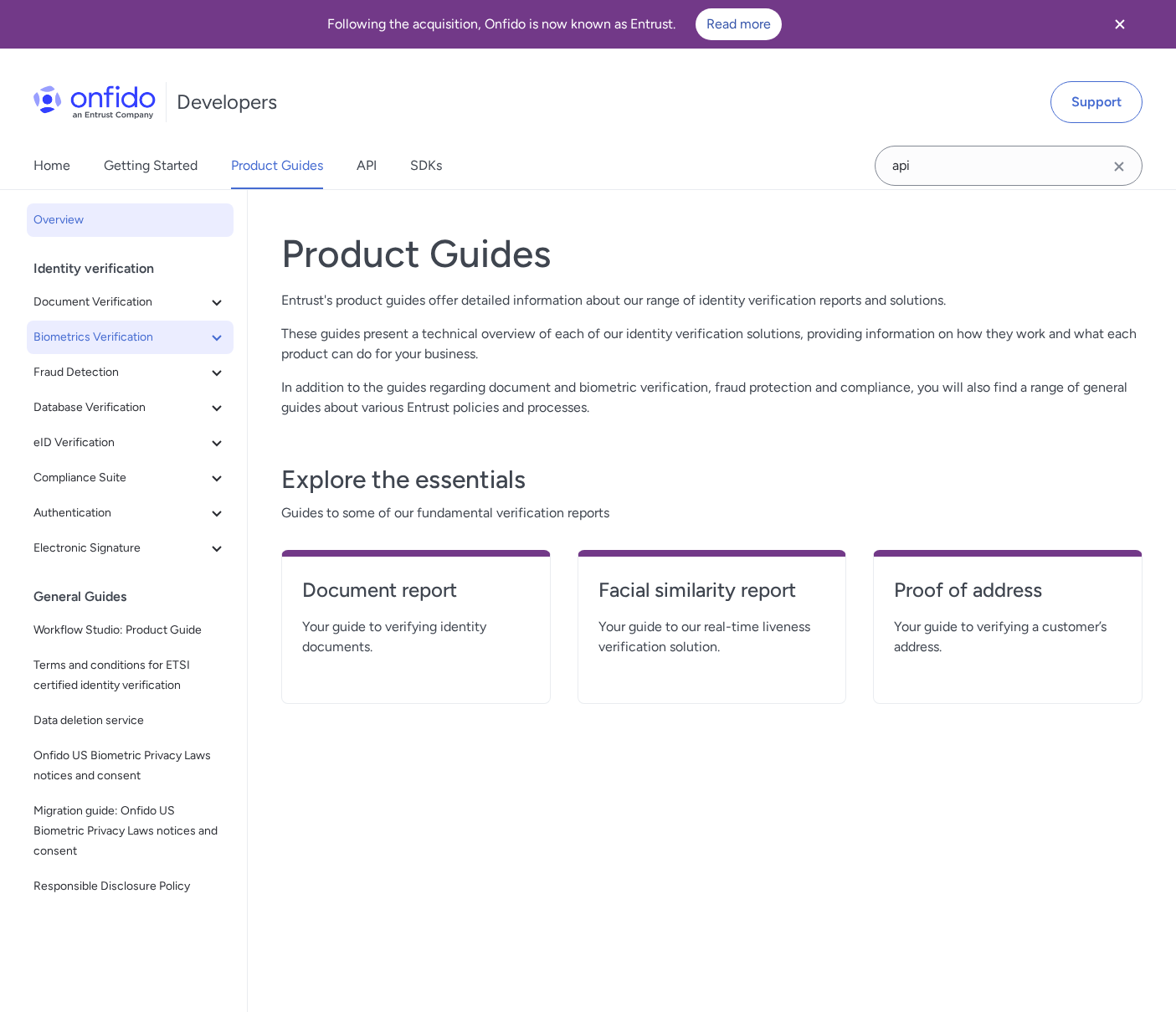
click at [139, 341] on span "Biometrics Verification" at bounding box center [120, 337] width 173 height 20
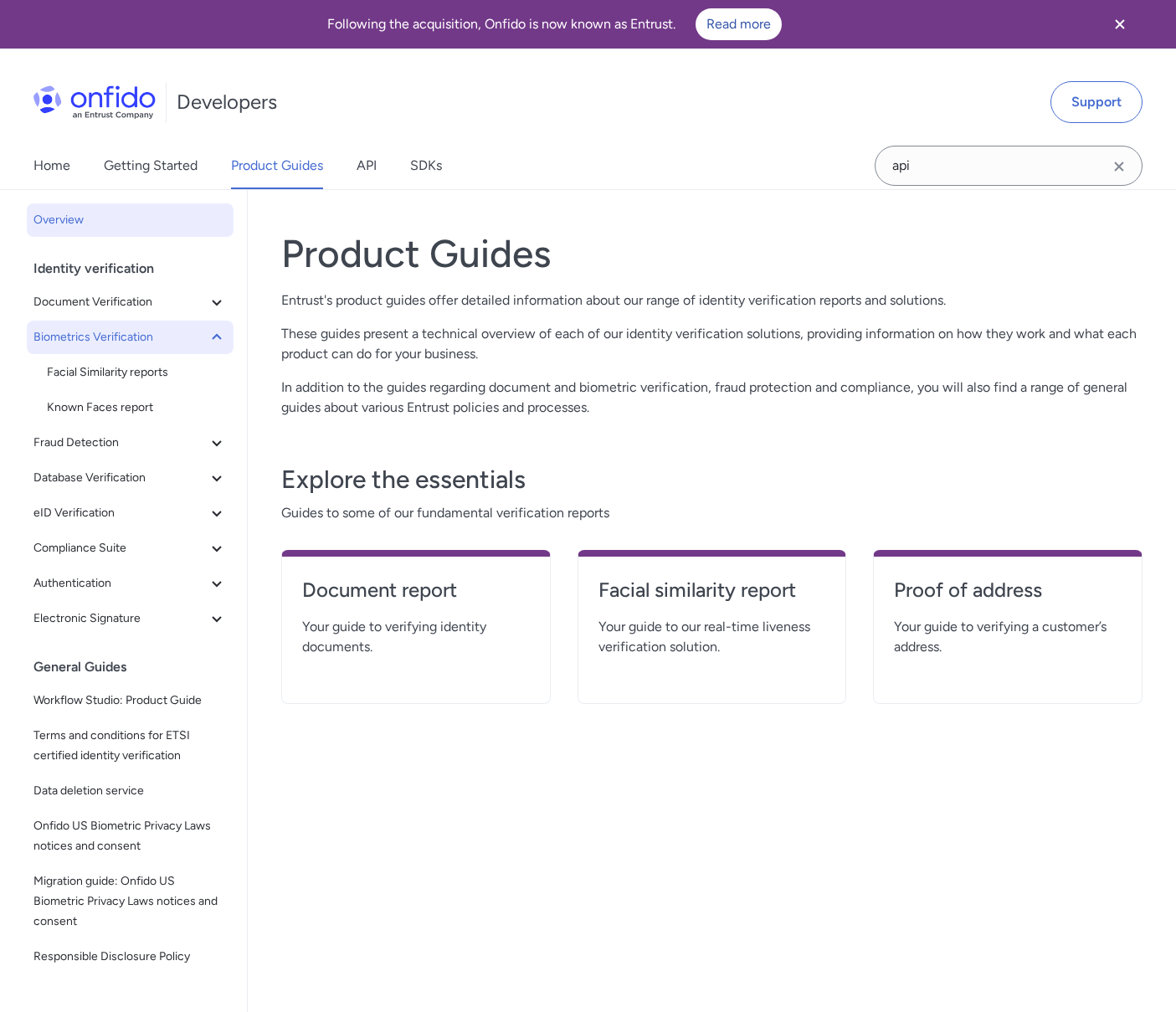
click at [215, 338] on button "Biometrics Verification" at bounding box center [130, 336] width 206 height 33
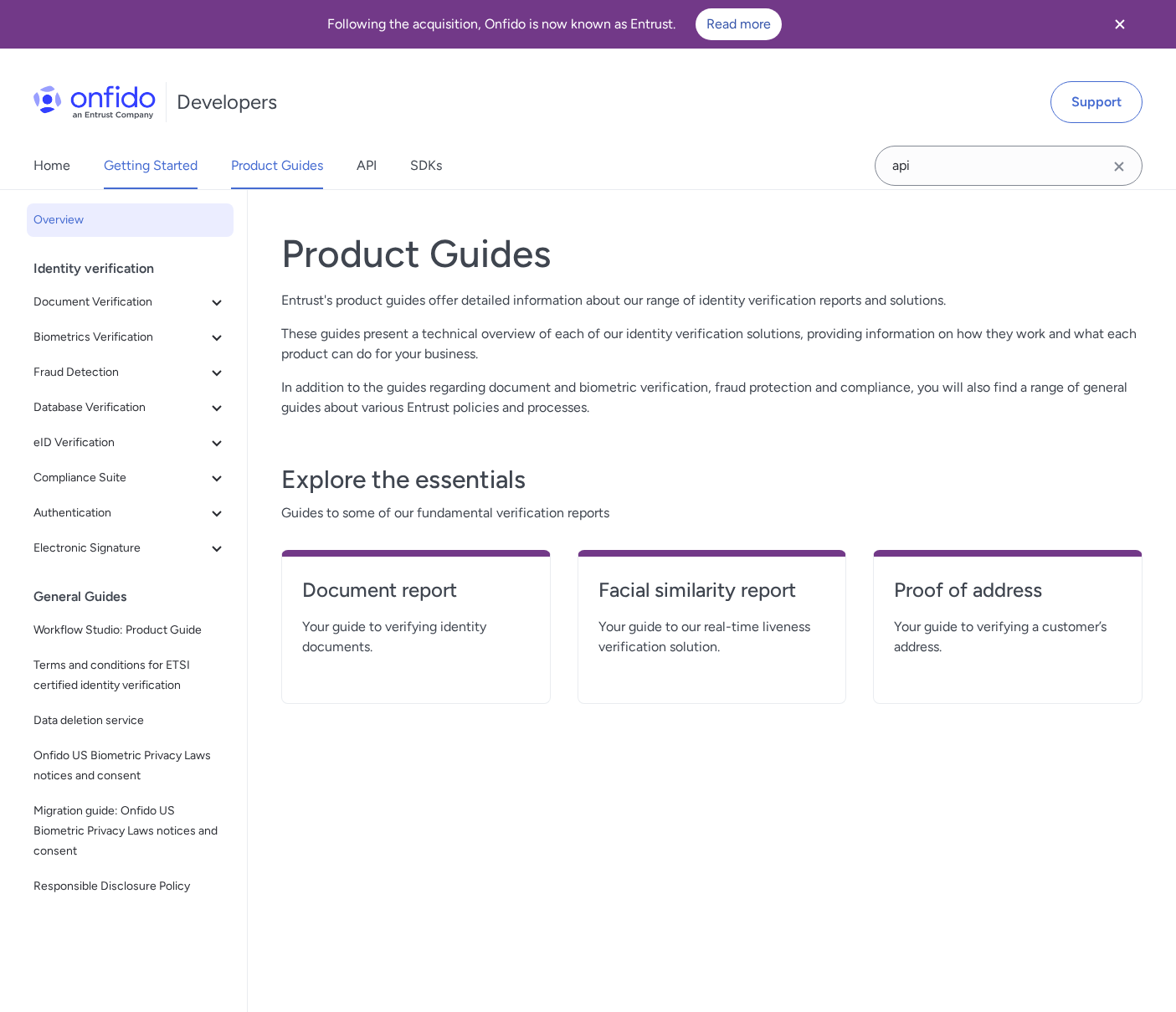
click at [159, 156] on link "Getting Started" at bounding box center [150, 165] width 93 height 47
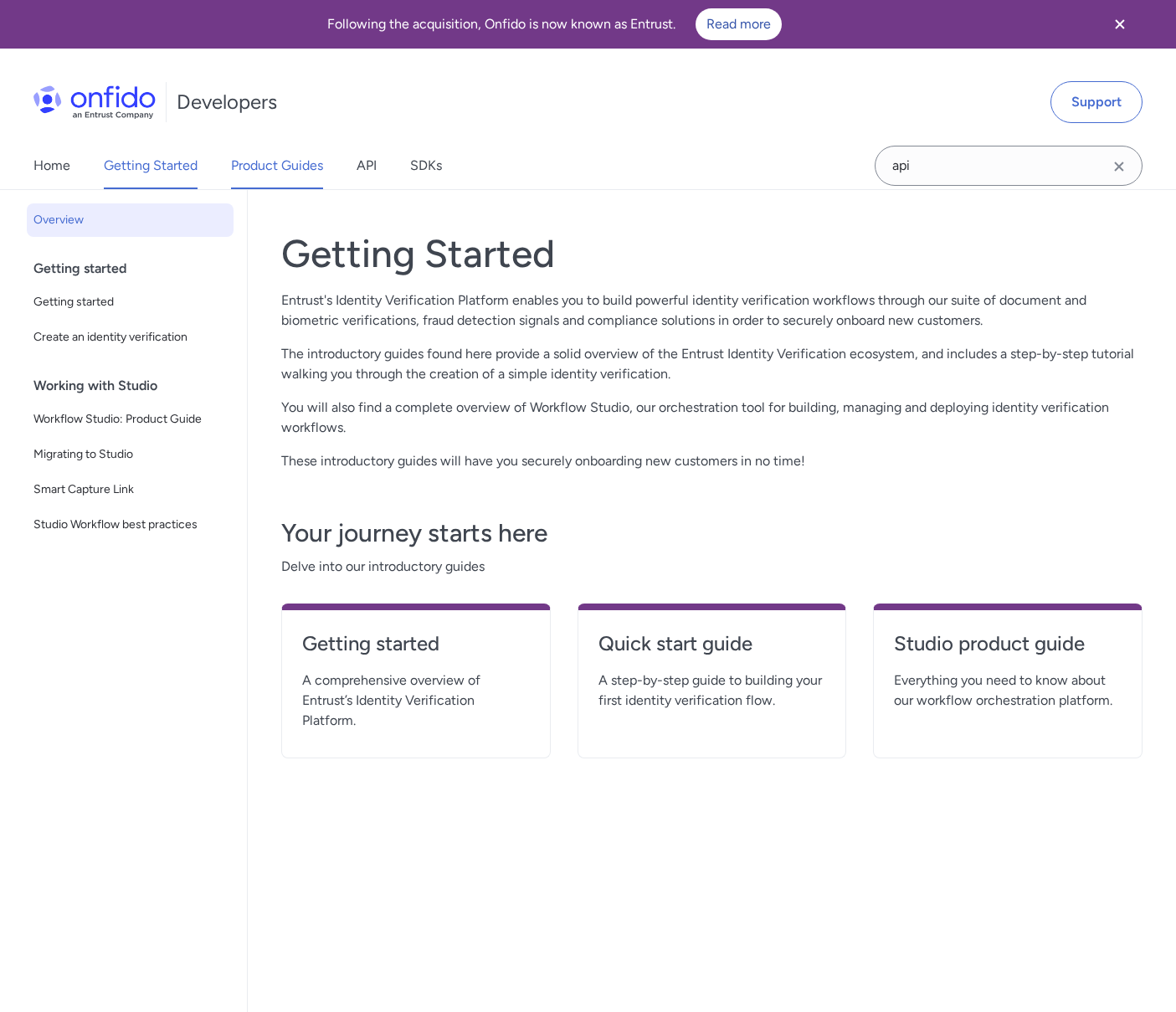
click at [274, 163] on link "Product Guides" at bounding box center [277, 165] width 92 height 47
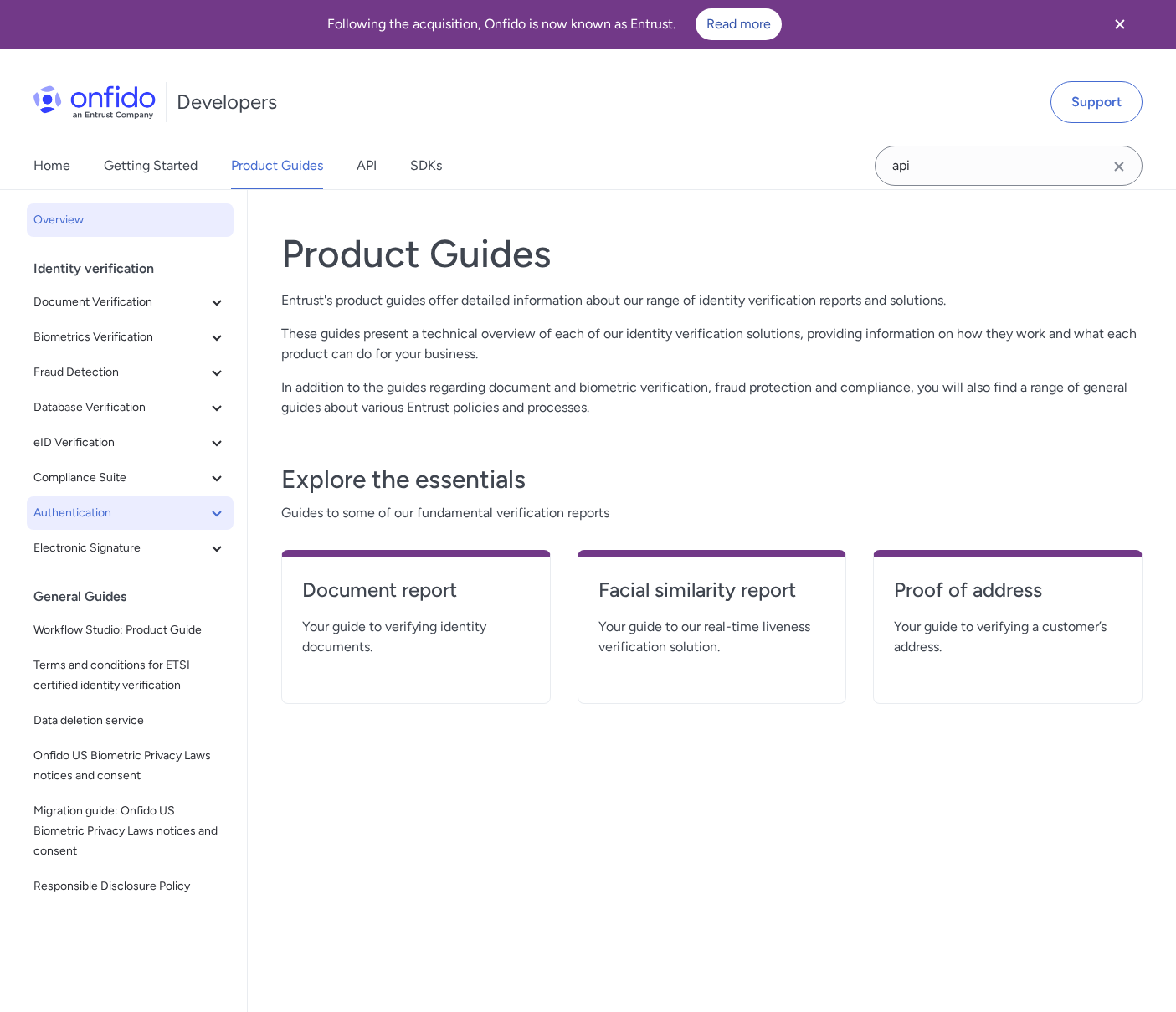
click at [112, 505] on span "Authentication" at bounding box center [120, 513] width 173 height 20
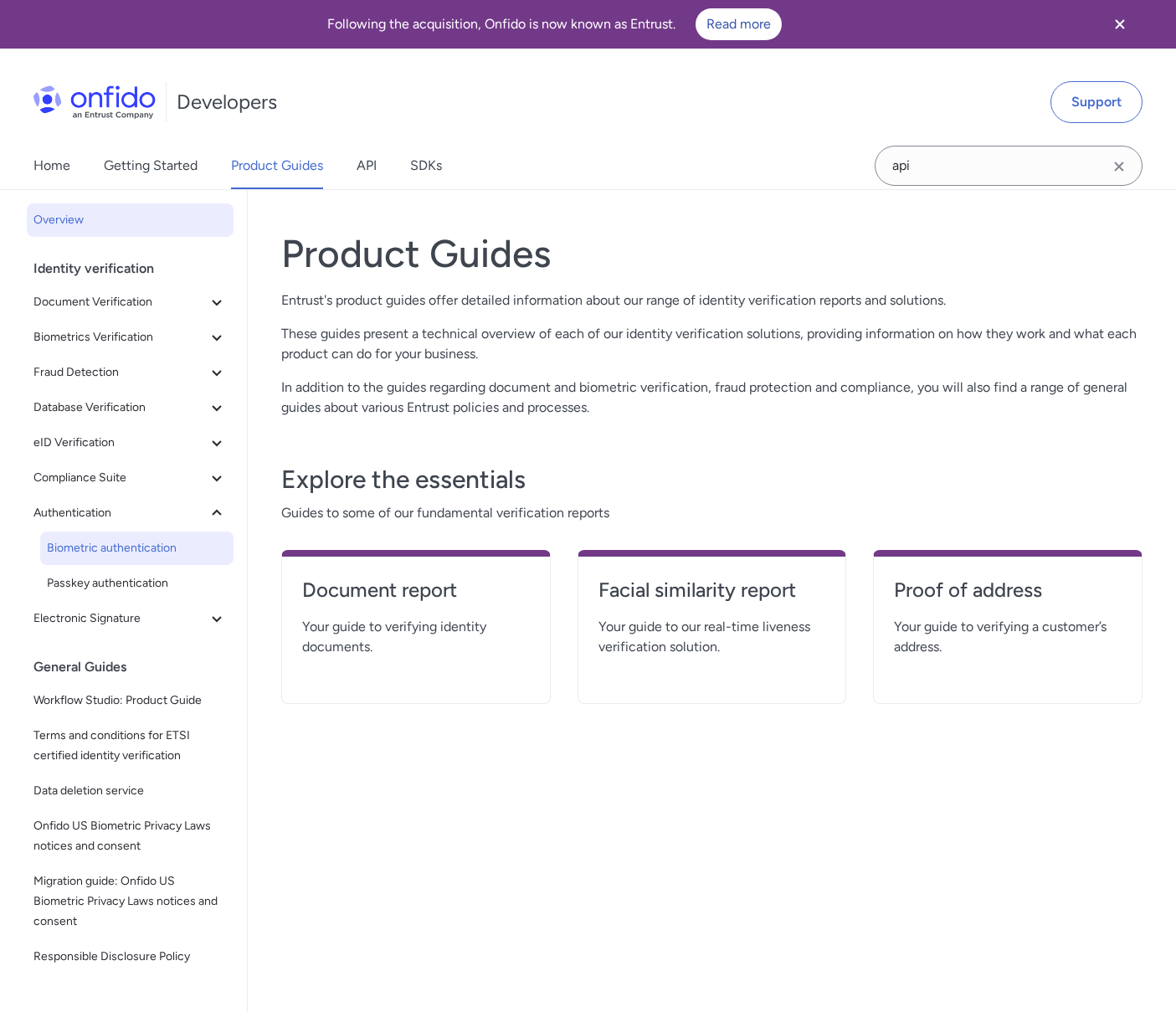
click at [119, 543] on span "Biometric authentication" at bounding box center [137, 548] width 180 height 20
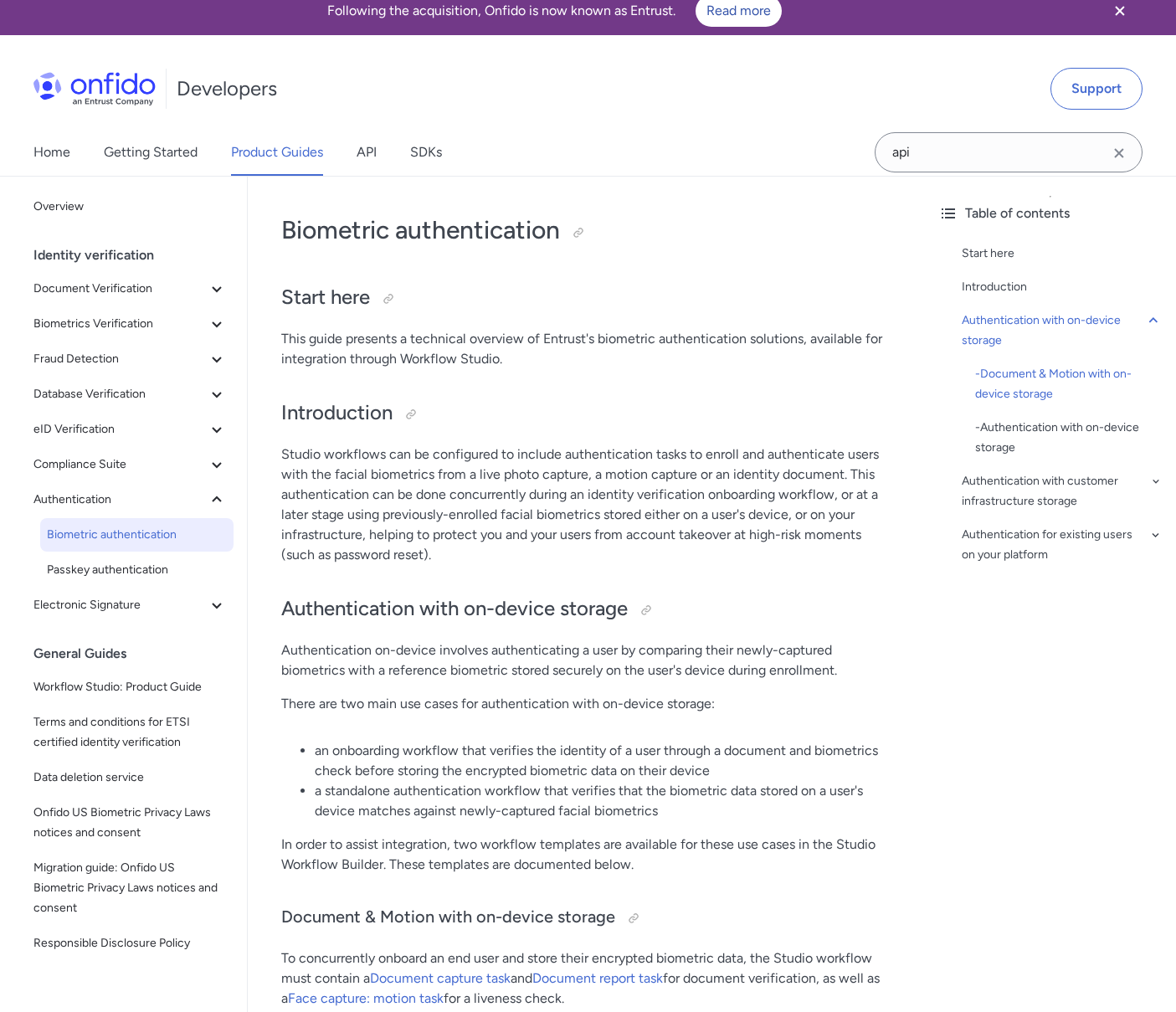
scroll to position [8, 0]
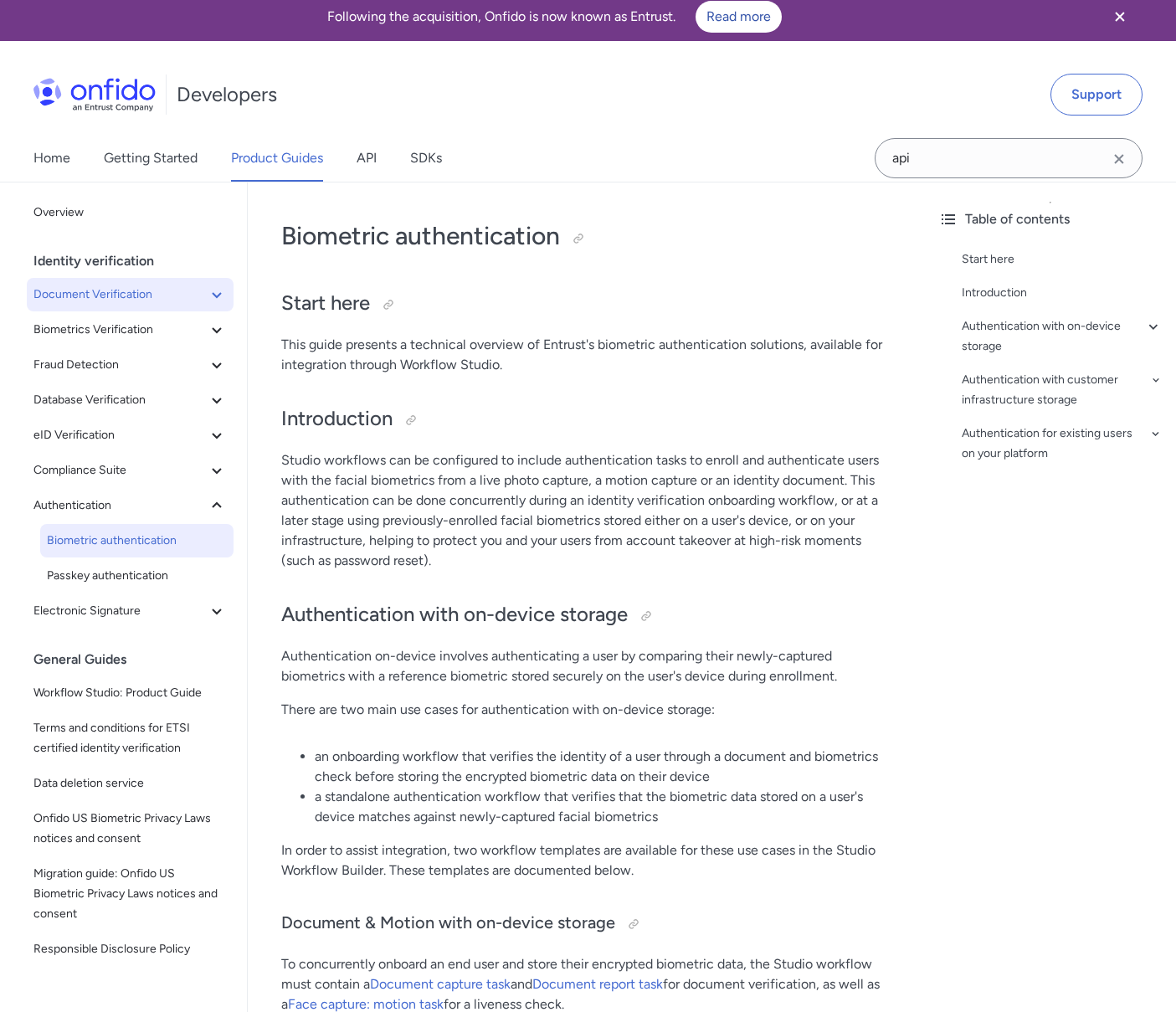
click at [133, 301] on span "Document Verification" at bounding box center [120, 295] width 173 height 20
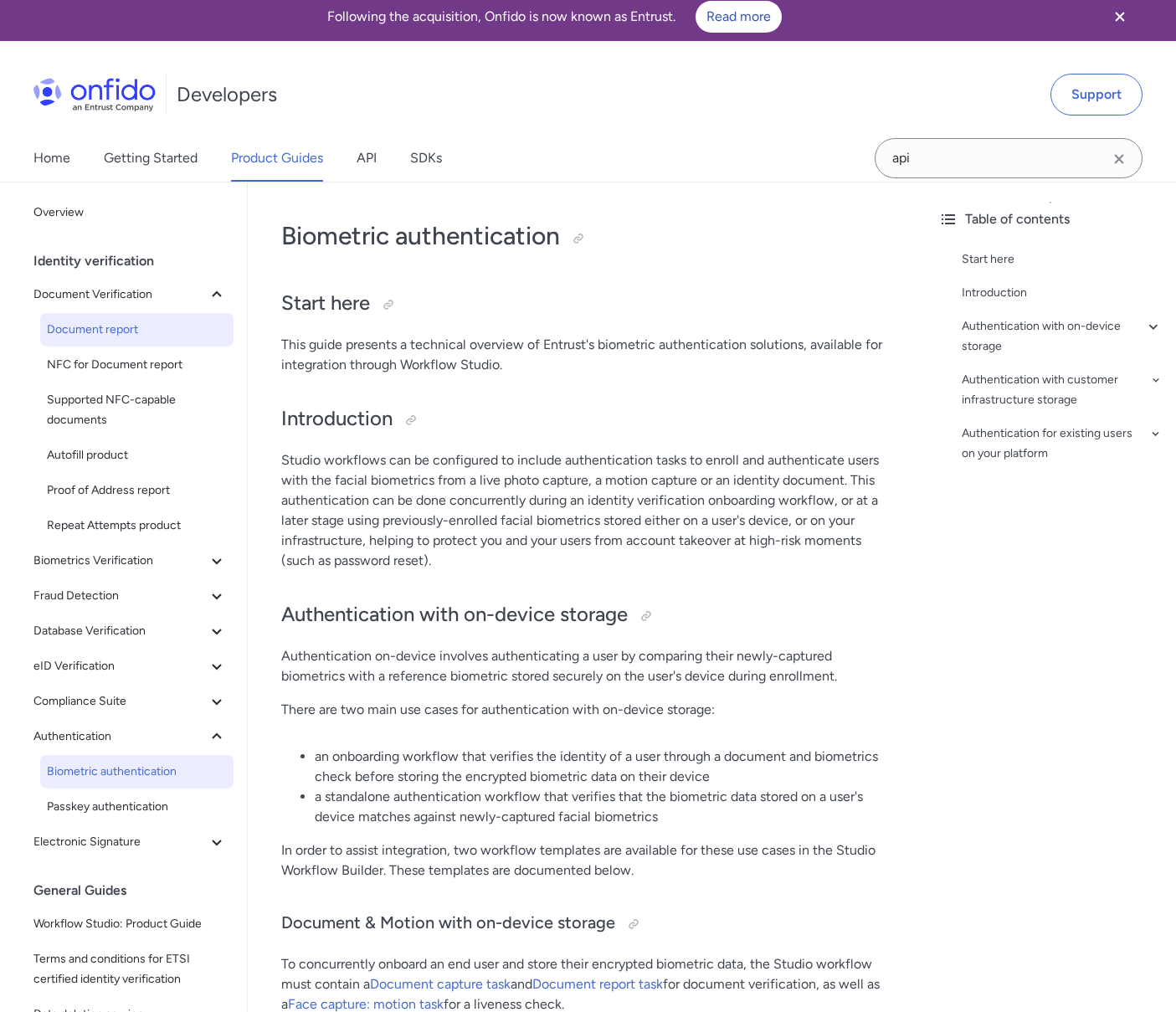
click at [127, 314] on link "Document report" at bounding box center [137, 329] width 194 height 33
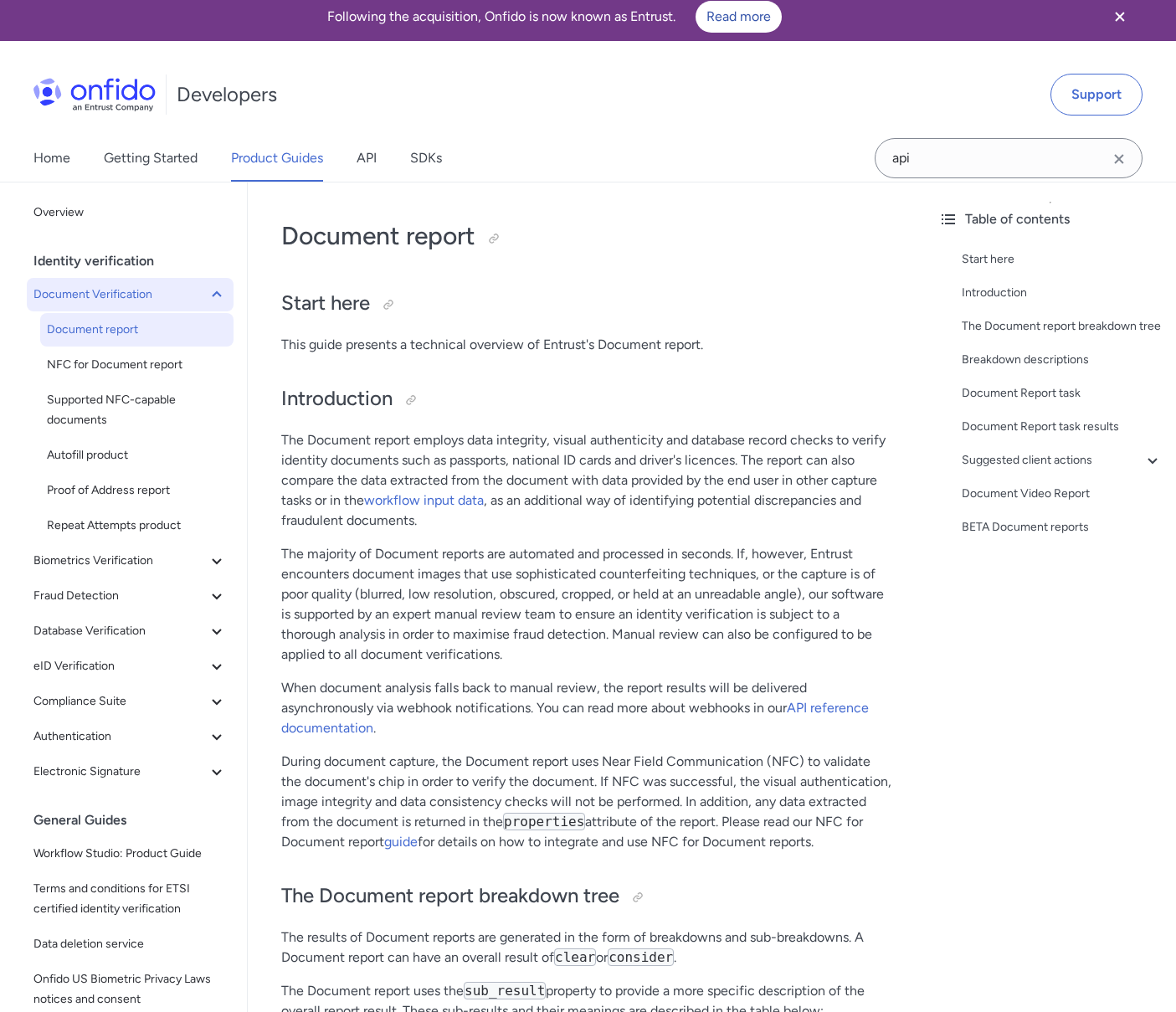
click at [133, 295] on span "Document Verification" at bounding box center [120, 295] width 173 height 20
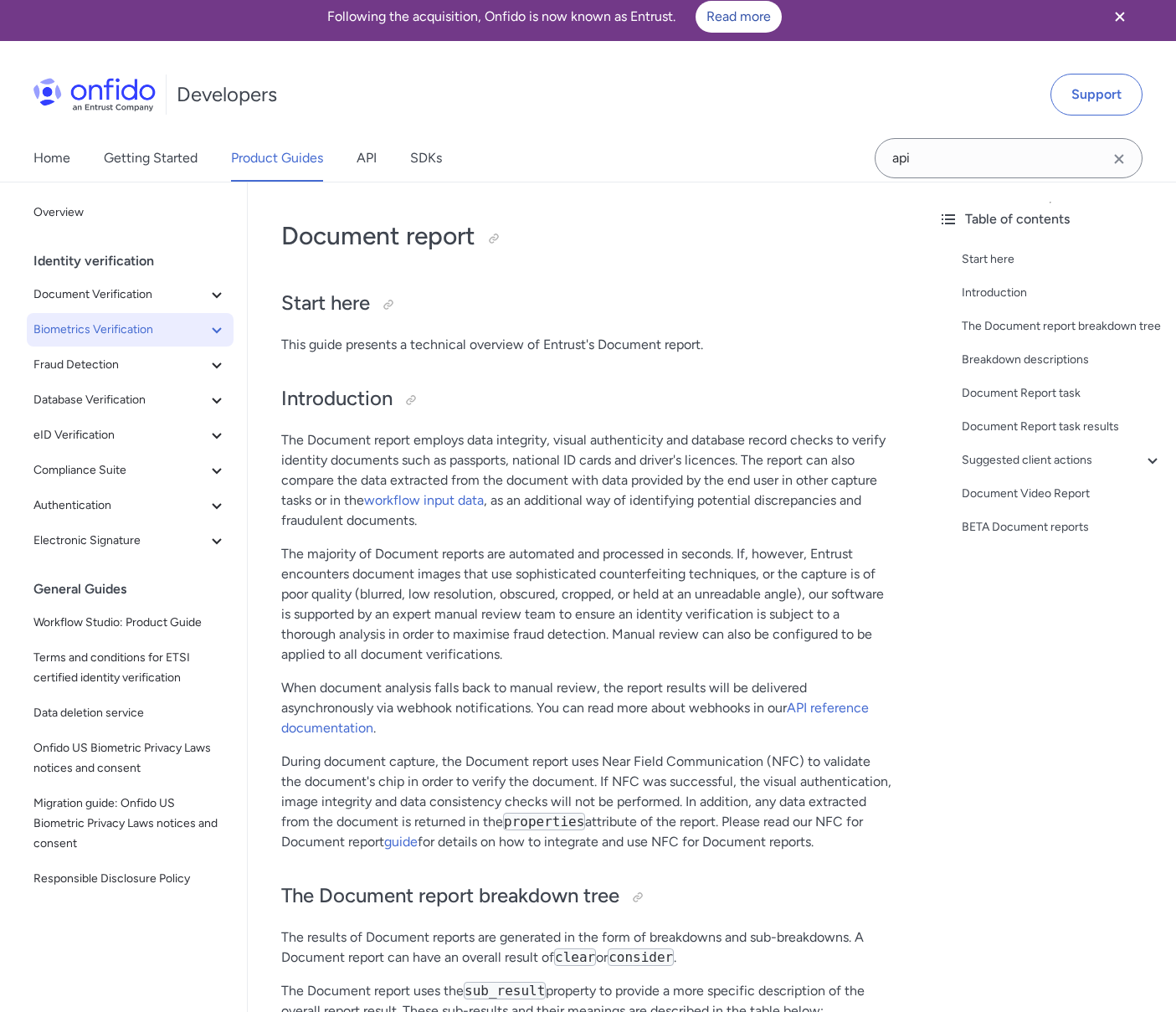
click at [133, 331] on span "Biometrics Verification" at bounding box center [120, 330] width 173 height 20
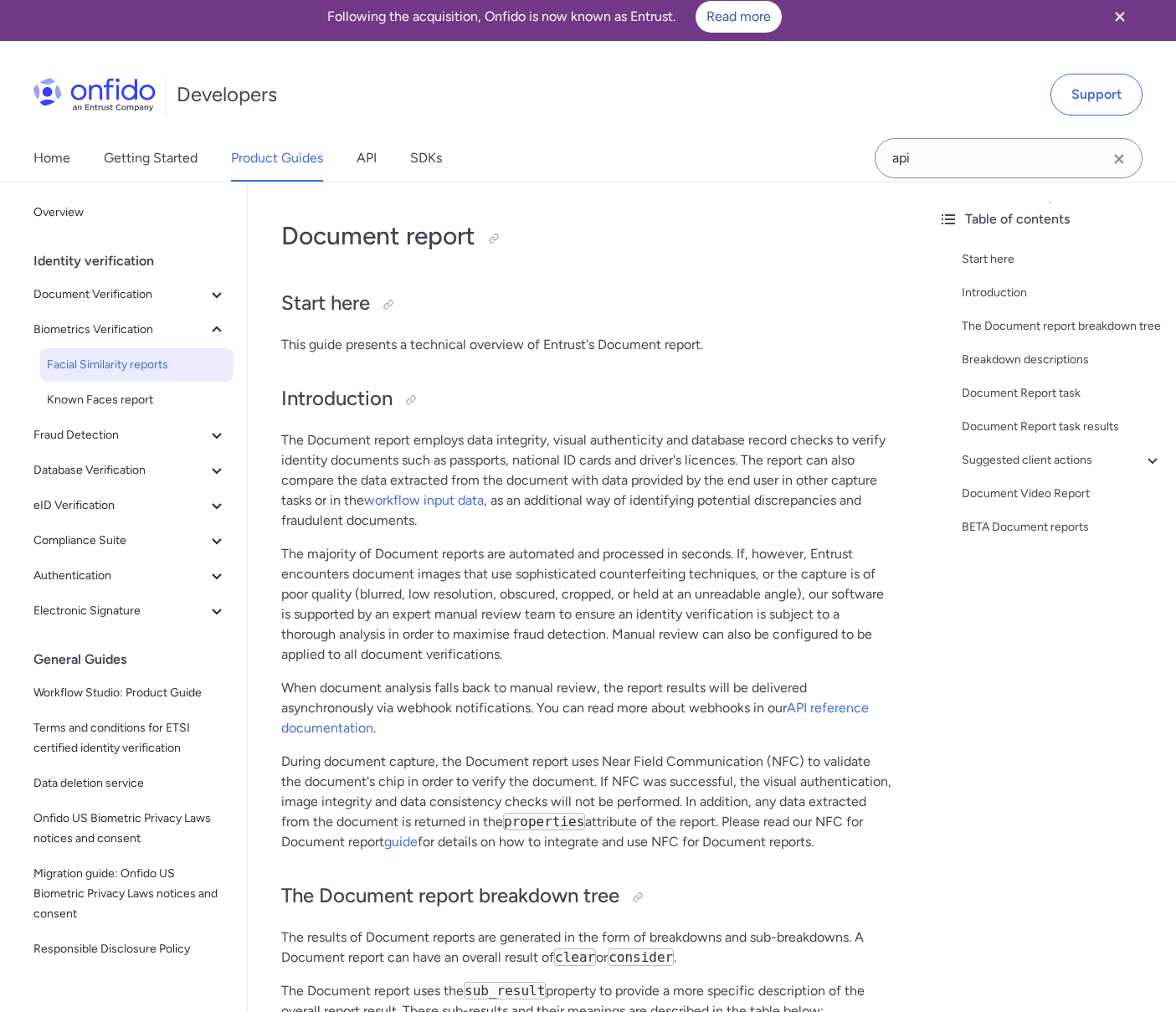
click at [132, 367] on span "Facial Similarity reports" at bounding box center [137, 365] width 180 height 20
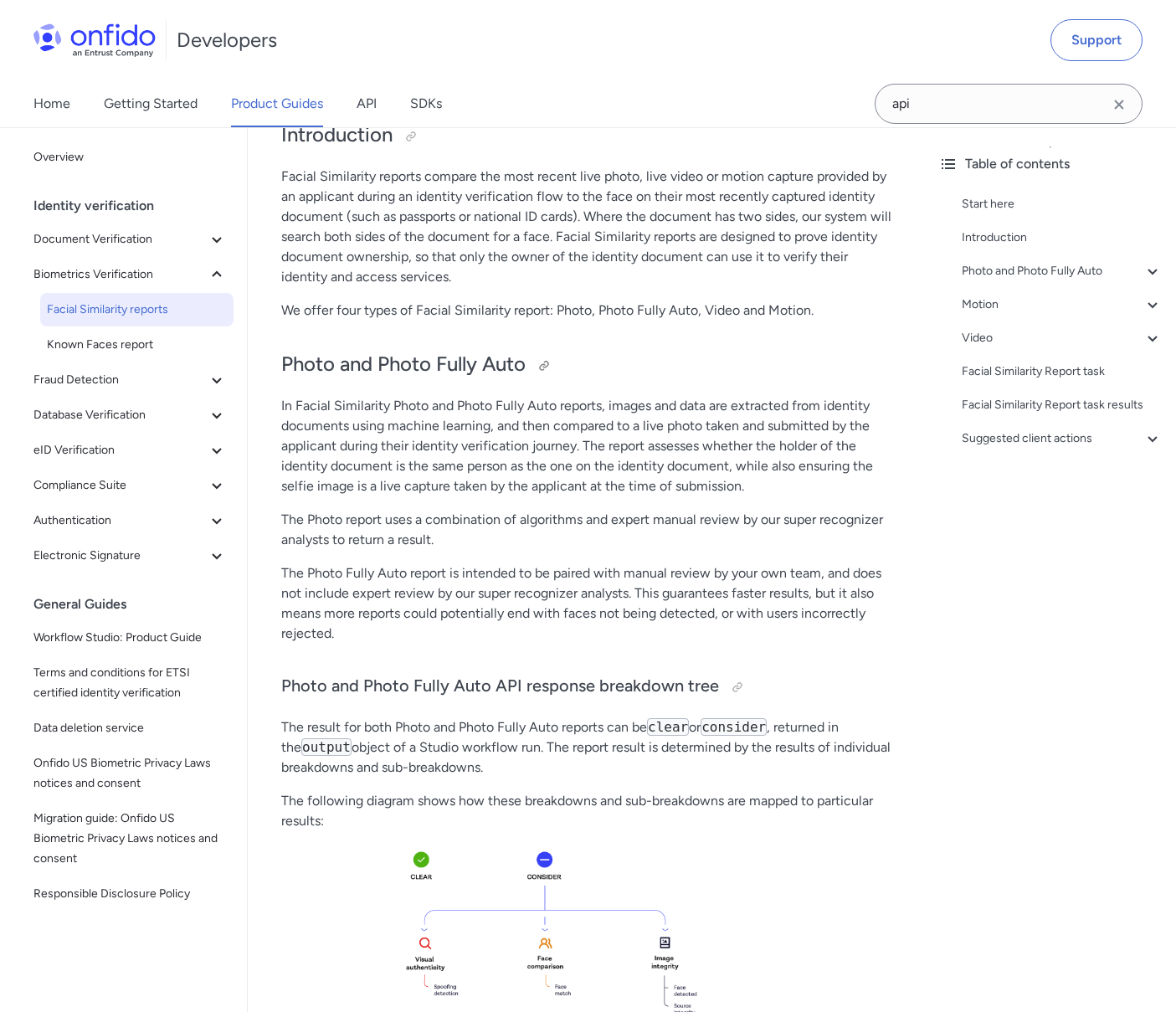
scroll to position [295, 0]
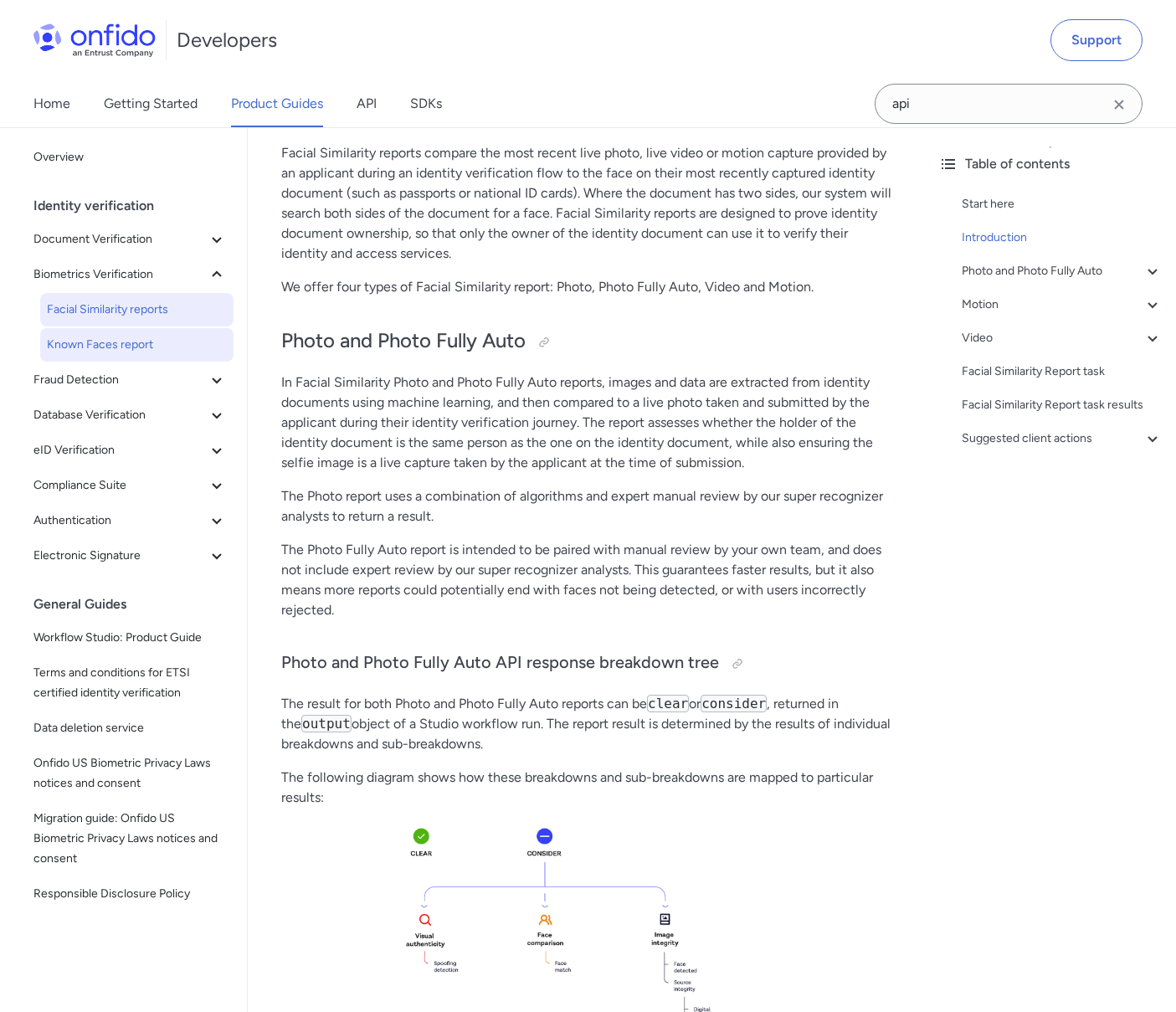
click at [113, 349] on span "Known Faces report" at bounding box center [137, 345] width 180 height 20
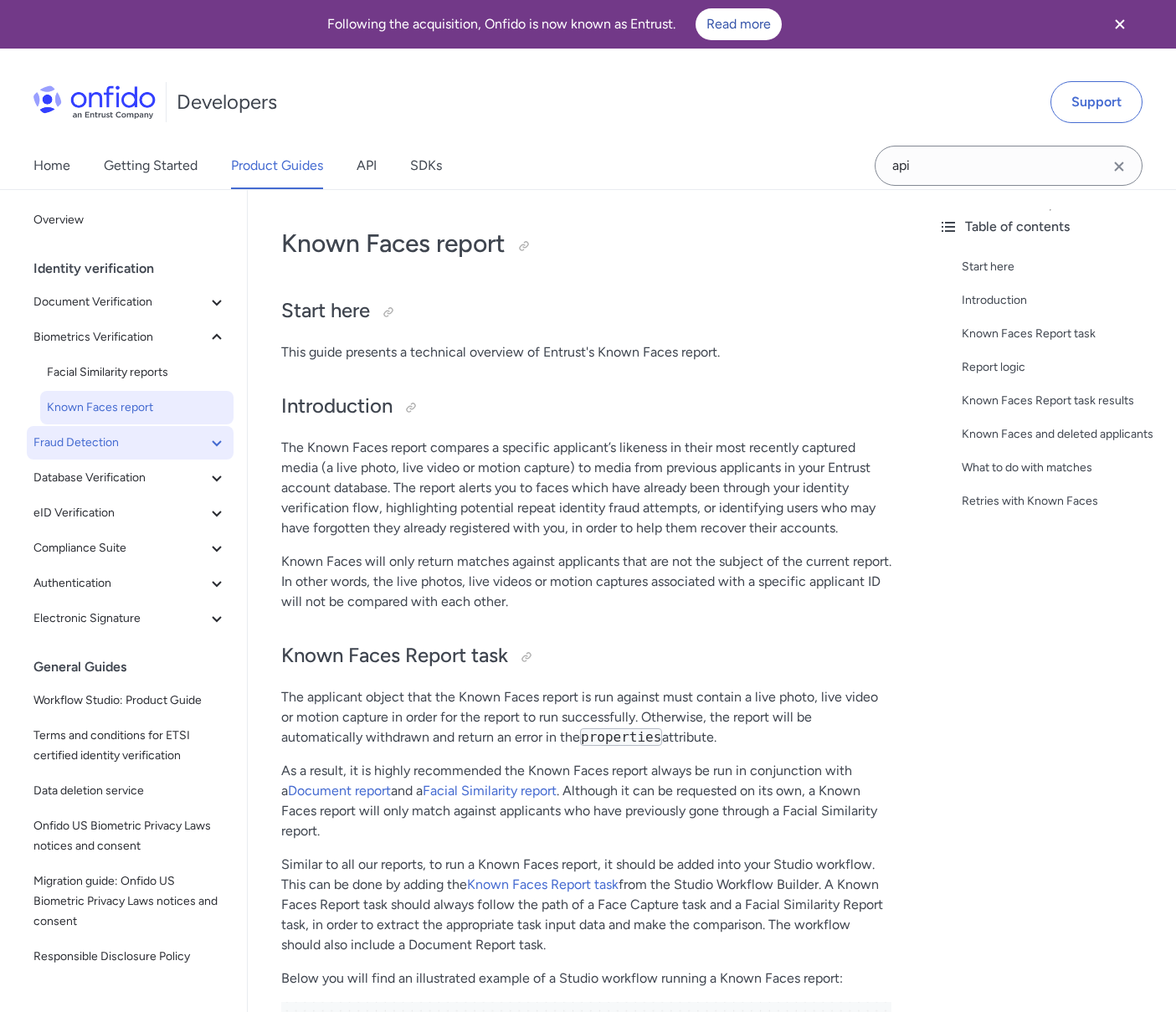
click at [127, 459] on button "Fraud Detection" at bounding box center [130, 442] width 206 height 33
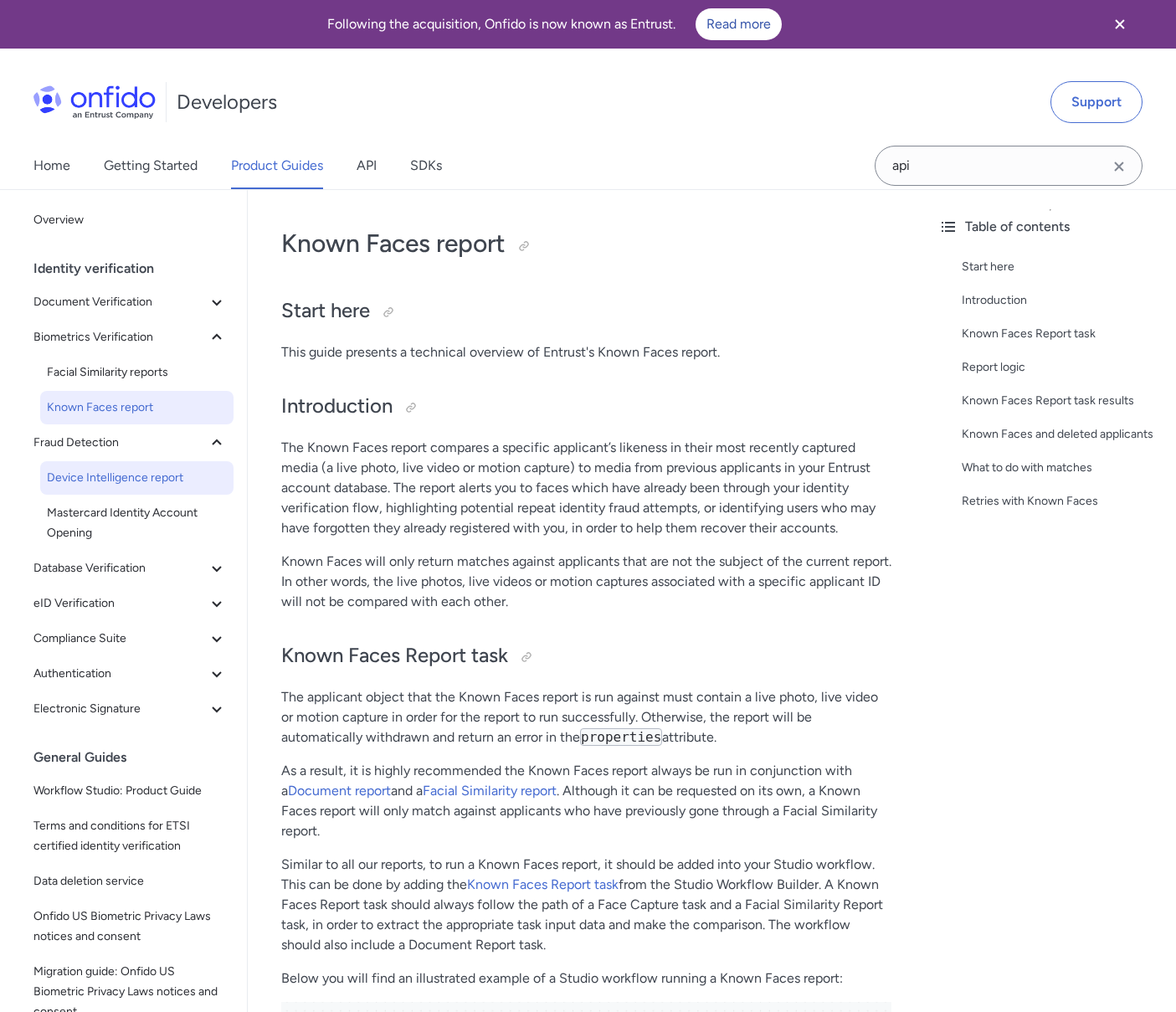
click at [130, 473] on span "Device Intelligence report" at bounding box center [137, 478] width 180 height 20
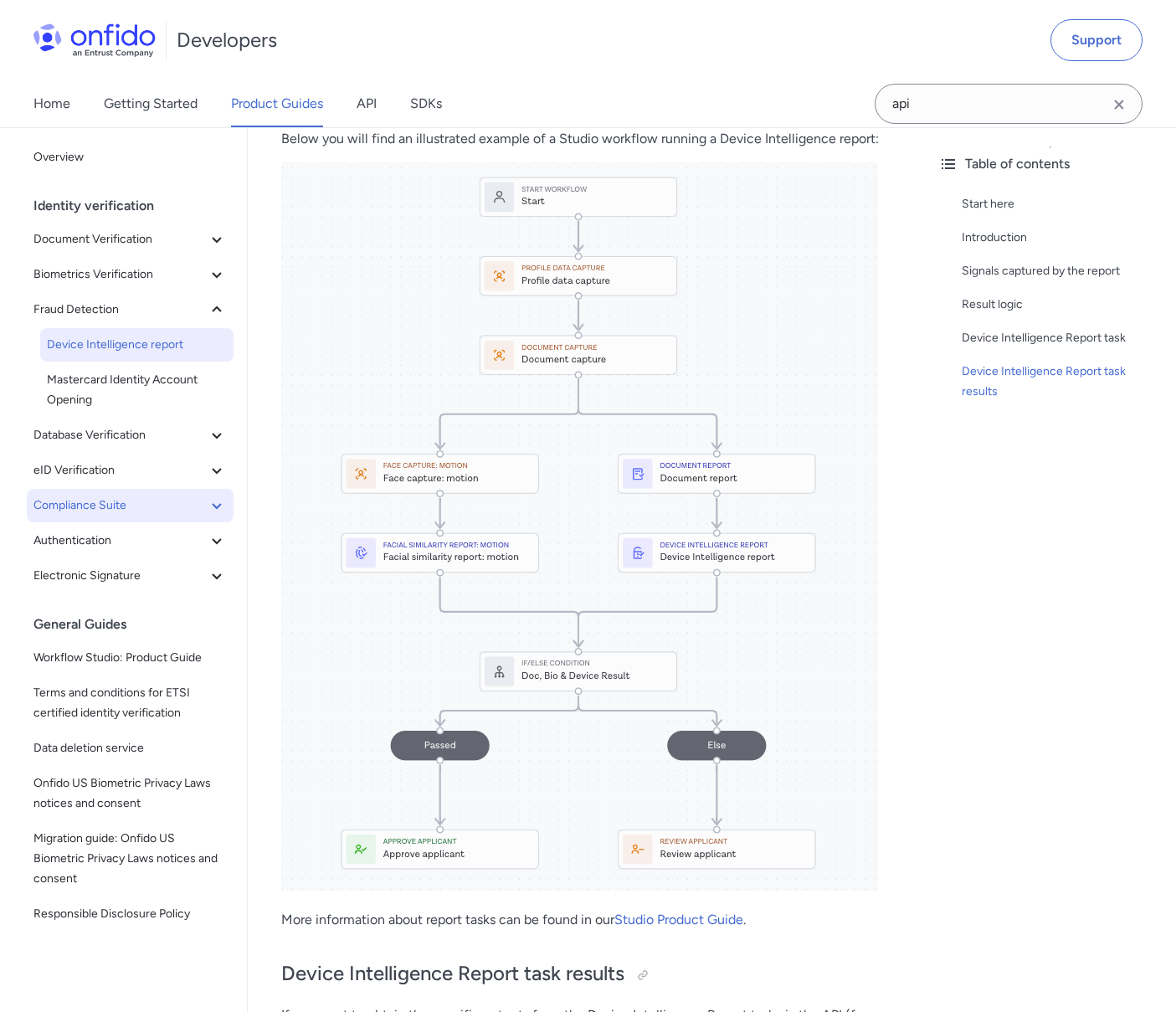
scroll to position [1252, 0]
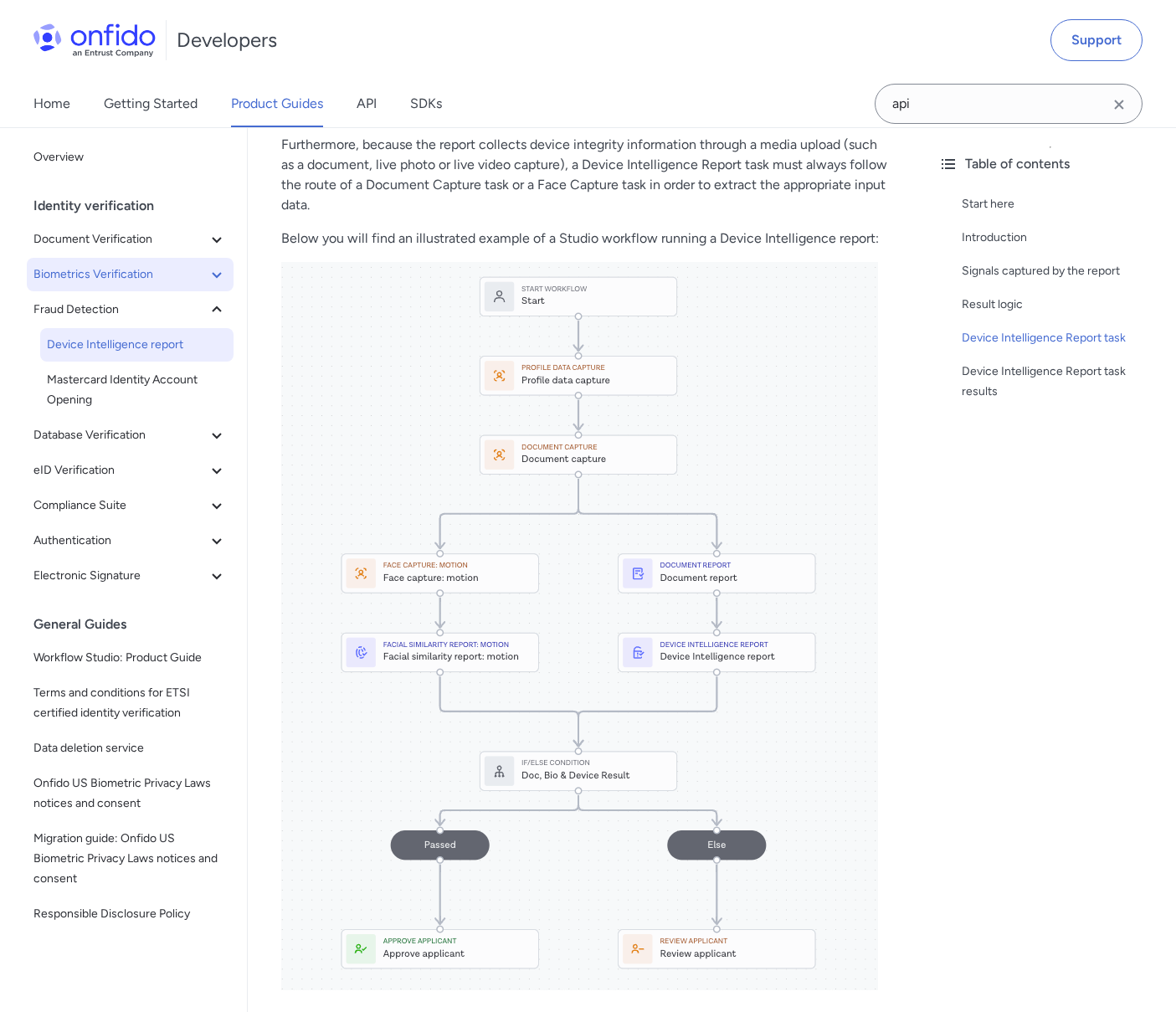
click at [142, 274] on span "Biometrics Verification" at bounding box center [120, 274] width 173 height 20
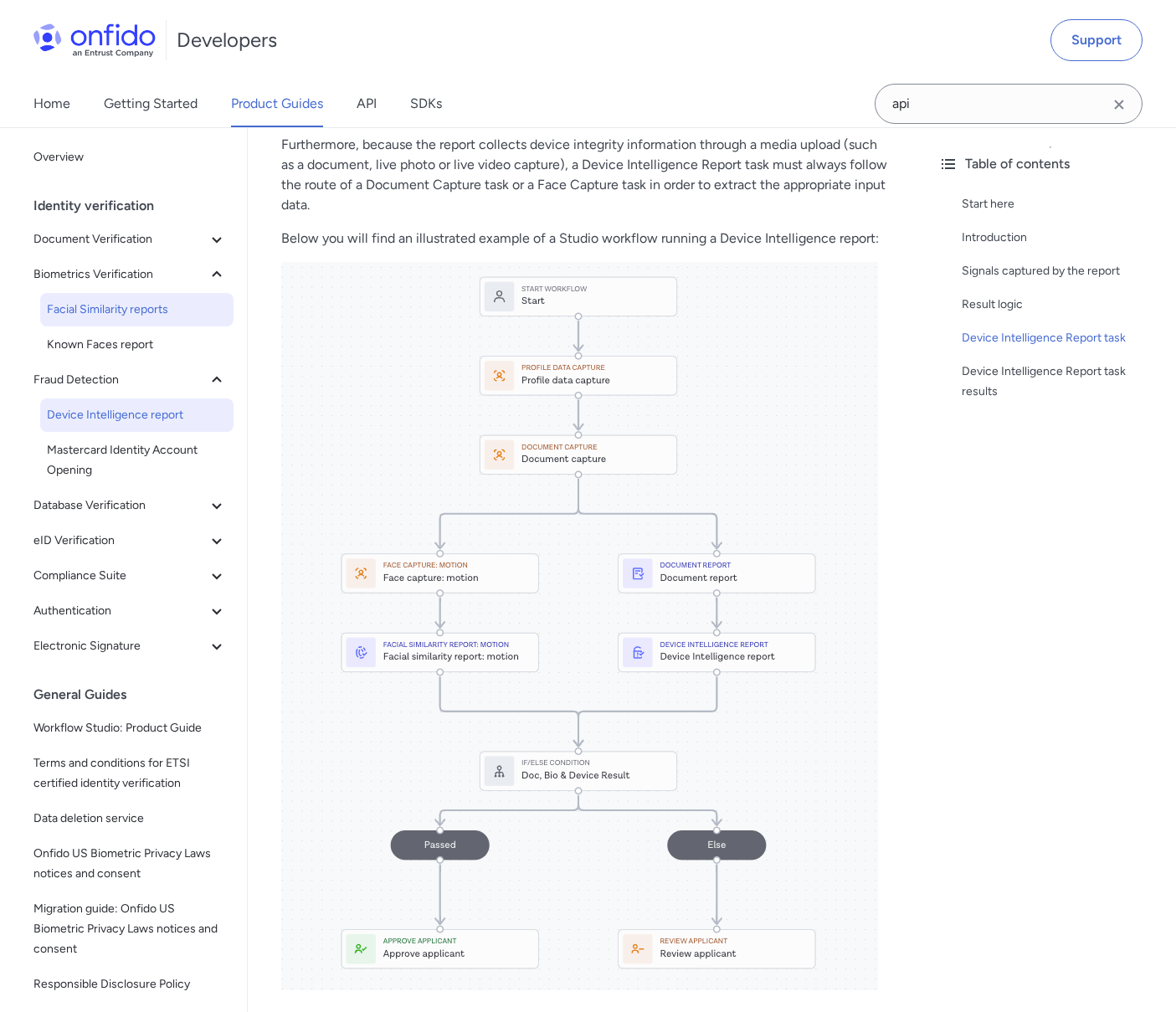
click at [167, 309] on span "Facial Similarity reports" at bounding box center [137, 310] width 180 height 20
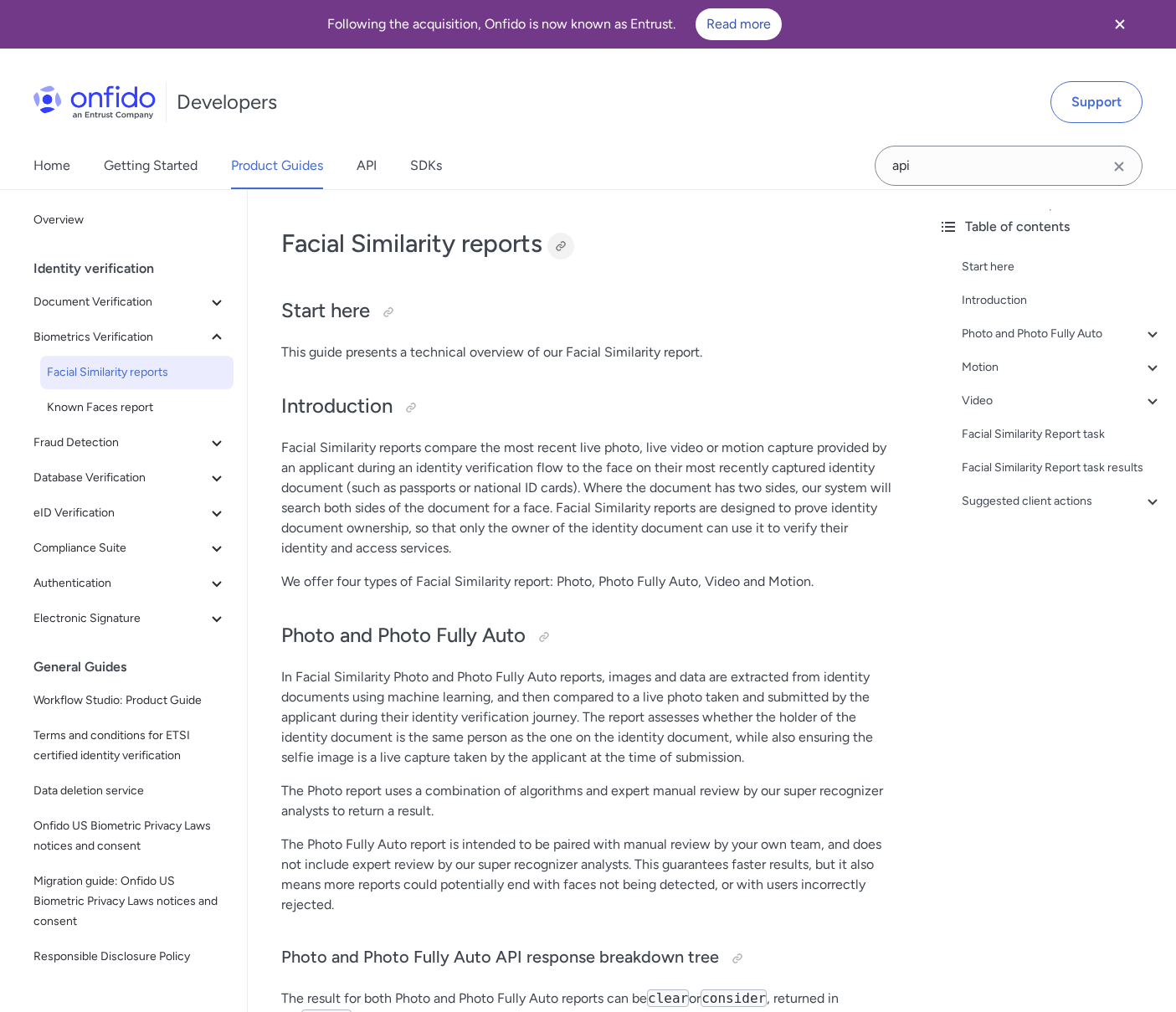
click at [562, 246] on div at bounding box center [561, 246] width 14 height 14
click at [559, 244] on div at bounding box center [561, 246] width 14 height 14
click at [385, 162] on div "Home Getting Started Product Guides API SDKs" at bounding box center [254, 165] width 509 height 47
click at [375, 167] on link "API" at bounding box center [367, 165] width 20 height 47
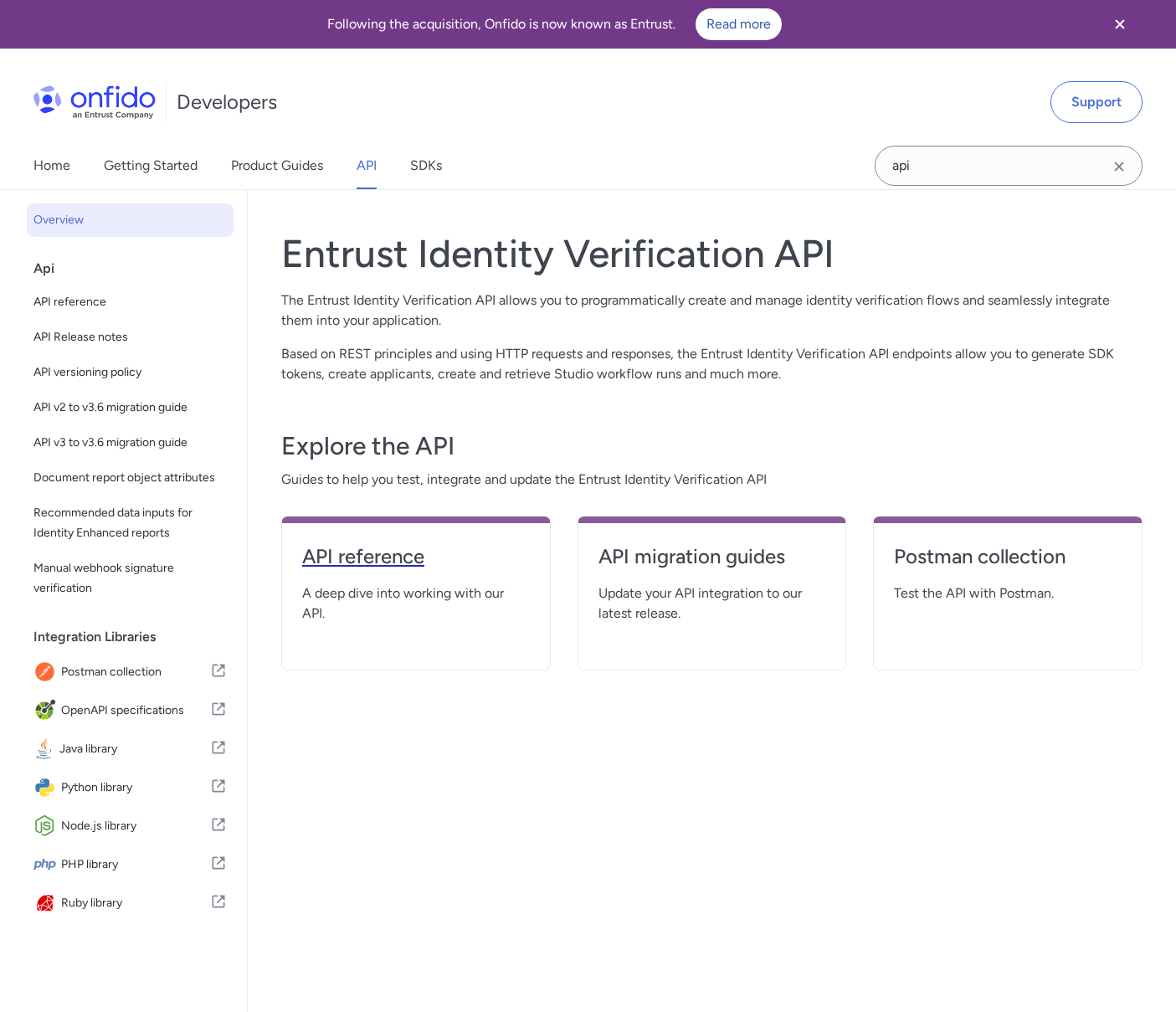
click at [432, 569] on h4 "API reference" at bounding box center [416, 557] width 228 height 27
select select "http"
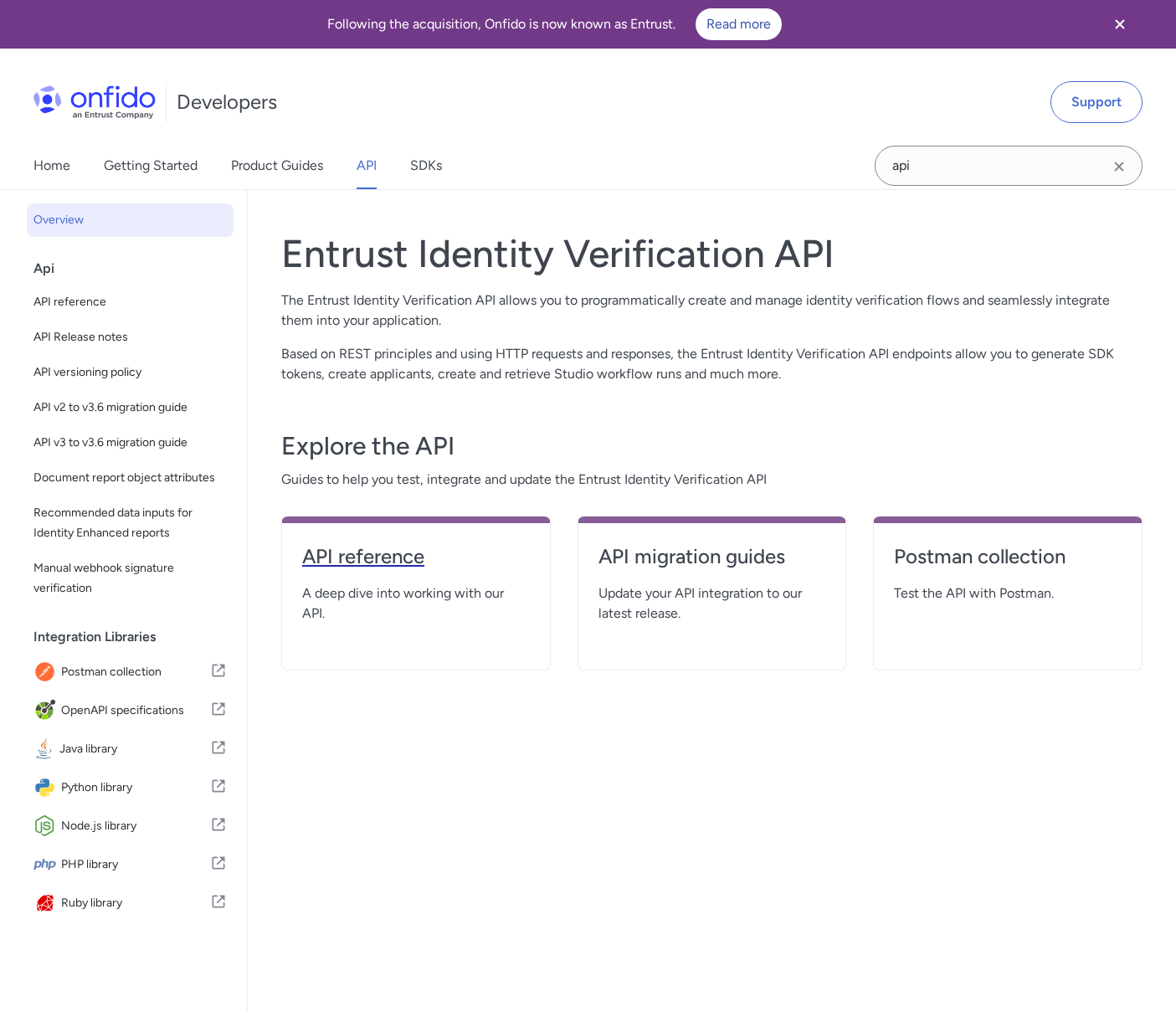
select select "http"
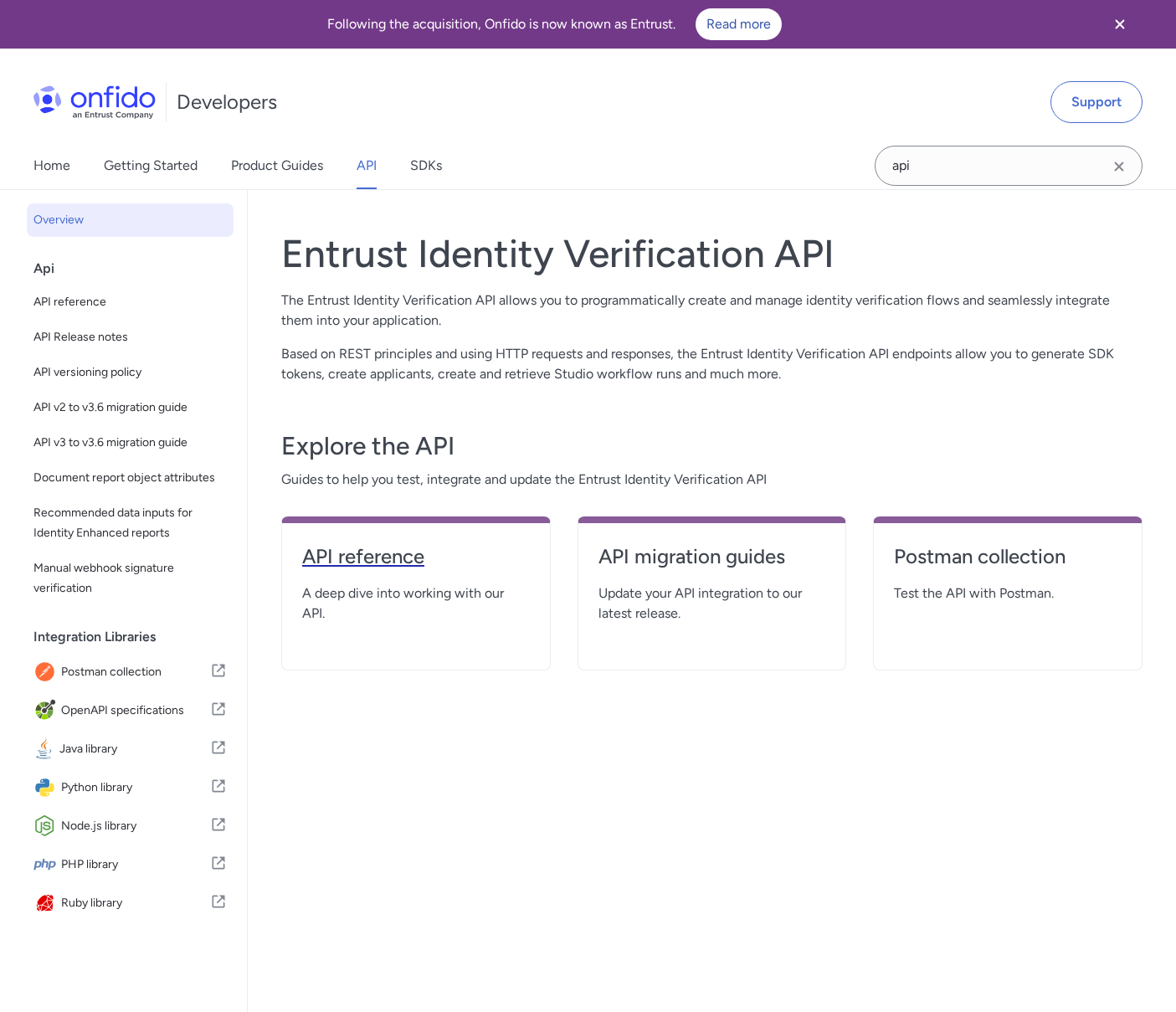
select select "http"
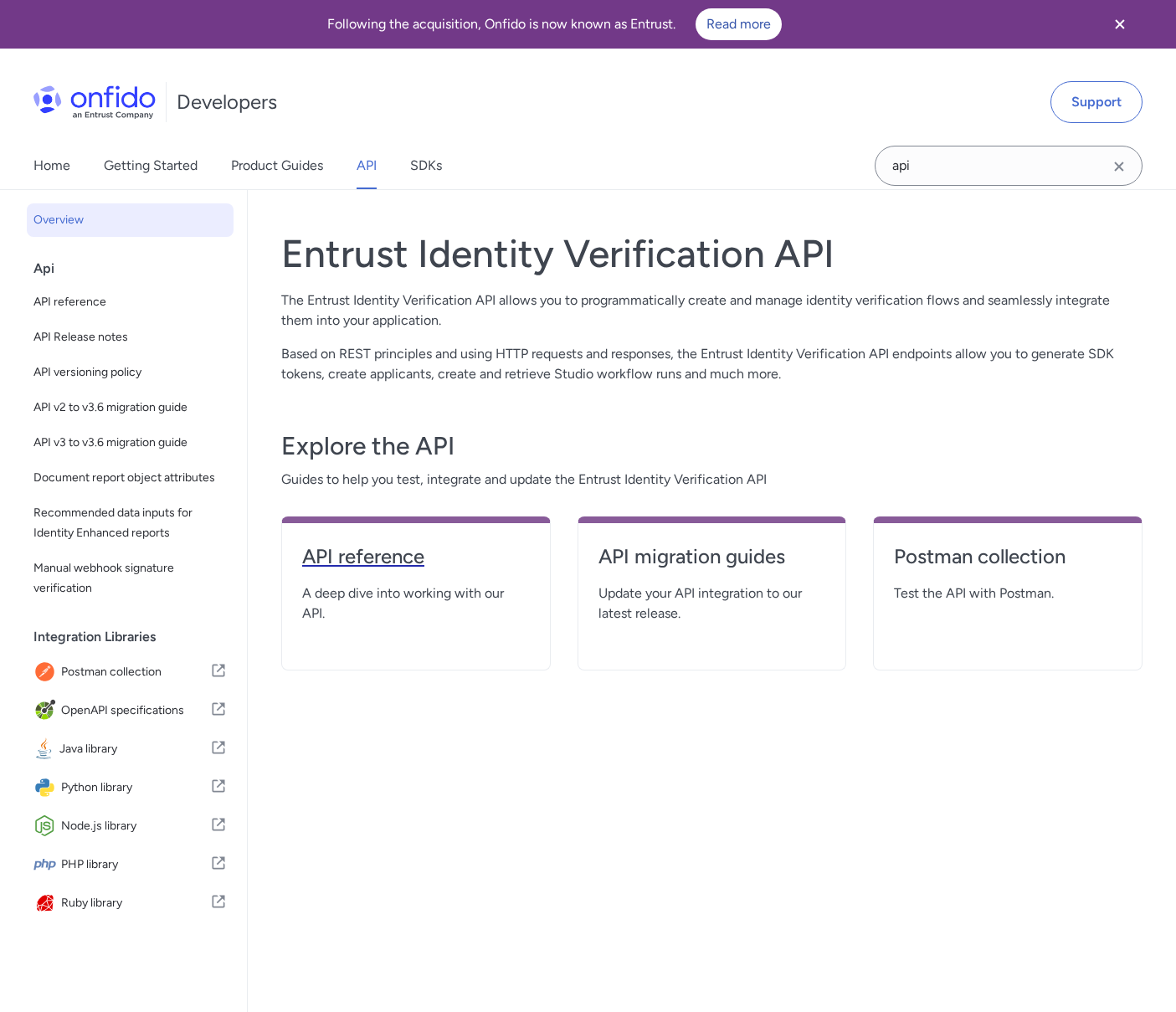
select select "http"
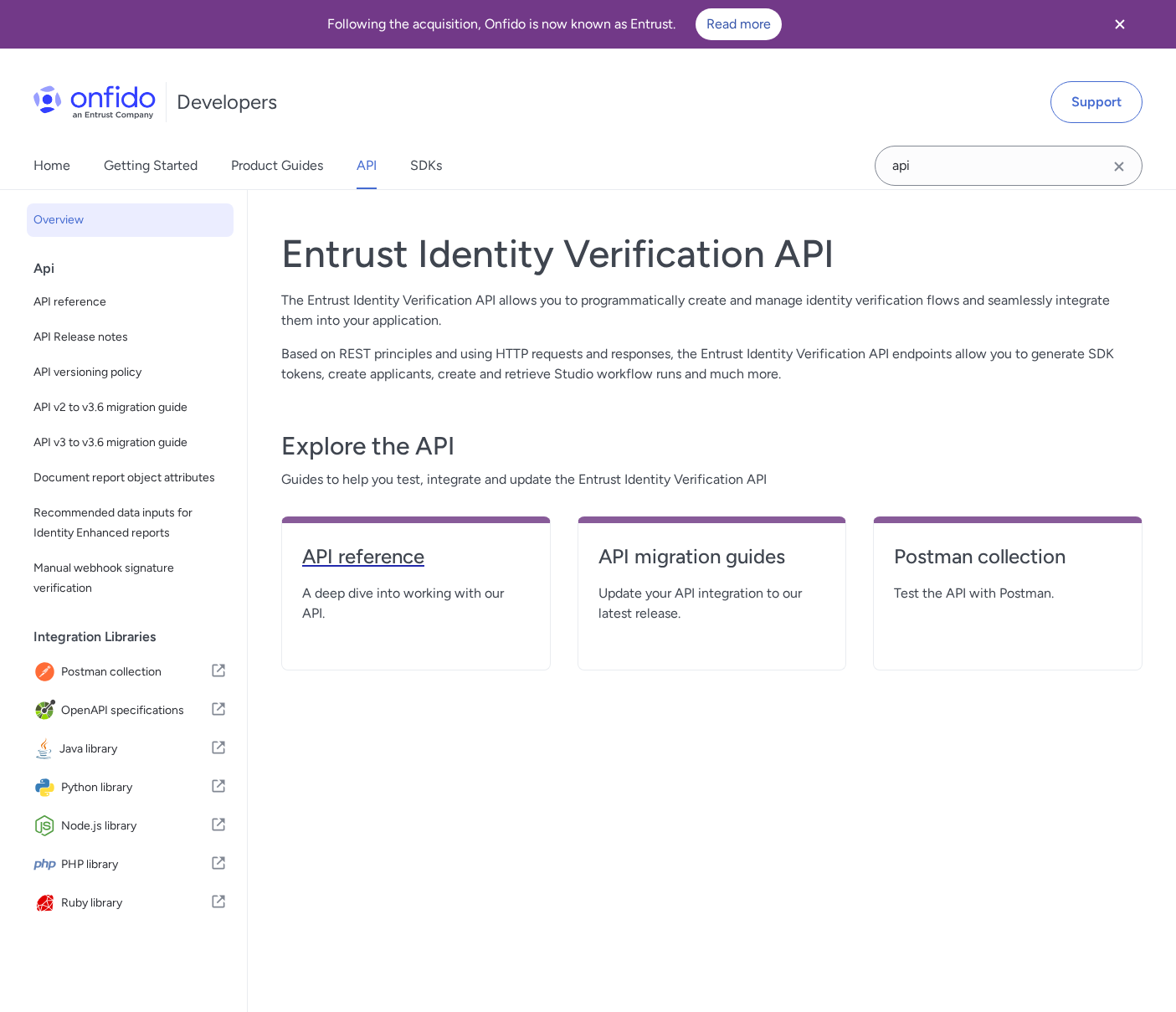
select select "http"
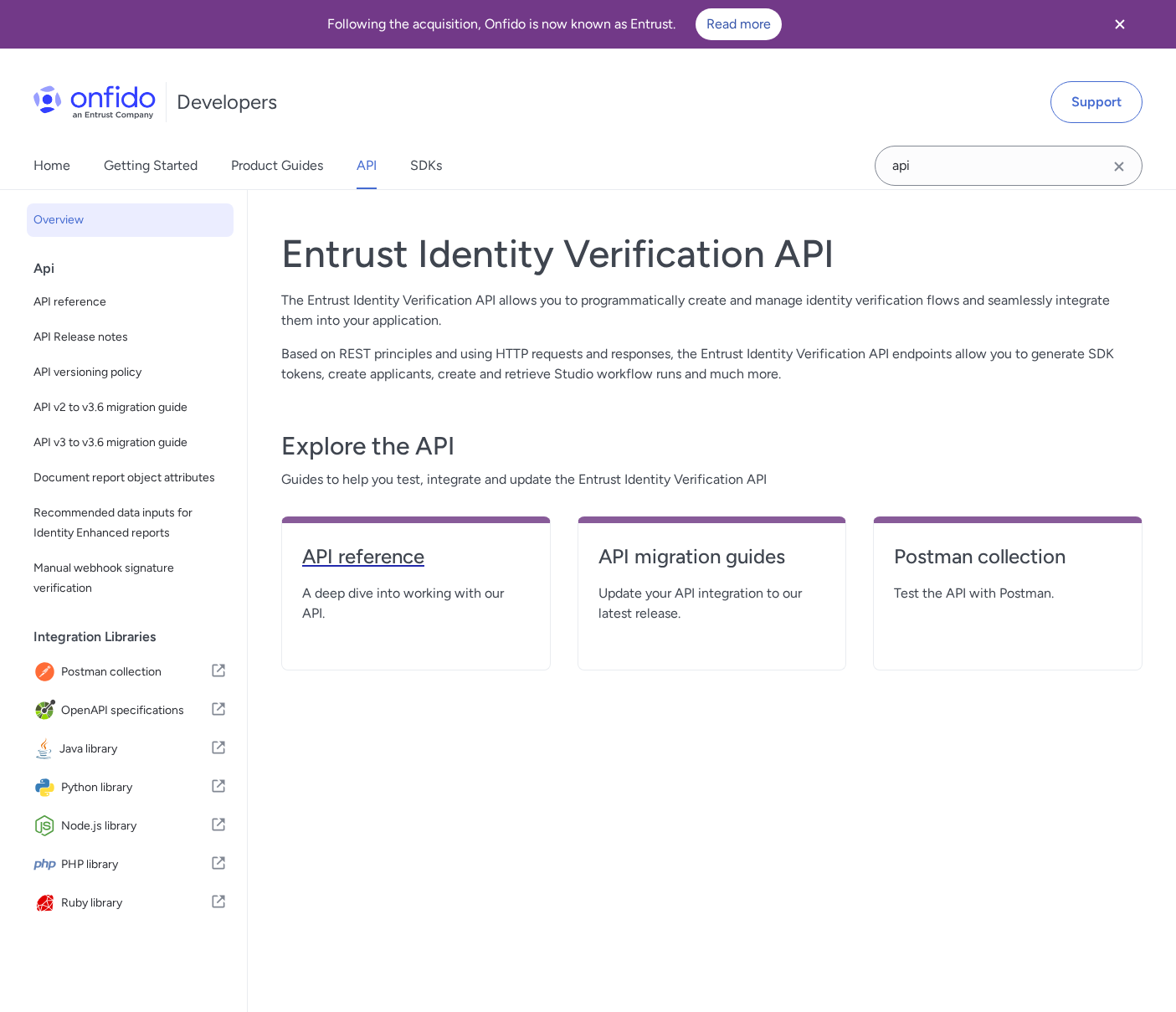
select select "http"
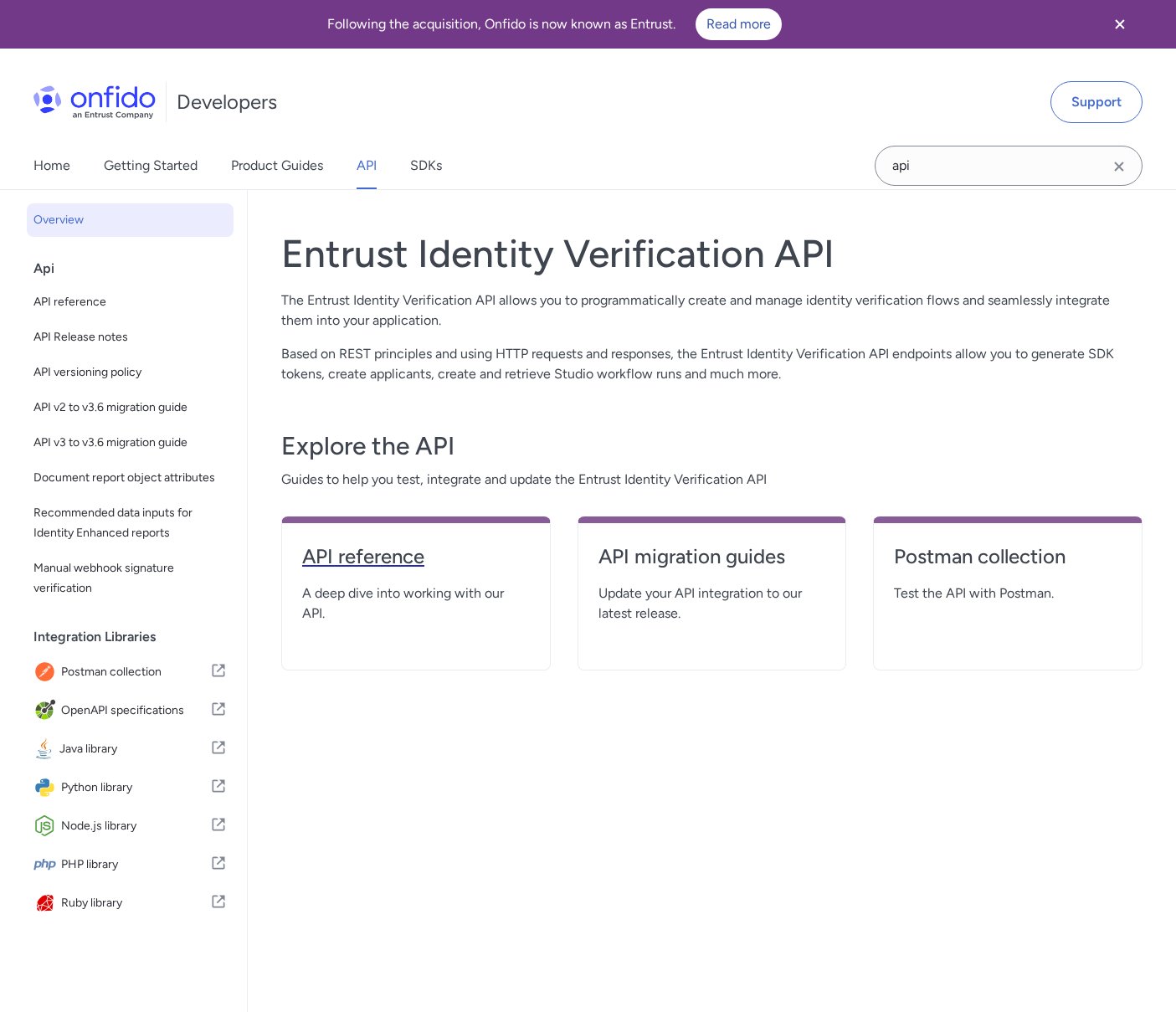
select select "http"
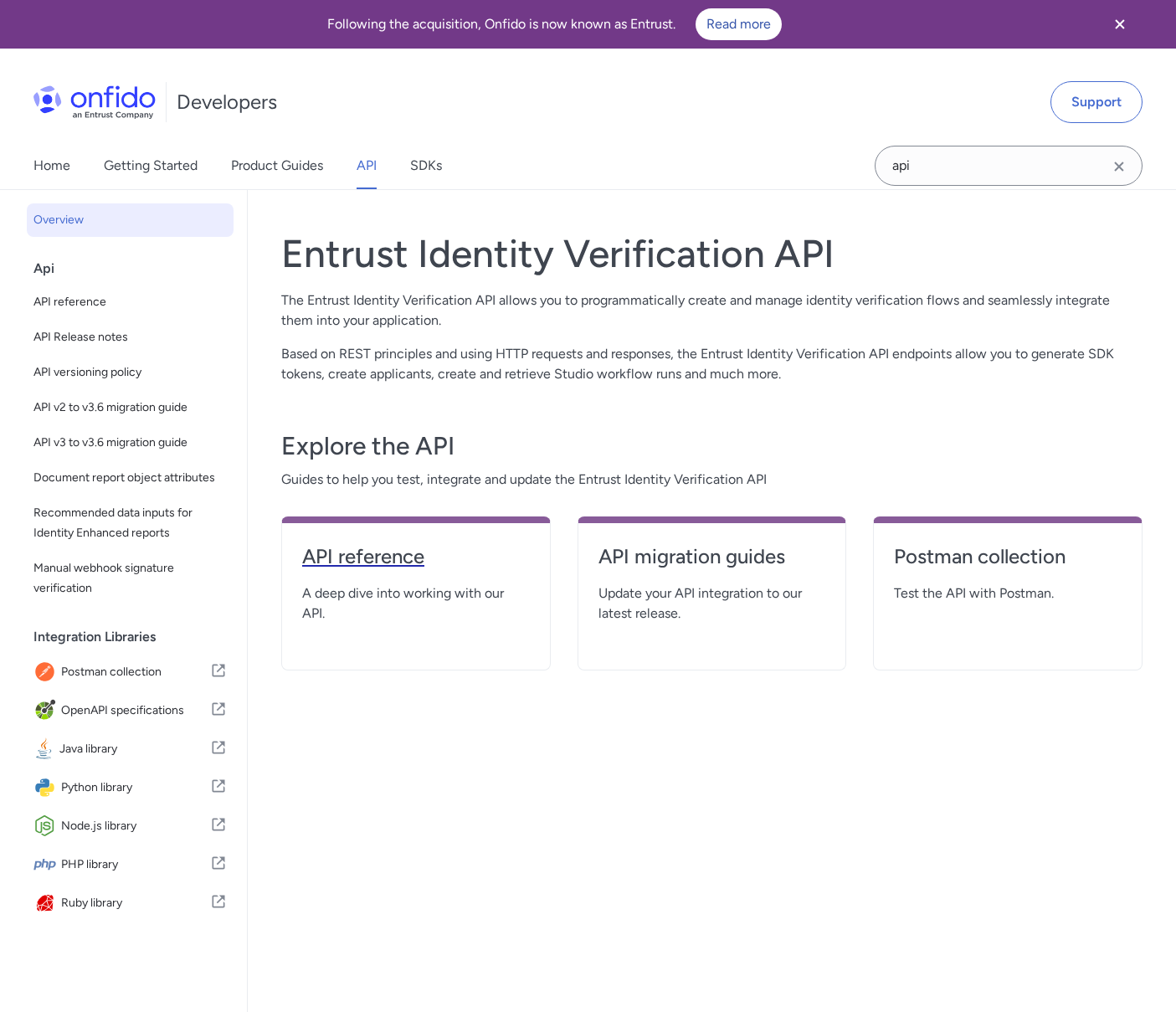
select select "http"
